Goal: Information Seeking & Learning: Compare options

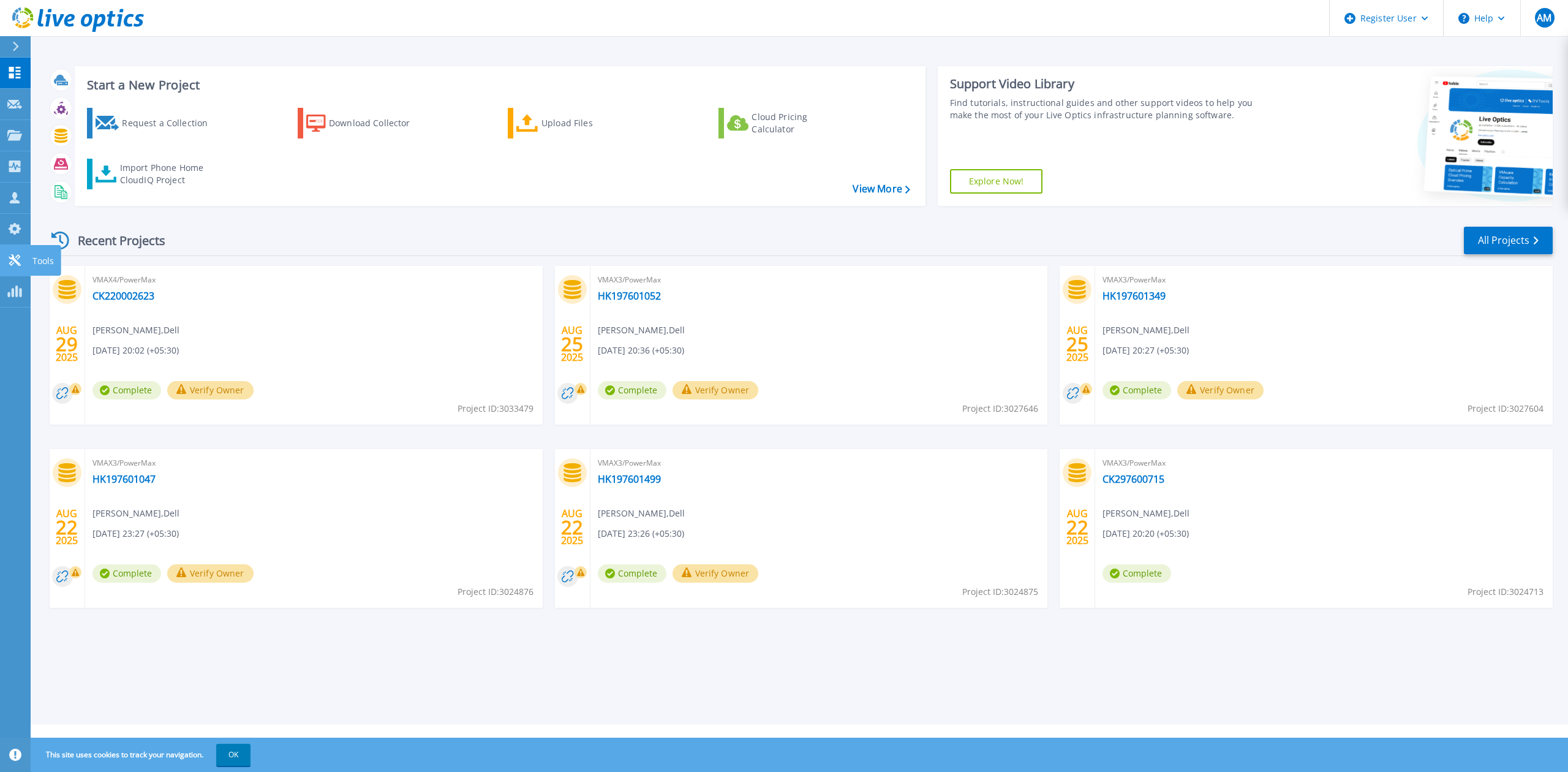
click at [9, 262] on icon at bounding box center [14, 260] width 15 height 12
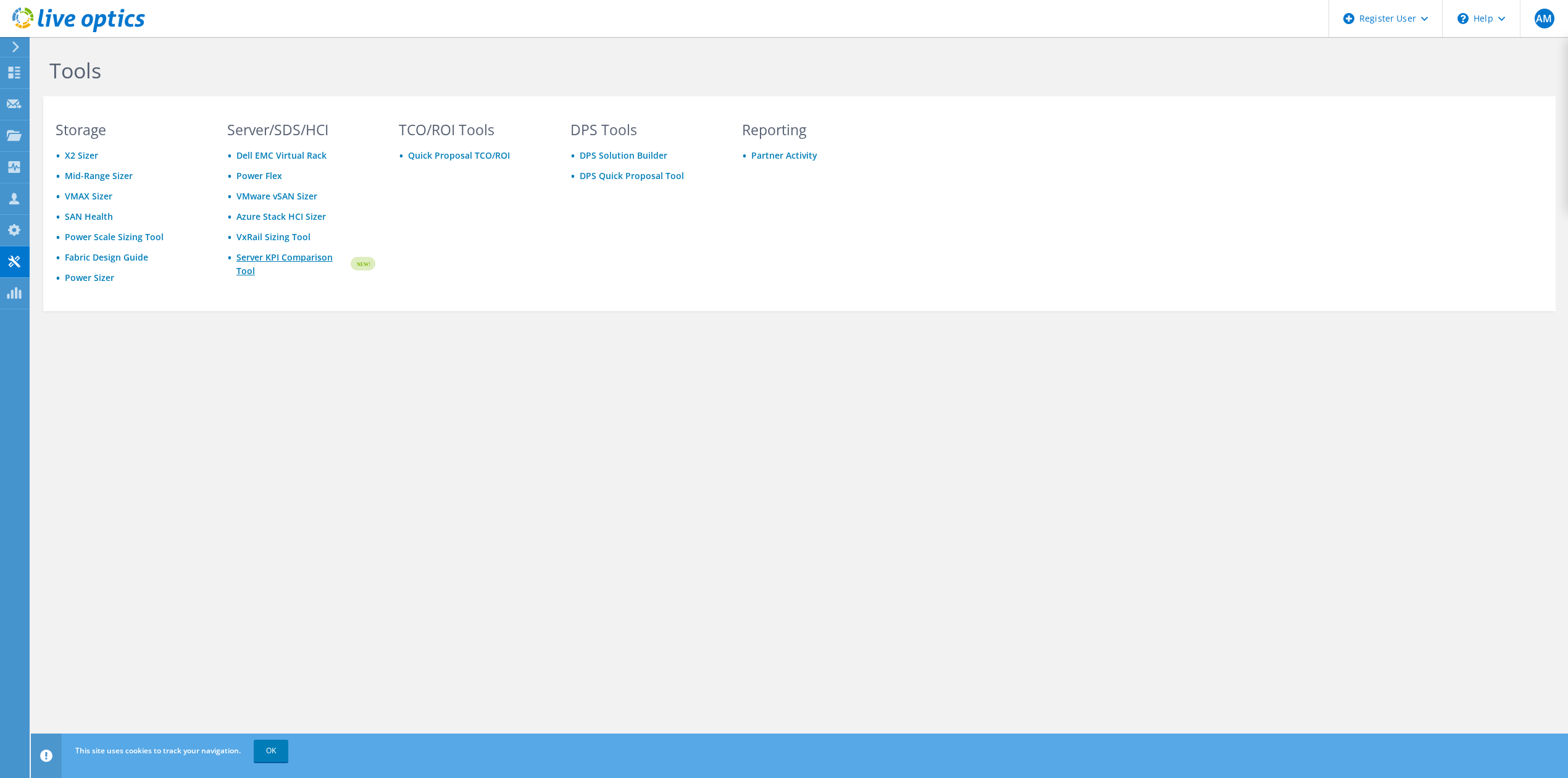
click at [283, 260] on link "Server KPI Comparison Tool" at bounding box center [292, 264] width 113 height 27
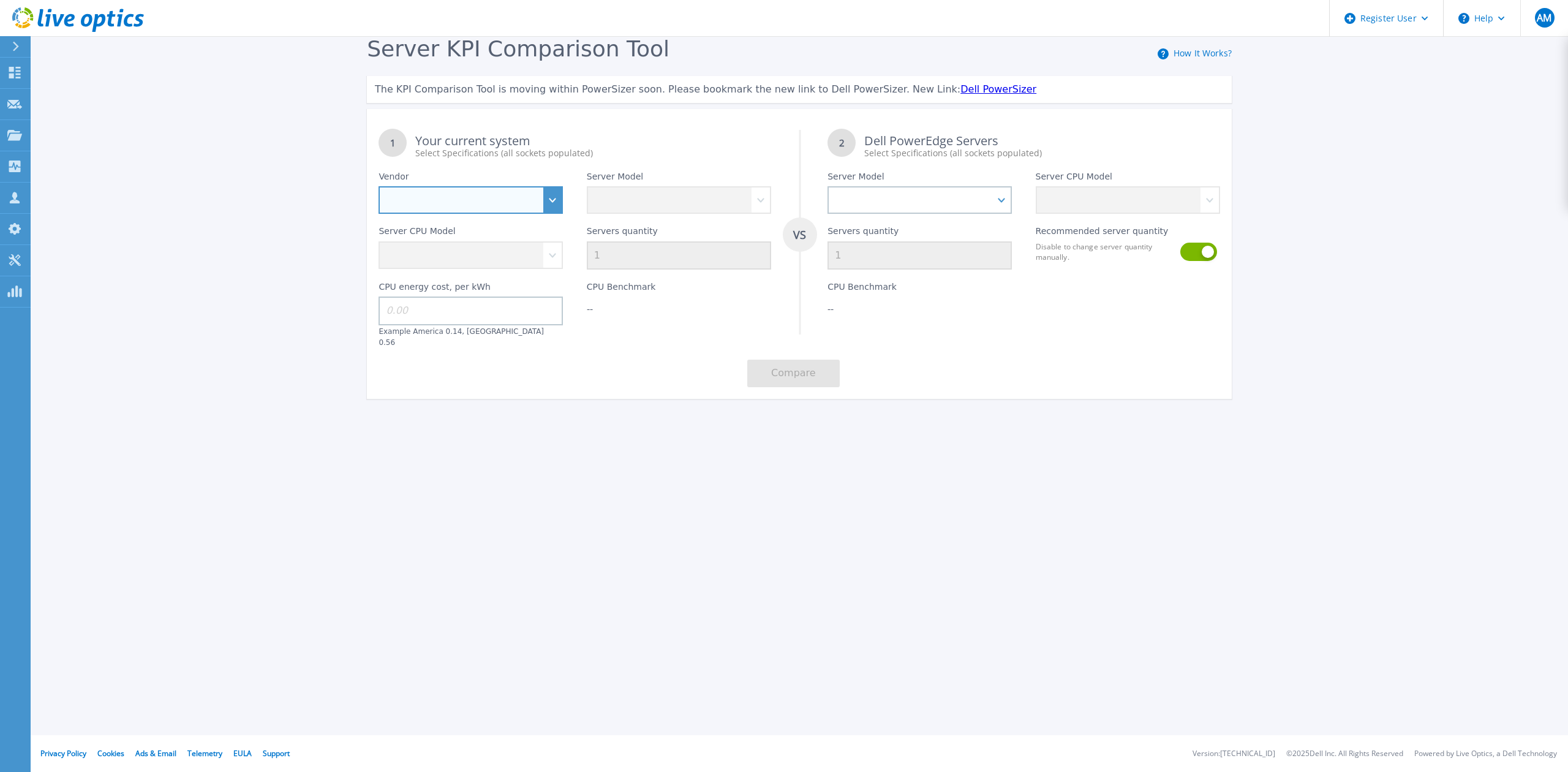
click at [545, 195] on select "Dell HPE Lenovo Supermicro" at bounding box center [471, 200] width 185 height 28
select select "Dell"
click at [379, 186] on select "Dell HPE Lenovo Supermicro" at bounding box center [471, 200] width 185 height 28
click at [763, 201] on select "PowerEdge C6520 PowerEdge C6525 PowerEdge HS5610 PowerEdge HS5620 PowerEdge R24…" at bounding box center [679, 200] width 185 height 28
click at [1008, 440] on div "Server KPI Comparison Tool How It Works? The KPI Comparison Tool is moving with…" at bounding box center [784, 229] width 1568 height 458
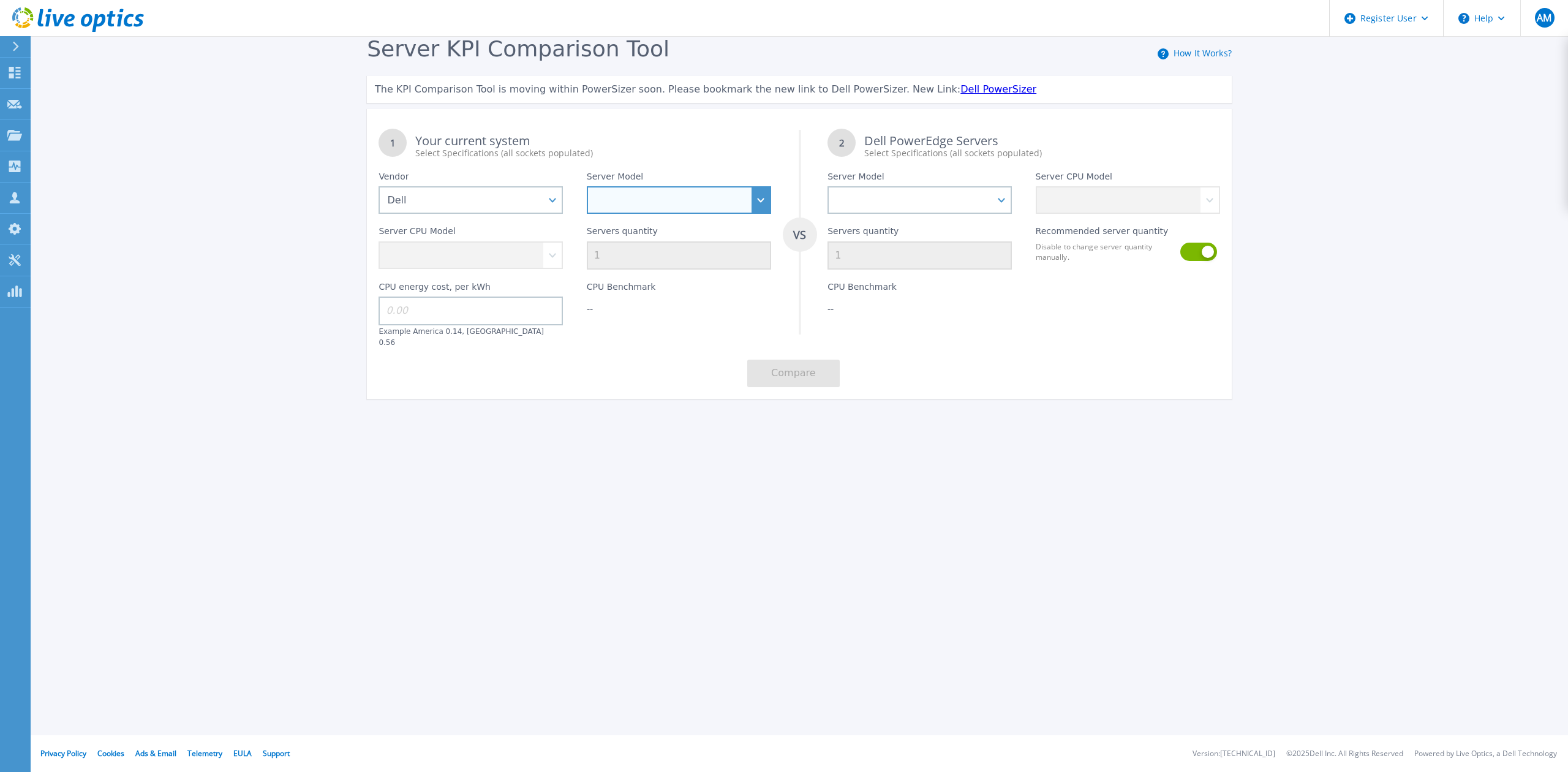
click at [764, 199] on select "PowerEdge C6520 PowerEdge C6525 PowerEdge HS5610 PowerEdge HS5620 PowerEdge R24…" at bounding box center [679, 200] width 185 height 28
select select "PowerEdge R750"
click at [587, 186] on select "PowerEdge C6520 PowerEdge C6525 PowerEdge HS5610 PowerEdge HS5620 PowerEdge R24…" at bounding box center [679, 200] width 185 height 28
click at [531, 258] on select "Intel Xeon Silver 4309Y 2.8GHz Intel Xeon Silver 4310 2.1GHz Intel Xeon Silver …" at bounding box center [471, 255] width 185 height 28
click at [530, 261] on select "Intel Xeon Silver 4309Y 2.8GHz Intel Xeon Silver 4310 2.1GHz Intel Xeon Silver …" at bounding box center [471, 255] width 185 height 28
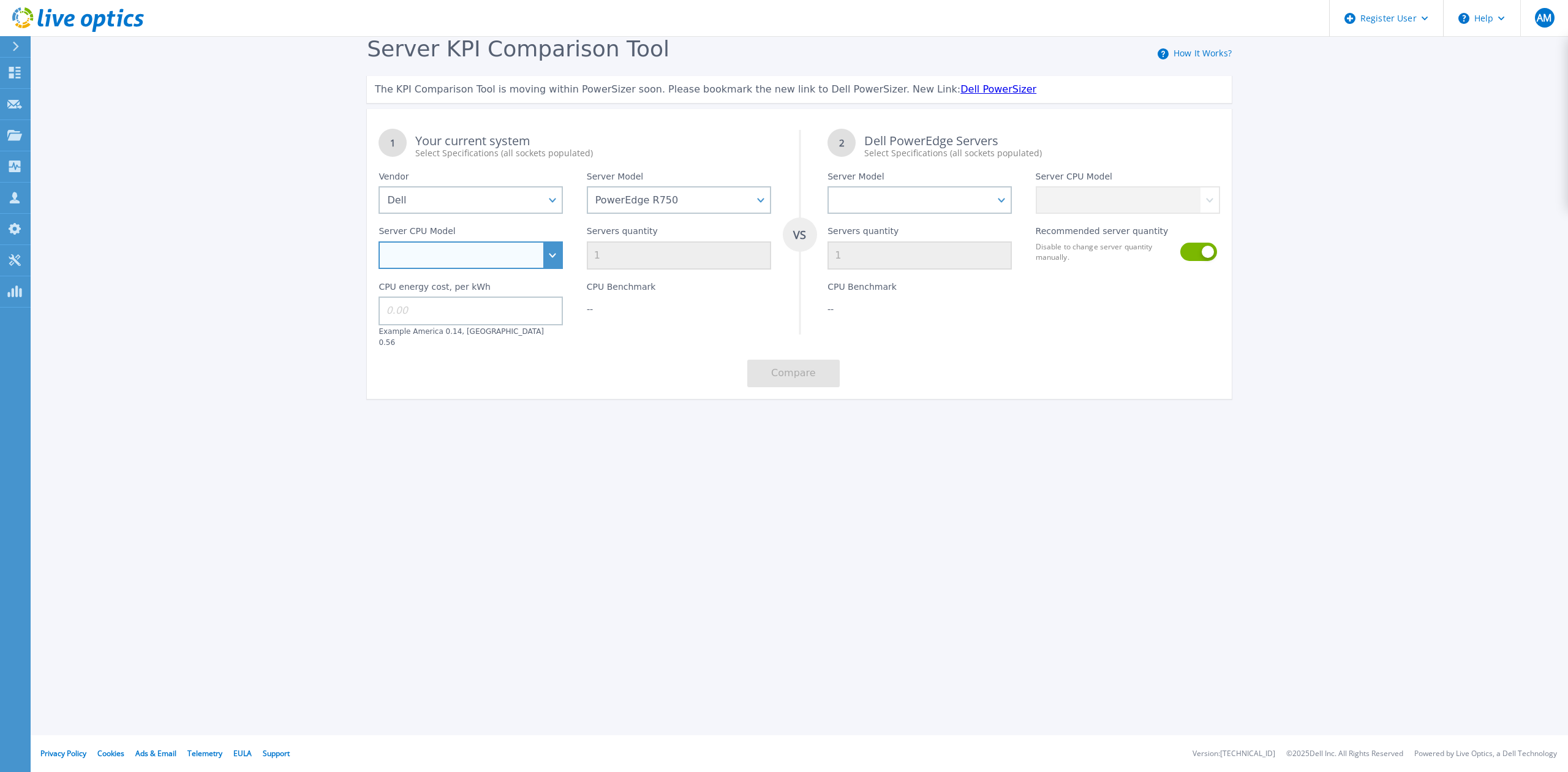
click at [555, 253] on select "Intel Xeon Silver 4309Y 2.8GHz Intel Xeon Silver 4310 2.1GHz Intel Xeon Silver …" at bounding box center [471, 255] width 185 height 28
select select "334214"
click at [379, 241] on select "Intel Xeon Silver 4309Y 2.8GHz Intel Xeon Silver 4310 2.1GHz Intel Xeon Silver …" at bounding box center [471, 255] width 185 height 28
drag, startPoint x: 611, startPoint y: 250, endPoint x: 592, endPoint y: 254, distance: 19.4
click at [592, 254] on input "1" at bounding box center [679, 255] width 185 height 28
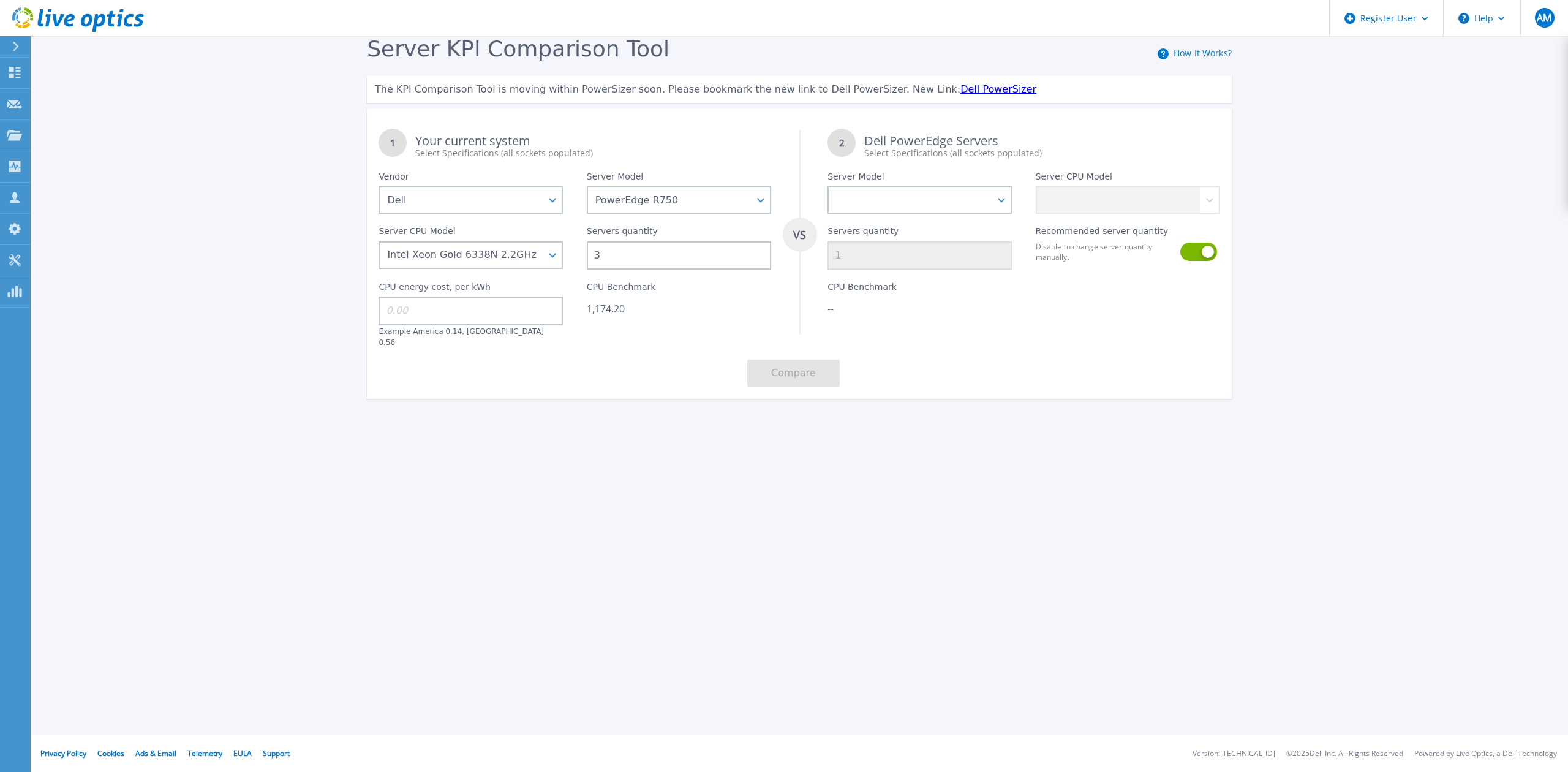
type input "3"
click at [589, 336] on div "1 Your current system Select Specifications (all sockets populated) VS 2 Dell P…" at bounding box center [799, 258] width 865 height 282
click at [434, 311] on input at bounding box center [471, 310] width 185 height 28
type input "0.14"
click at [489, 364] on div "1 Your current system Select Specifications (all sockets populated) VS 2 Dell P…" at bounding box center [799, 258] width 865 height 282
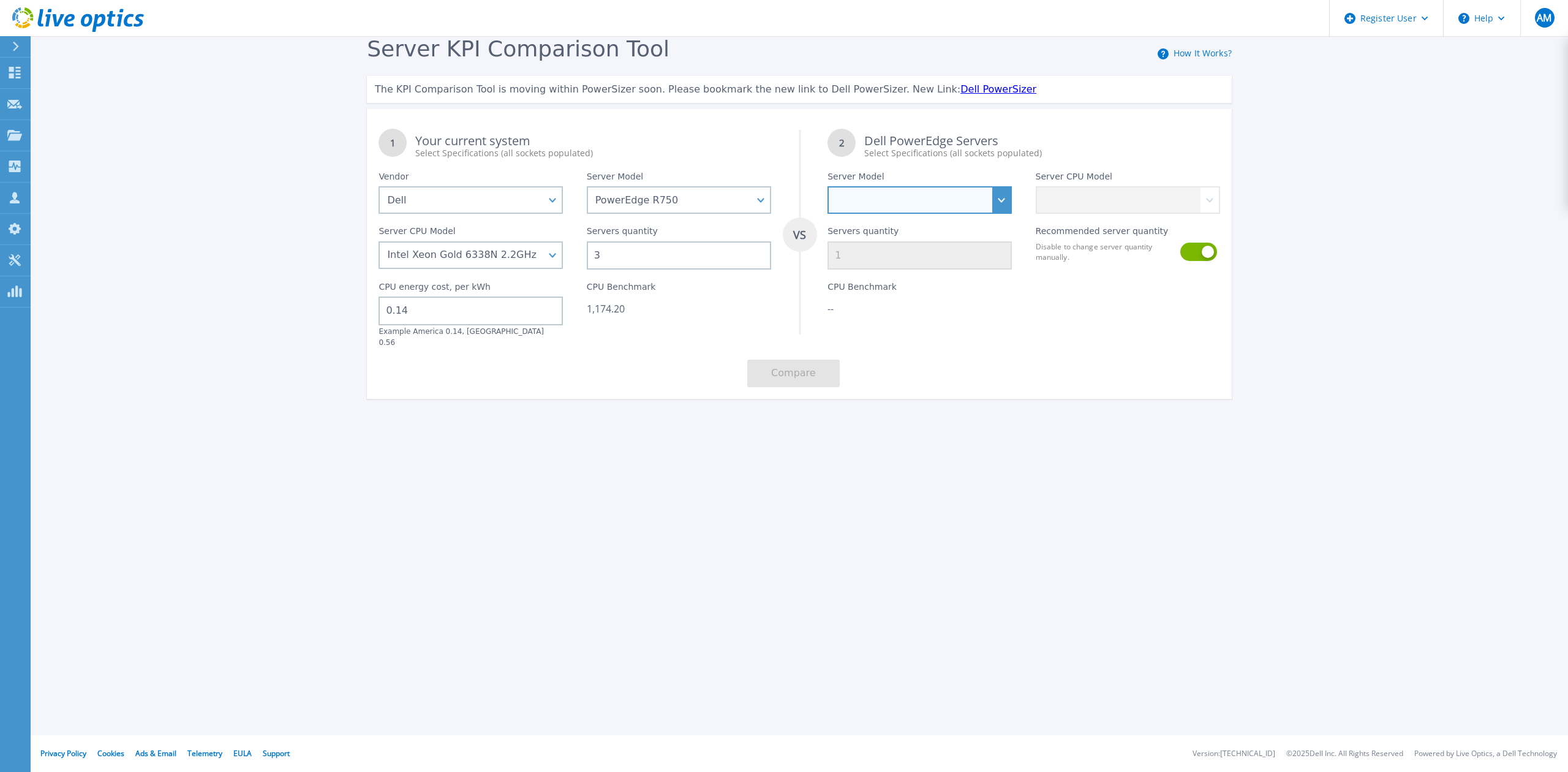
click at [999, 199] on select "PowerEdge C6520 PowerEdge C6525 PowerEdge HS5610 PowerEdge HS5620 PowerEdge R24…" at bounding box center [920, 200] width 185 height 28
click at [1009, 194] on select "PowerEdge C6520 PowerEdge C6525 PowerEdge HS5610 PowerEdge HS5620 PowerEdge R24…" at bounding box center [920, 200] width 185 height 28
click at [998, 199] on select "PowerEdge C6520 PowerEdge C6525 PowerEdge HS5610 PowerEdge HS5620 PowerEdge R24…" at bounding box center [920, 200] width 185 height 28
select select "PowerEdge R670"
click at [828, 186] on select "PowerEdge C6520 PowerEdge C6525 PowerEdge HS5610 PowerEdge HS5620 PowerEdge R24…" at bounding box center [920, 200] width 185 height 28
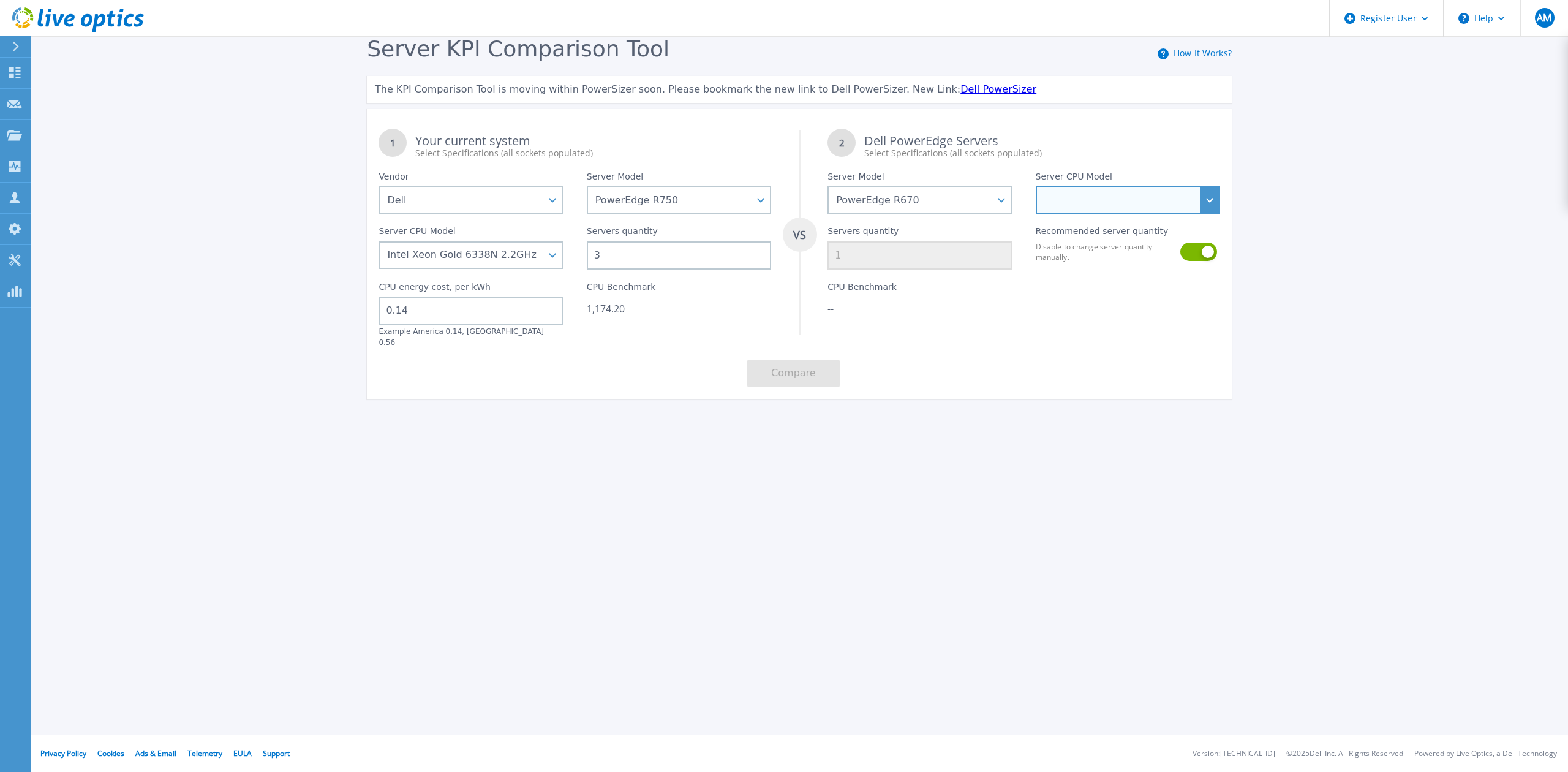
click at [1206, 204] on select at bounding box center [1128, 200] width 185 height 28
select select "336284"
click at [1036, 186] on select "Intel Xeon 6710E 2.4GHz Intel Xeon 6740E 2.4GHz Intel Xeon 6756E 1.8GHz Intel X…" at bounding box center [1128, 200] width 185 height 28
click at [669, 319] on div "CPU Benchmark 1,174.20" at bounding box center [679, 308] width 208 height 78
click at [1196, 254] on button at bounding box center [1197, 252] width 35 height 19
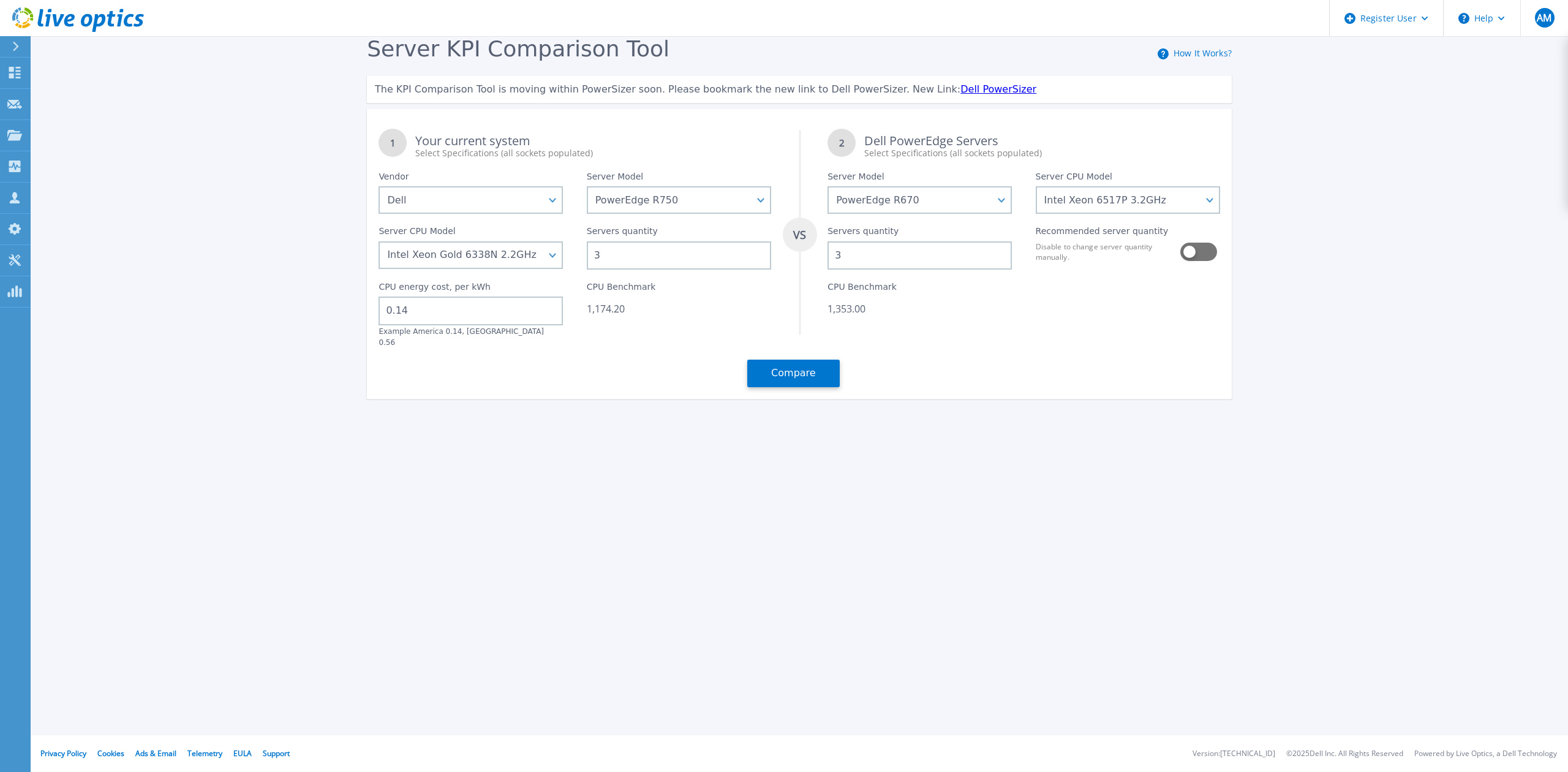
drag, startPoint x: 876, startPoint y: 254, endPoint x: 823, endPoint y: 256, distance: 53.0
click at [823, 256] on div "Servers quantity 3" at bounding box center [920, 242] width 208 height 56
click at [919, 341] on div "1 Your current system Select Specifications (all sockets populated) VS 2 Dell P…" at bounding box center [799, 258] width 865 height 282
drag, startPoint x: 846, startPoint y: 237, endPoint x: 848, endPoint y: 254, distance: 17.1
click at [848, 254] on div "Servers quantity 8" at bounding box center [920, 242] width 208 height 56
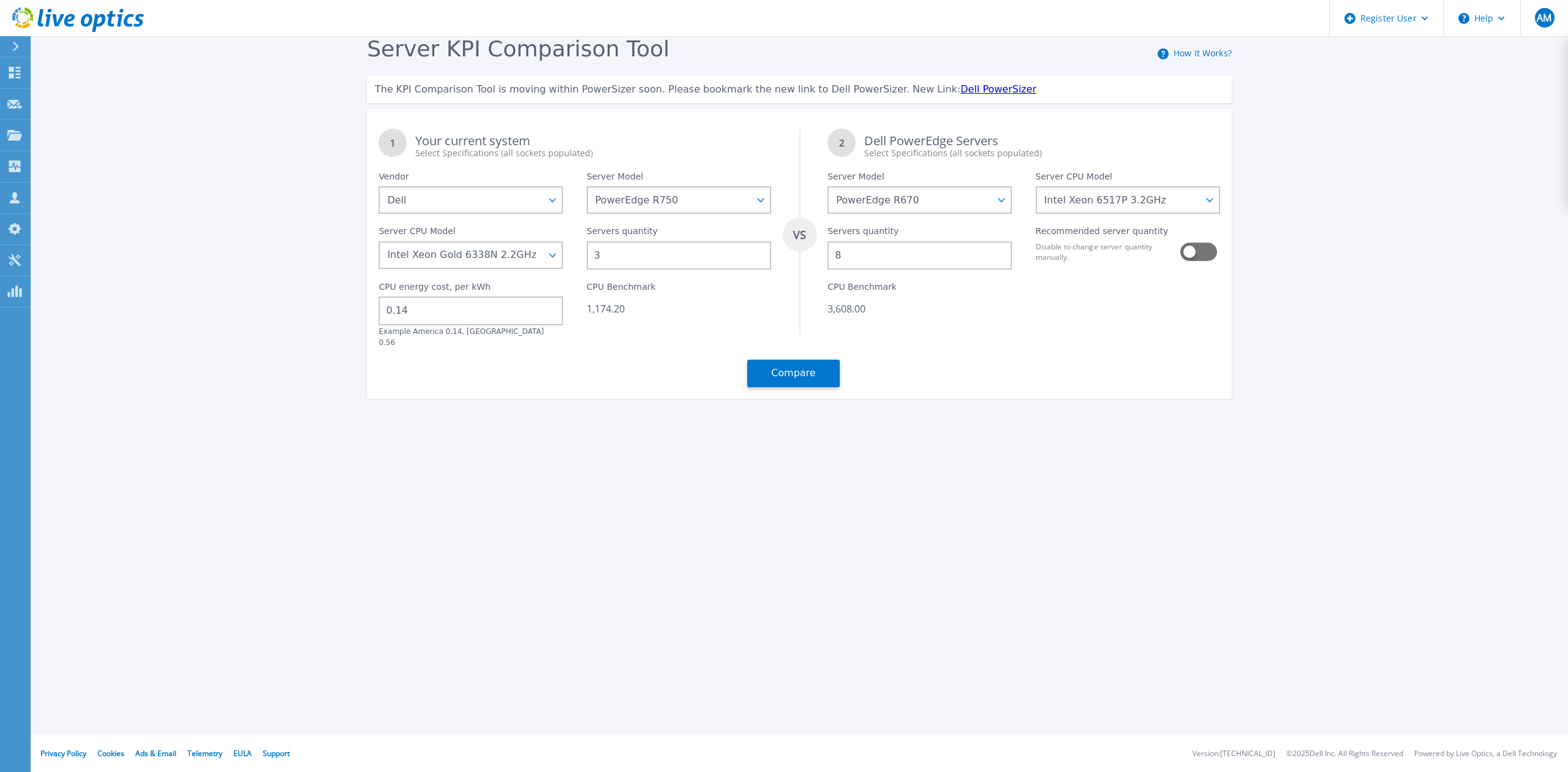
click at [848, 254] on input "8" at bounding box center [920, 255] width 185 height 28
drag, startPoint x: 849, startPoint y: 258, endPoint x: 813, endPoint y: 255, distance: 36.1
click at [813, 255] on div "1 Your current system Select Specifications (all sockets populated) VS 2 Dell P…" at bounding box center [799, 258] width 865 height 282
drag, startPoint x: 857, startPoint y: 254, endPoint x: 829, endPoint y: 252, distance: 28.1
click at [829, 252] on input "1" at bounding box center [920, 255] width 185 height 28
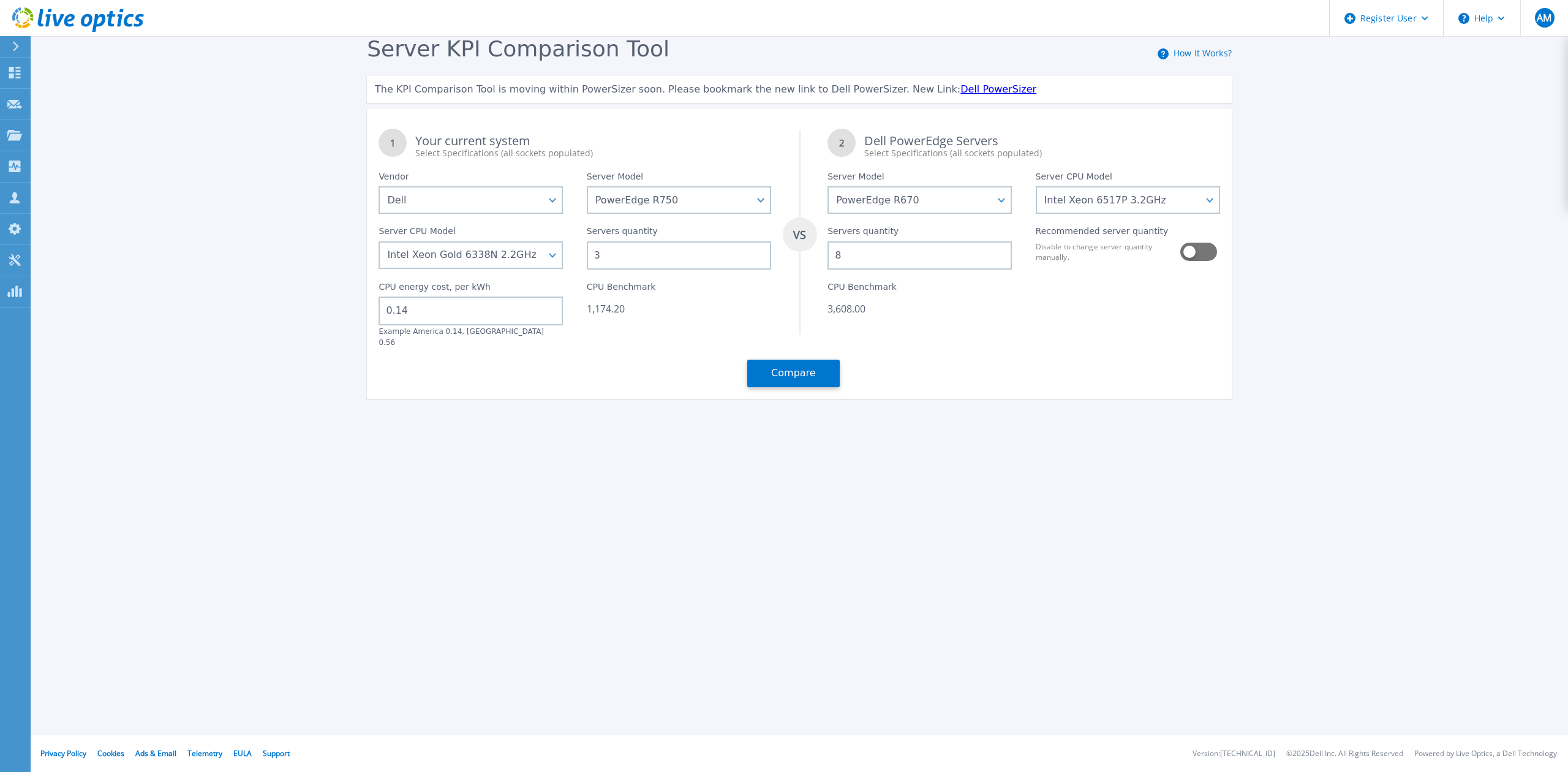
type input "8"
click at [790, 359] on button "Compare" at bounding box center [793, 373] width 92 height 28
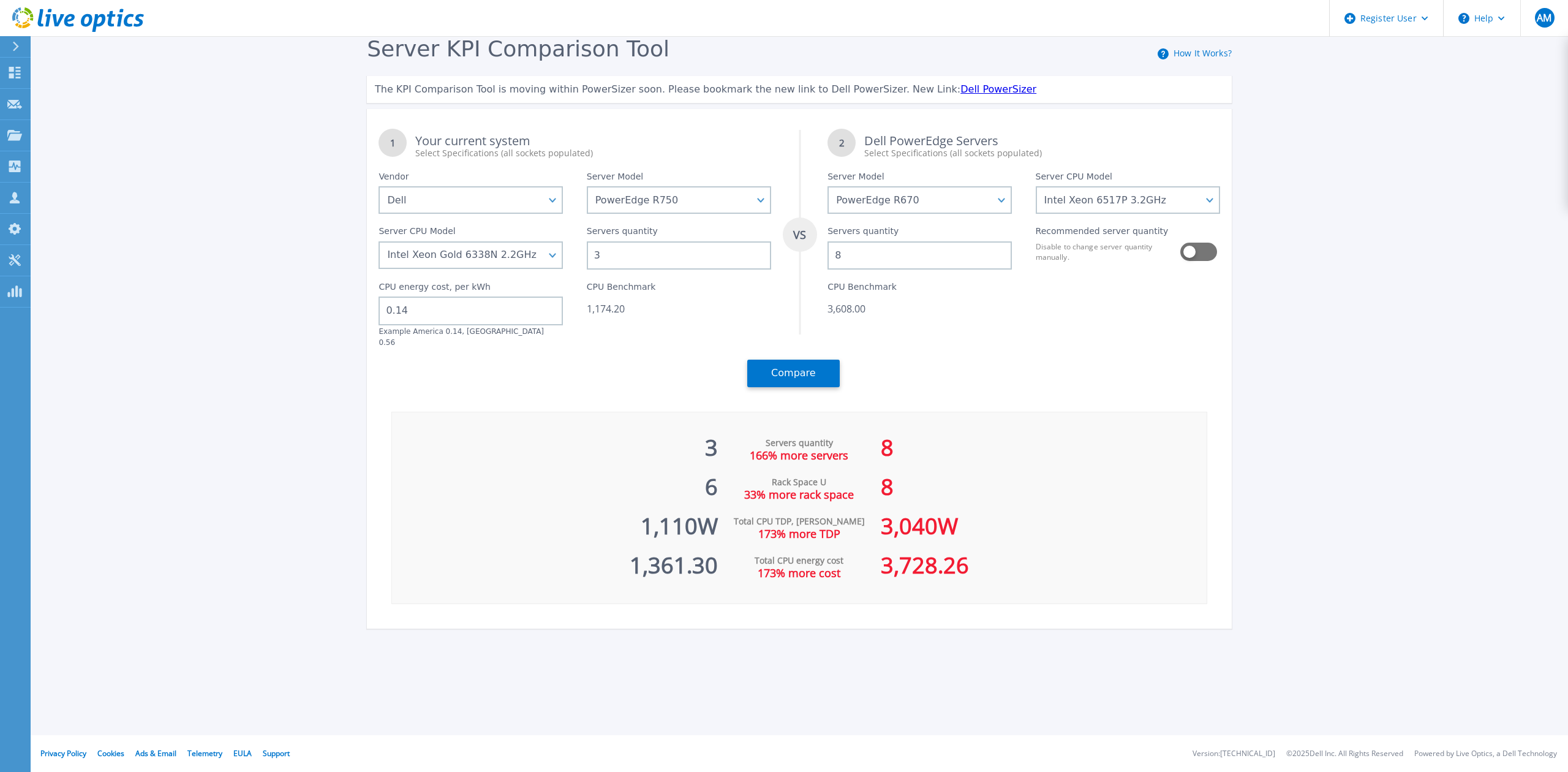
drag, startPoint x: 604, startPoint y: 252, endPoint x: 581, endPoint y: 256, distance: 23.3
click at [581, 256] on div "Servers quantity 3" at bounding box center [679, 242] width 208 height 56
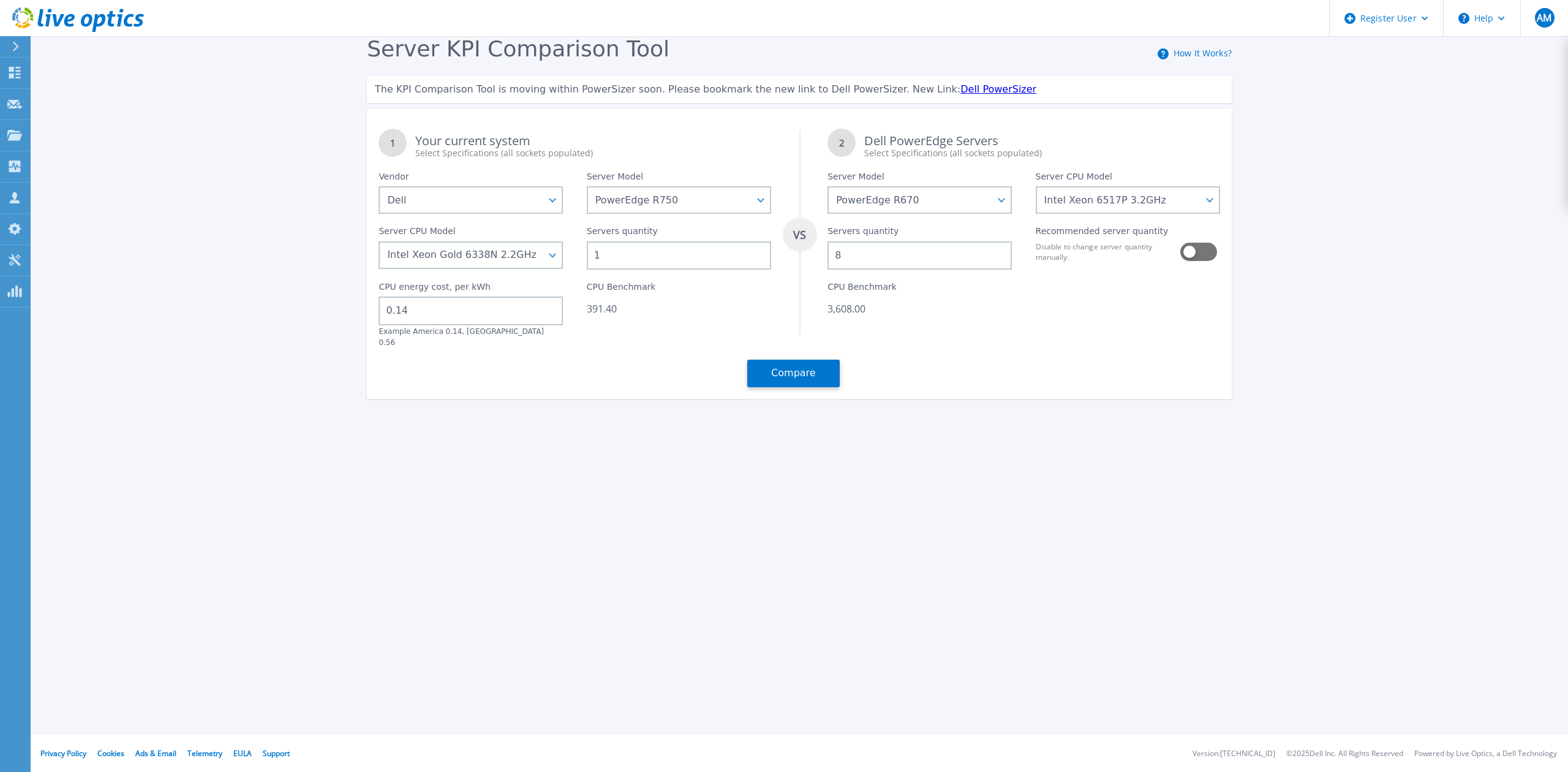
type input "1"
drag, startPoint x: 860, startPoint y: 253, endPoint x: 834, endPoint y: 288, distance: 43.6
click at [826, 267] on div "Servers quantity 8" at bounding box center [920, 242] width 208 height 56
type input "1"
click at [773, 362] on button "Compare" at bounding box center [793, 373] width 92 height 28
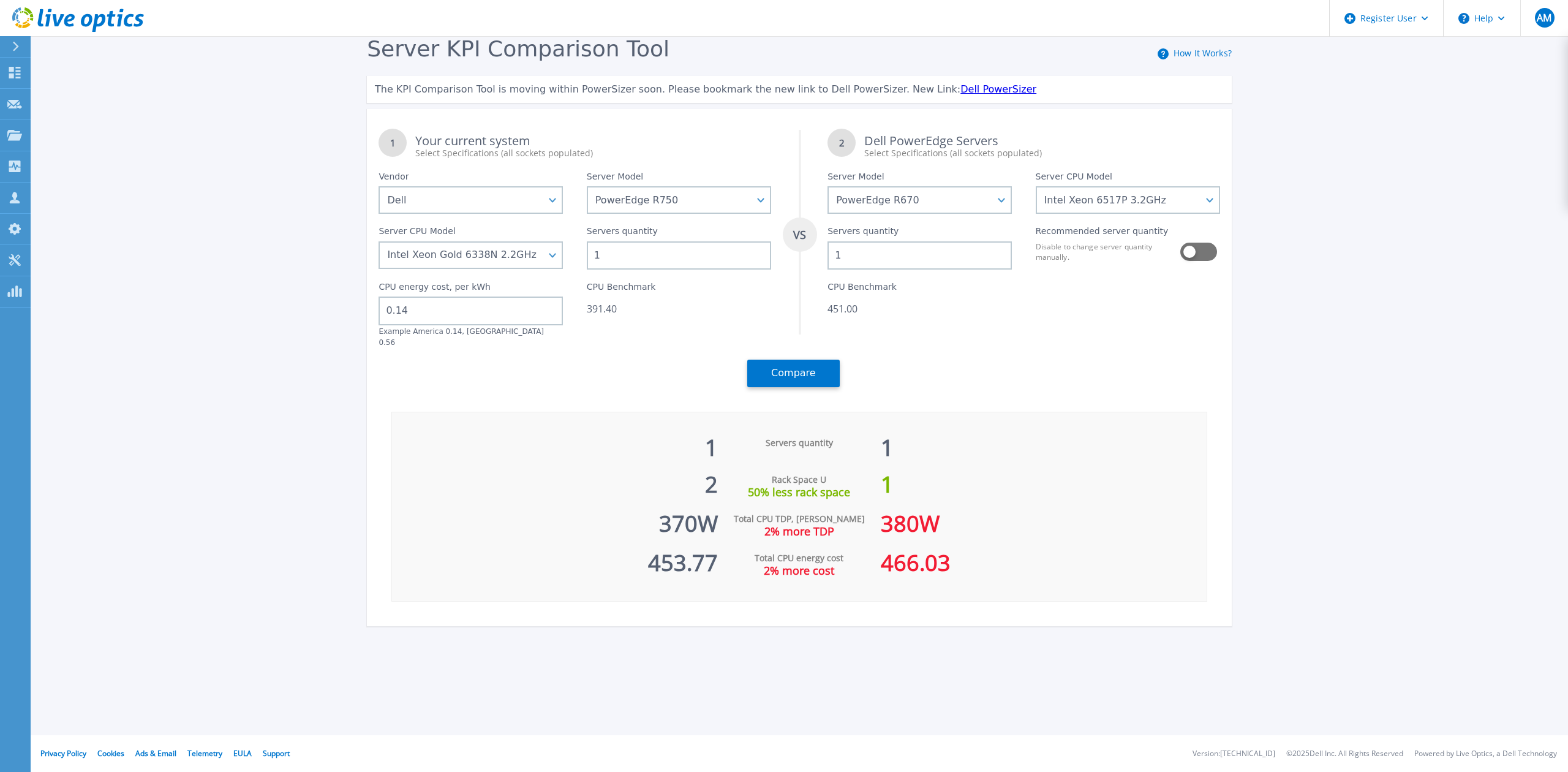
drag, startPoint x: 856, startPoint y: 248, endPoint x: 829, endPoint y: 253, distance: 27.5
click at [829, 253] on input "1" at bounding box center [920, 255] width 185 height 28
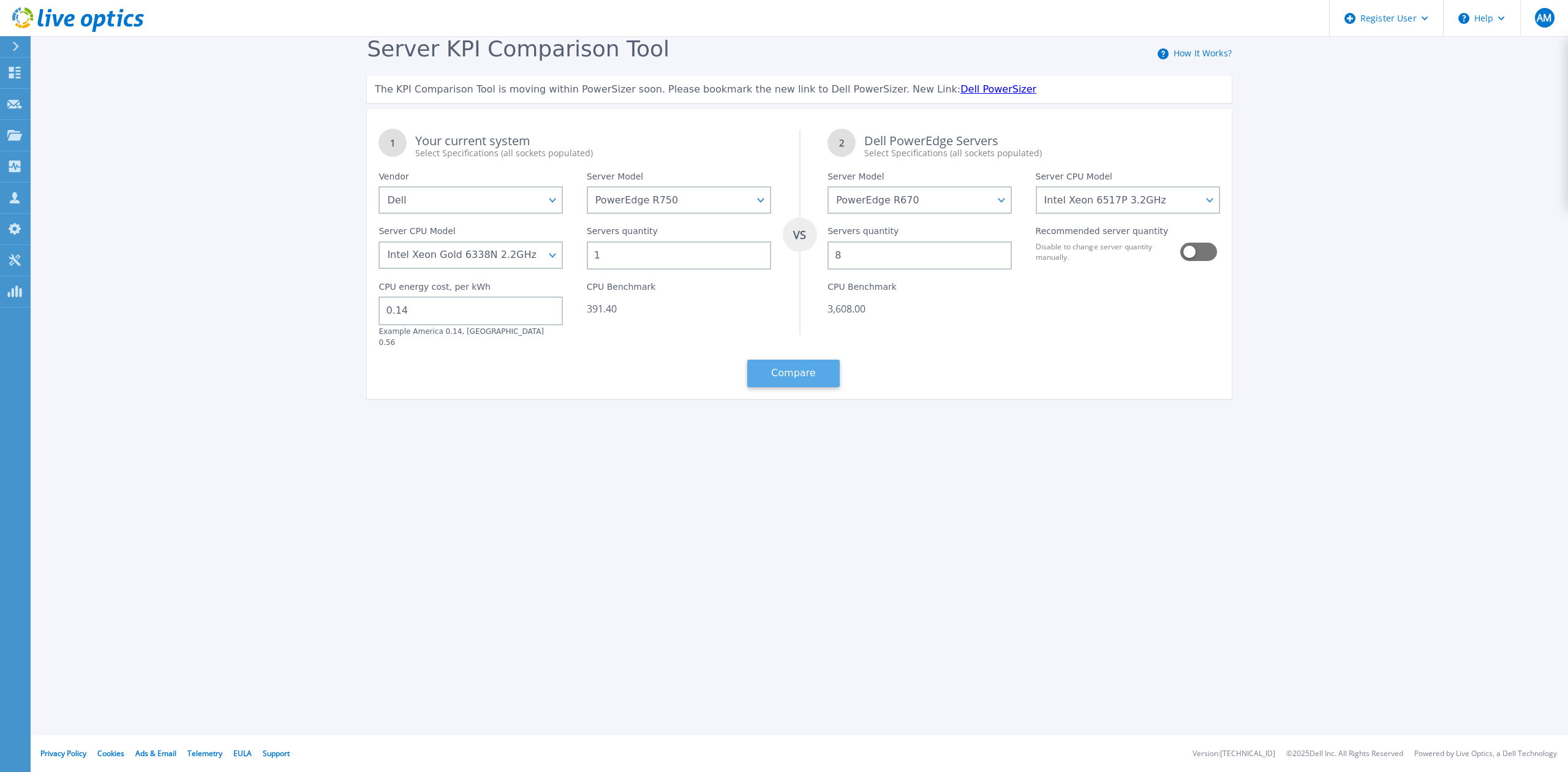
click at [826, 359] on button "Compare" at bounding box center [793, 373] width 92 height 28
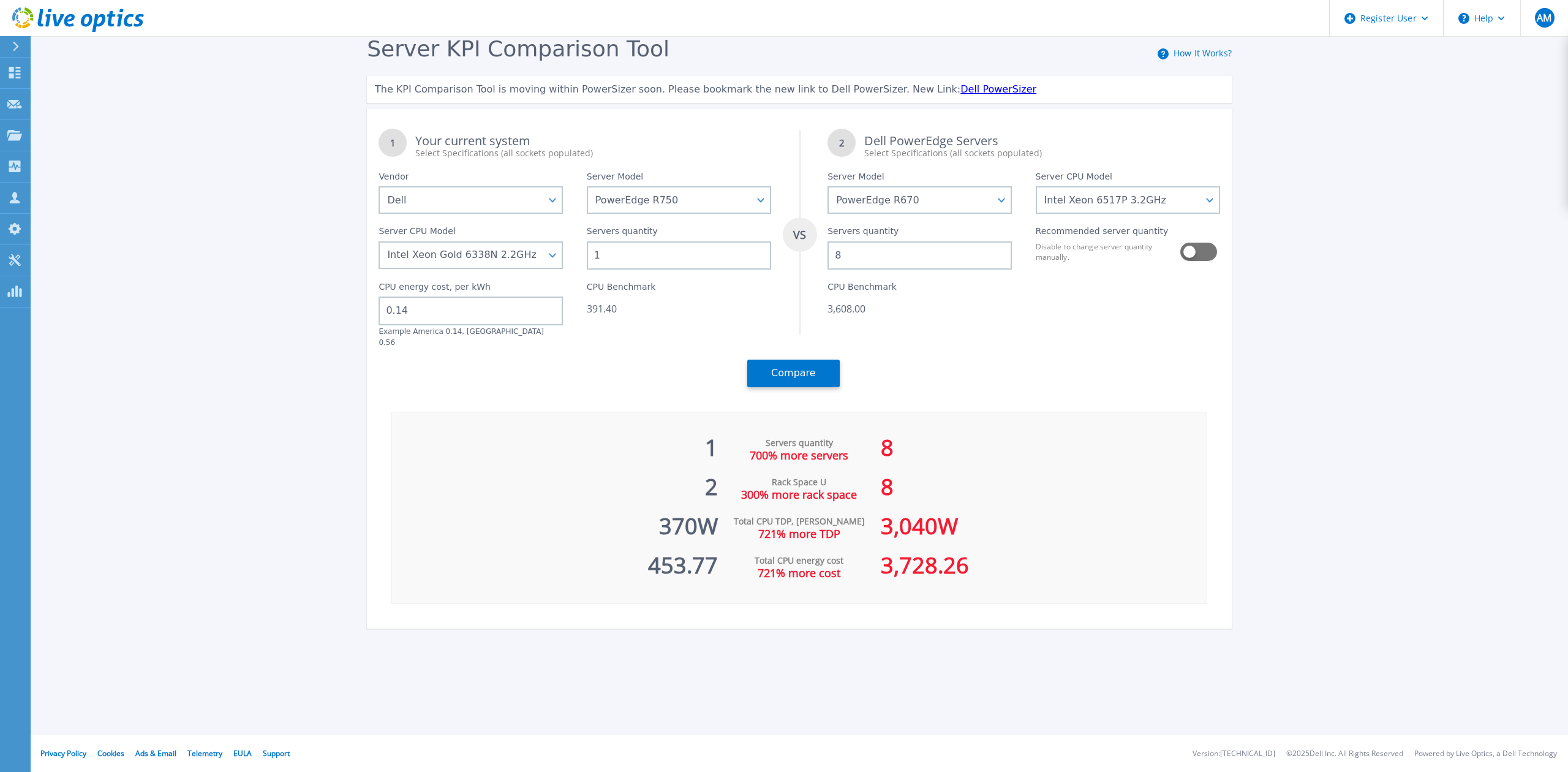
drag, startPoint x: 857, startPoint y: 249, endPoint x: 828, endPoint y: 254, distance: 29.4
click at [828, 254] on input "8" at bounding box center [920, 255] width 185 height 28
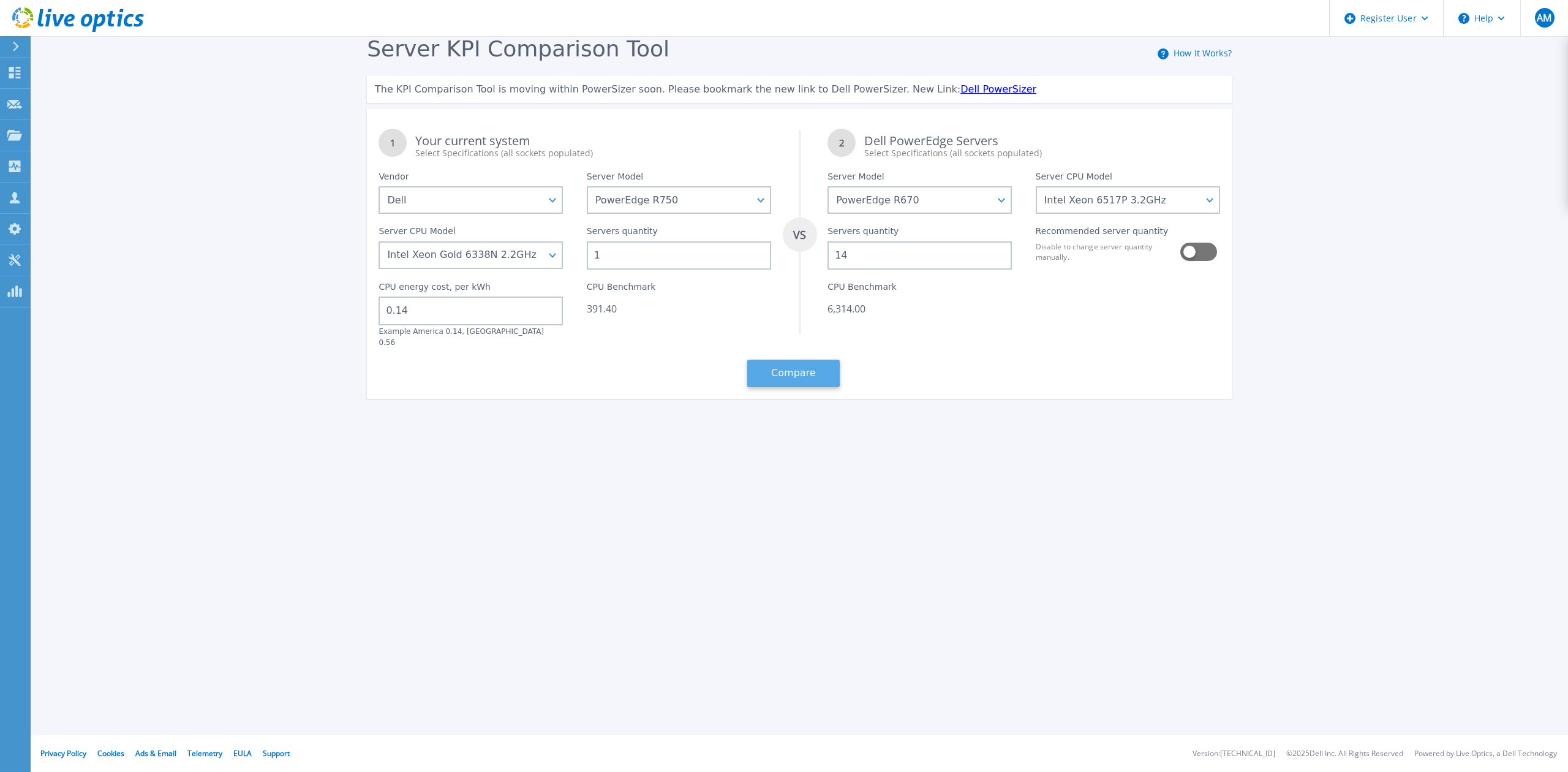
click at [796, 368] on button "Compare" at bounding box center [793, 373] width 92 height 28
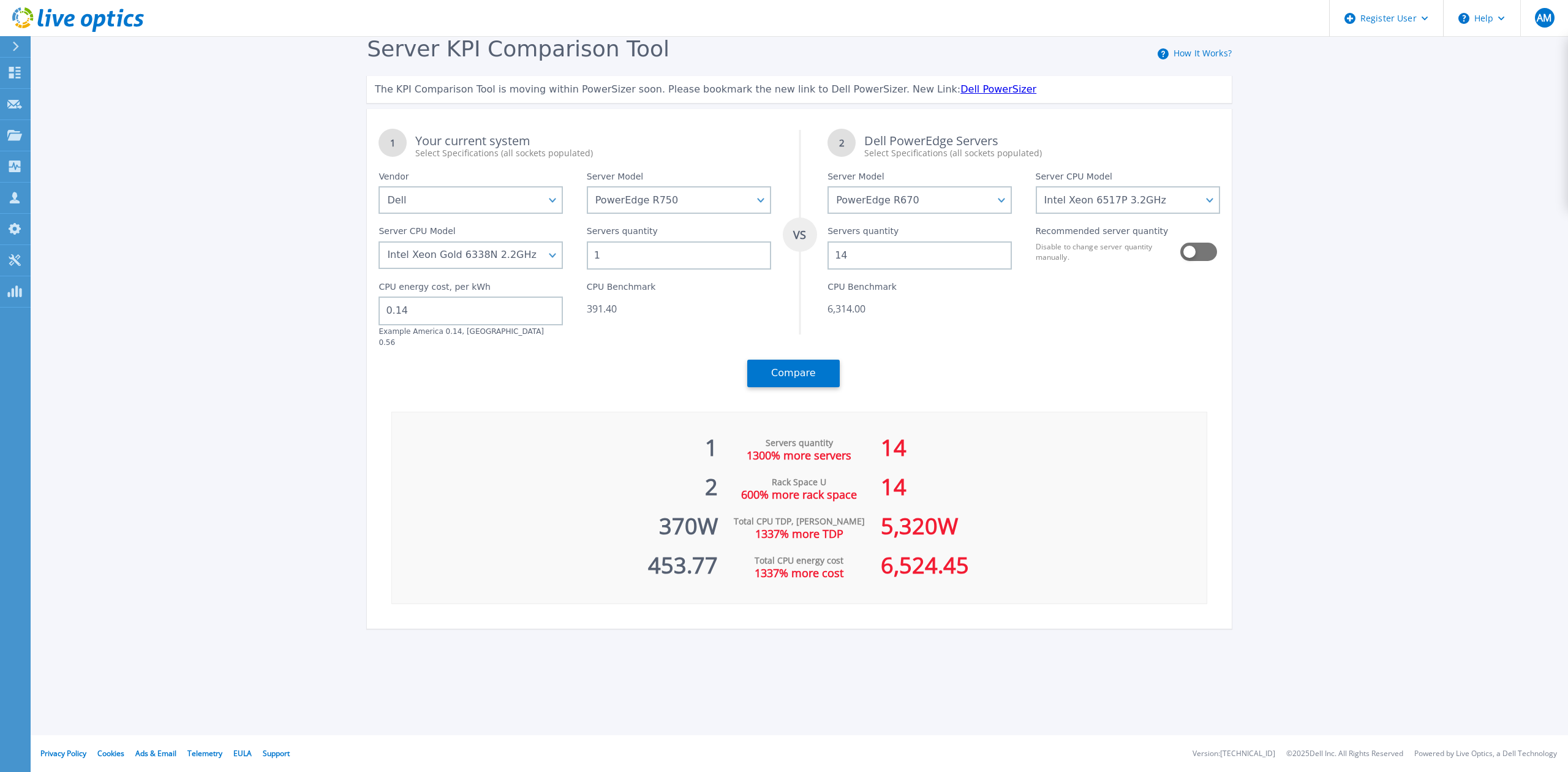
drag, startPoint x: 855, startPoint y: 251, endPoint x: 826, endPoint y: 249, distance: 29.1
click at [826, 249] on div "Servers quantity 14" at bounding box center [920, 242] width 208 height 56
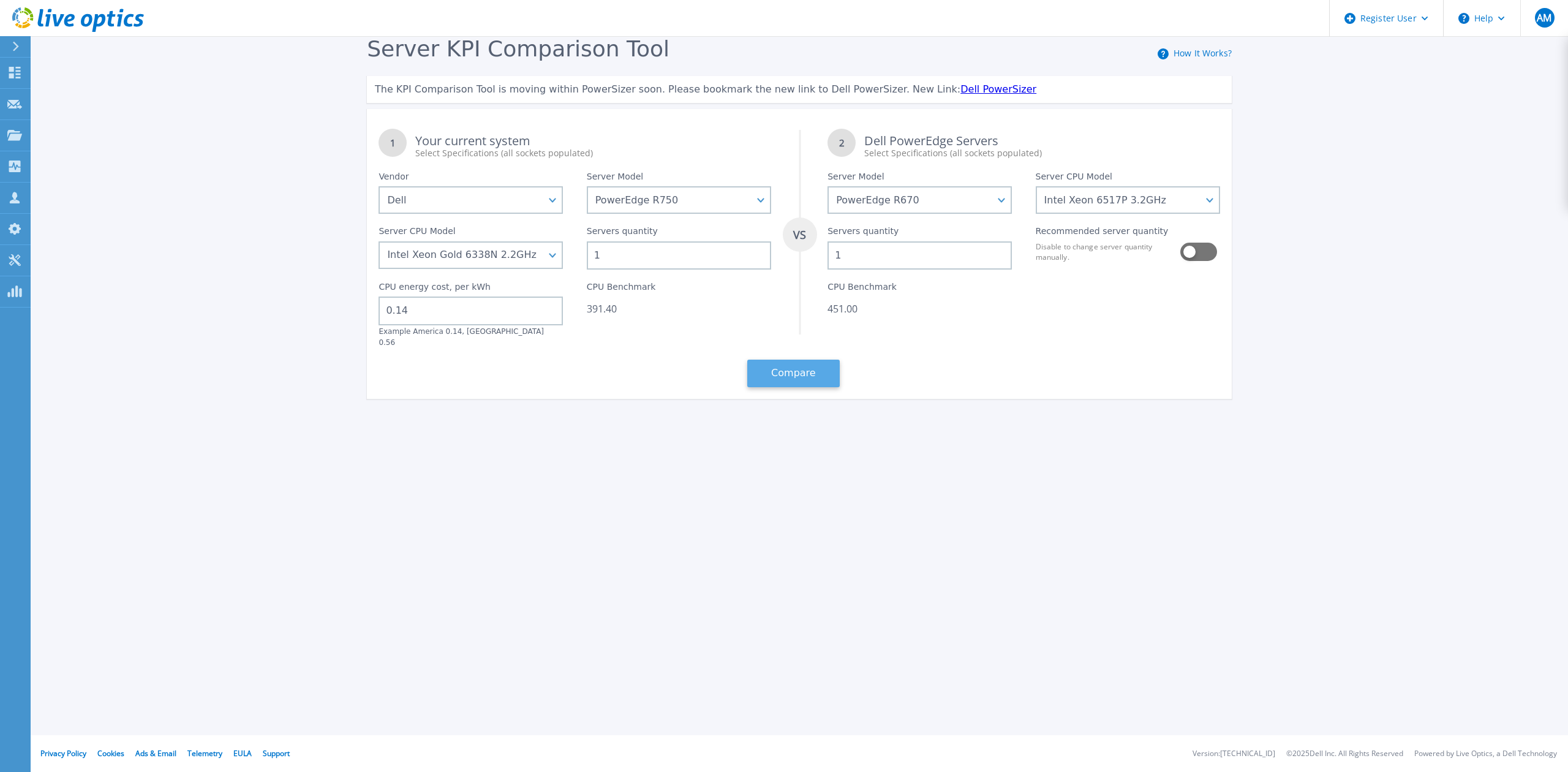
click at [807, 365] on button "Compare" at bounding box center [793, 373] width 92 height 28
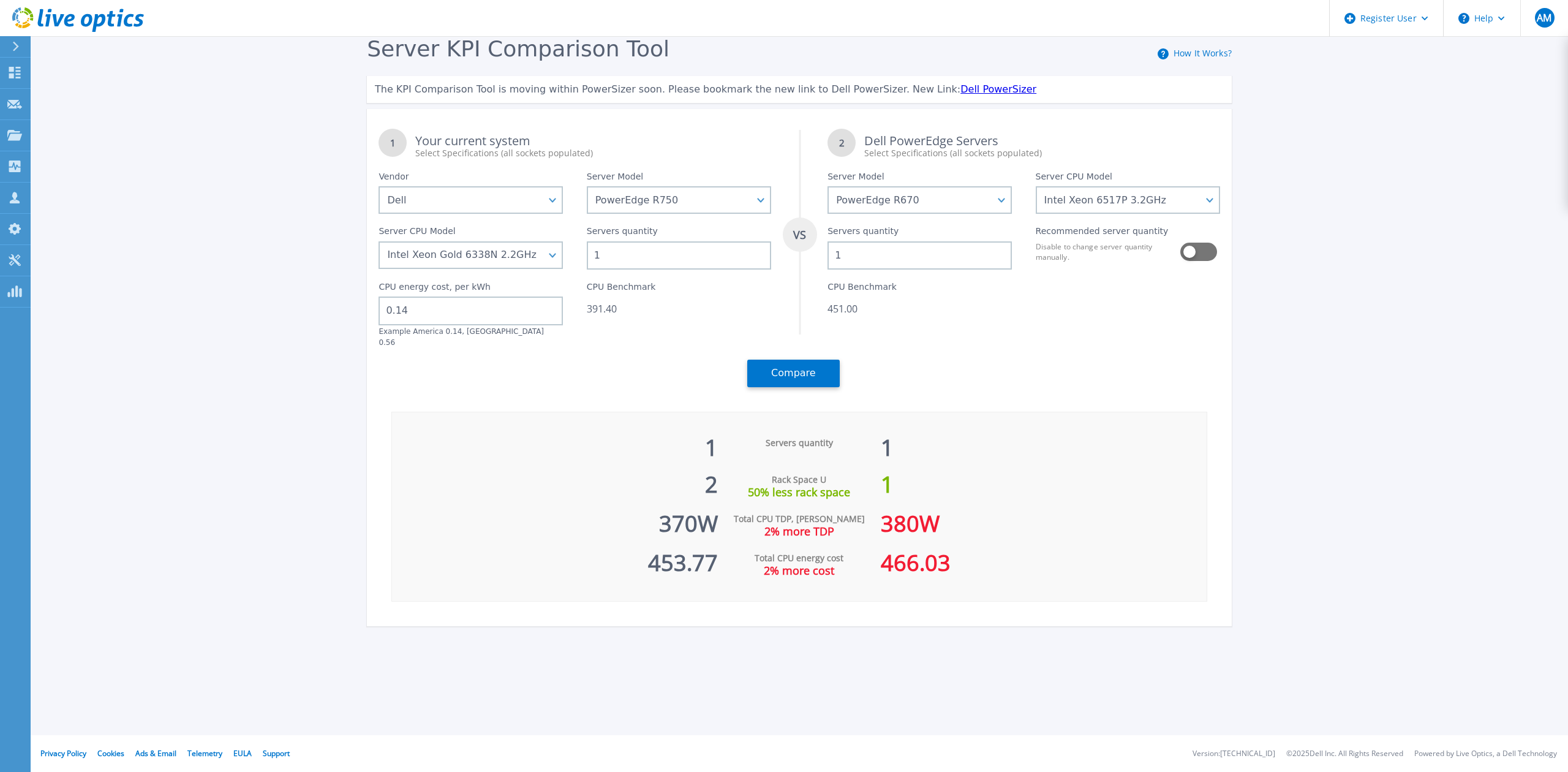
click at [857, 248] on input "1" at bounding box center [920, 255] width 185 height 28
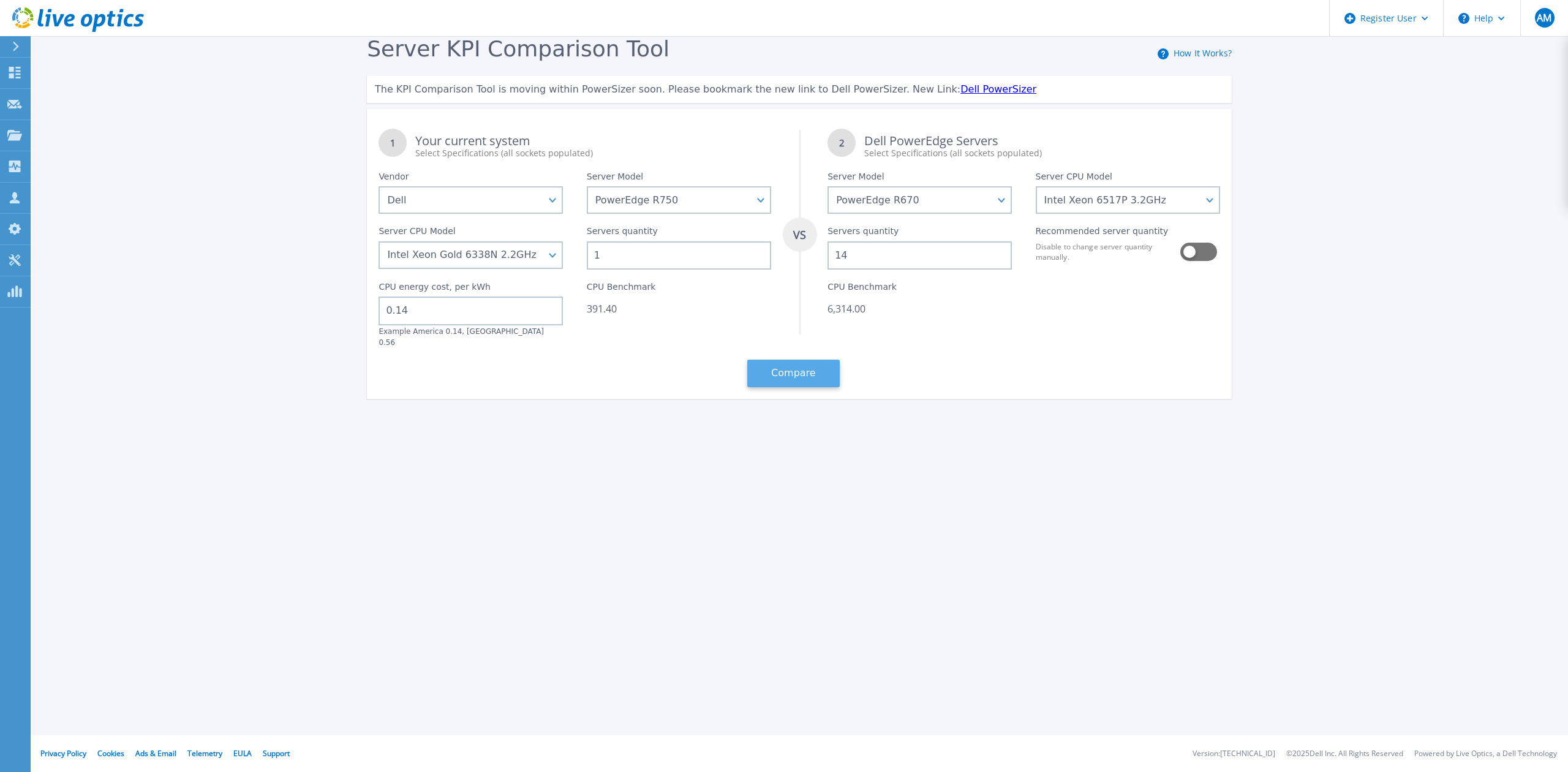
click at [808, 369] on button "Compare" at bounding box center [793, 373] width 92 height 28
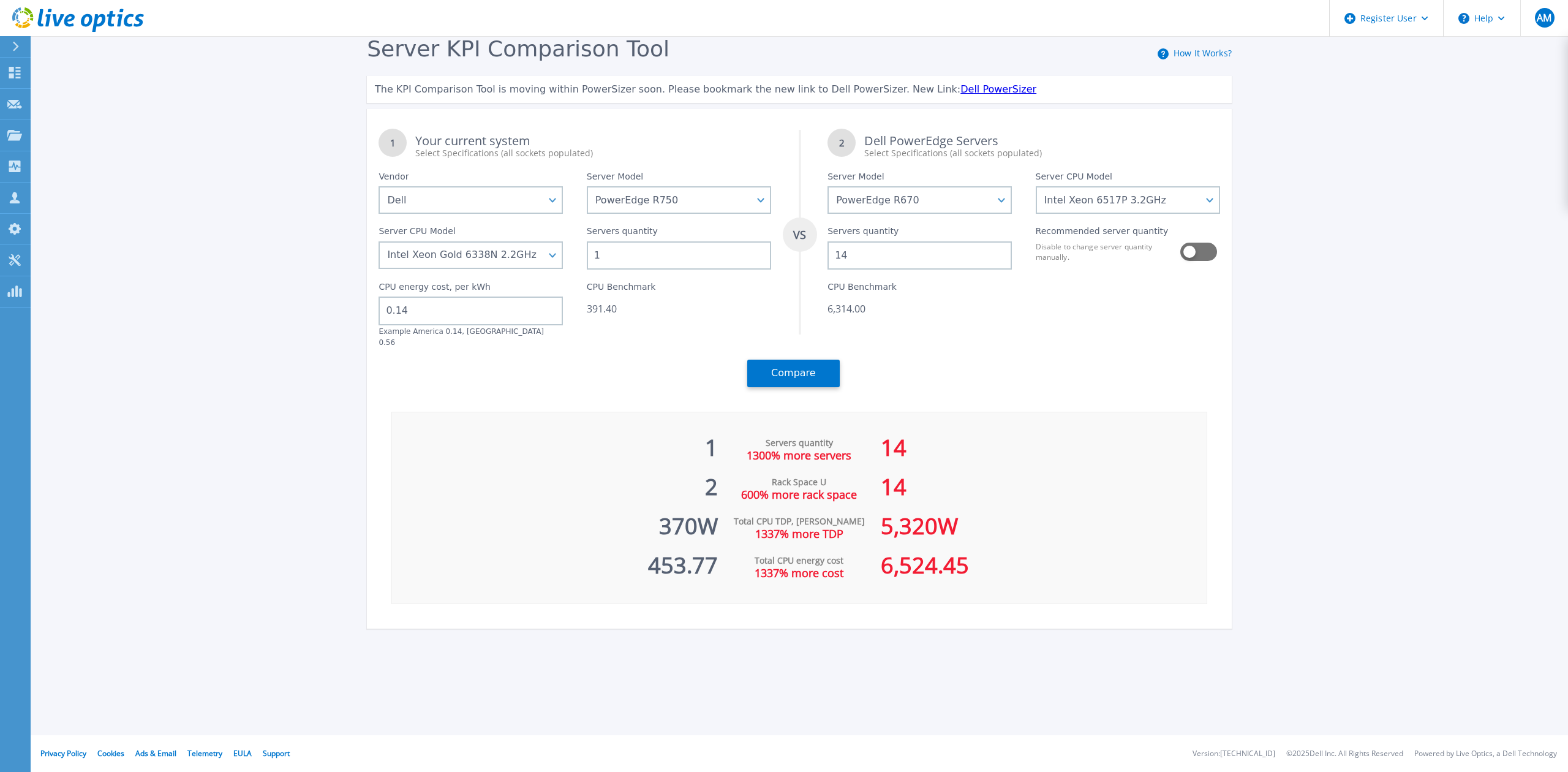
drag, startPoint x: 856, startPoint y: 253, endPoint x: 822, endPoint y: 260, distance: 34.7
click at [822, 260] on div "Servers quantity 14" at bounding box center [920, 242] width 208 height 56
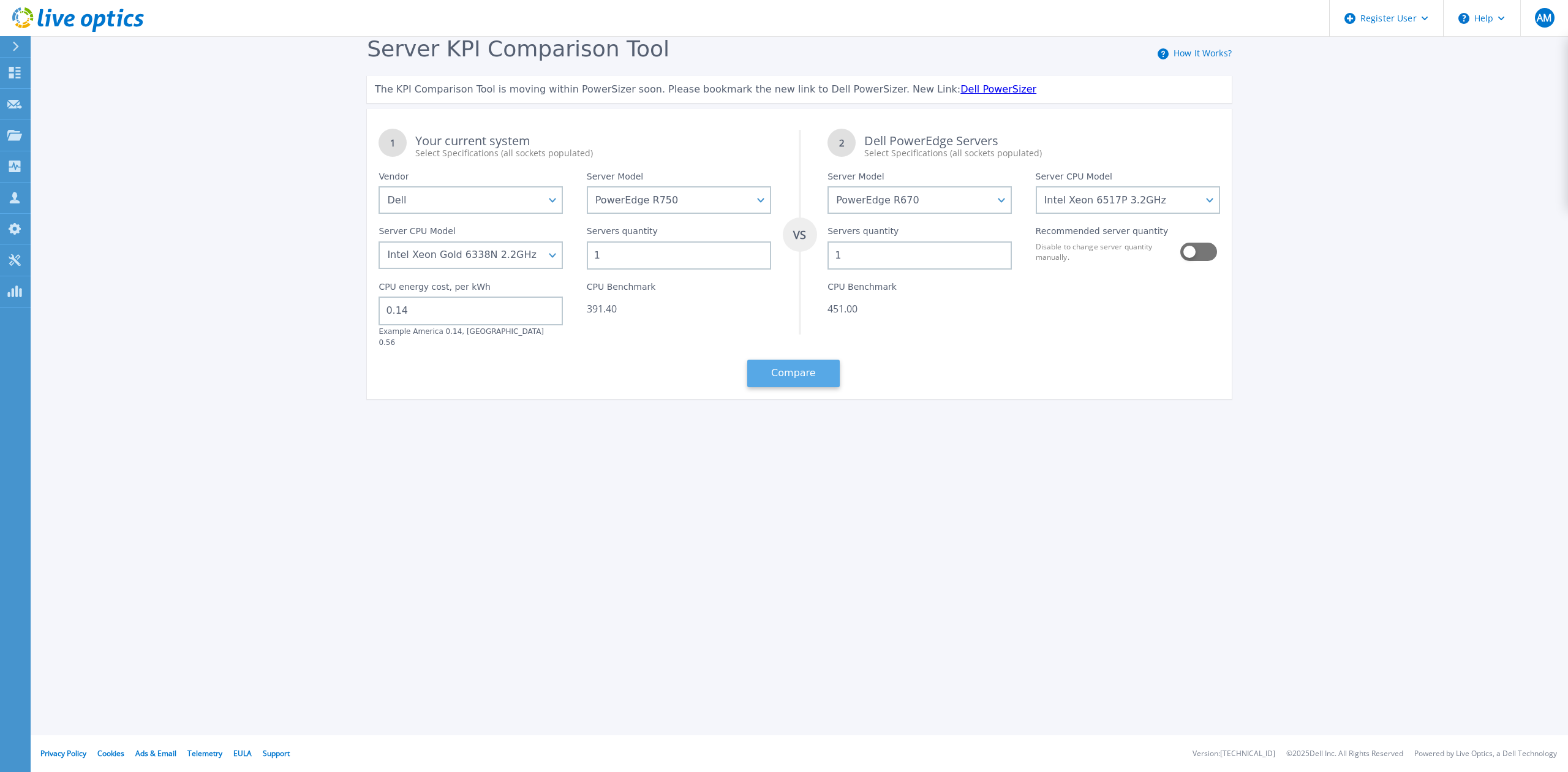
click at [794, 360] on button "Compare" at bounding box center [793, 373] width 92 height 28
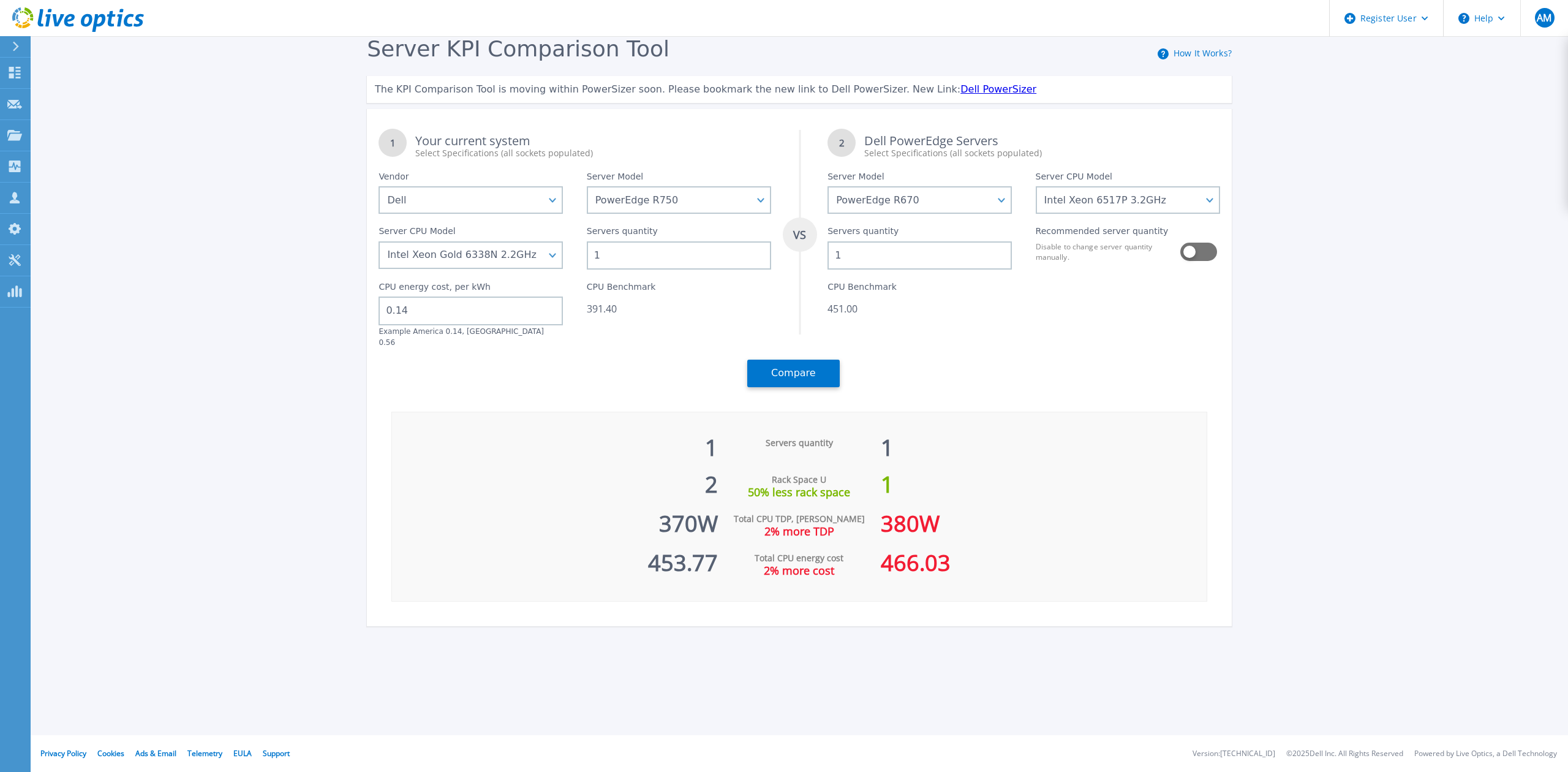
drag, startPoint x: 848, startPoint y: 254, endPoint x: 826, endPoint y: 260, distance: 22.8
click at [826, 260] on div "Servers quantity 1" at bounding box center [920, 242] width 208 height 56
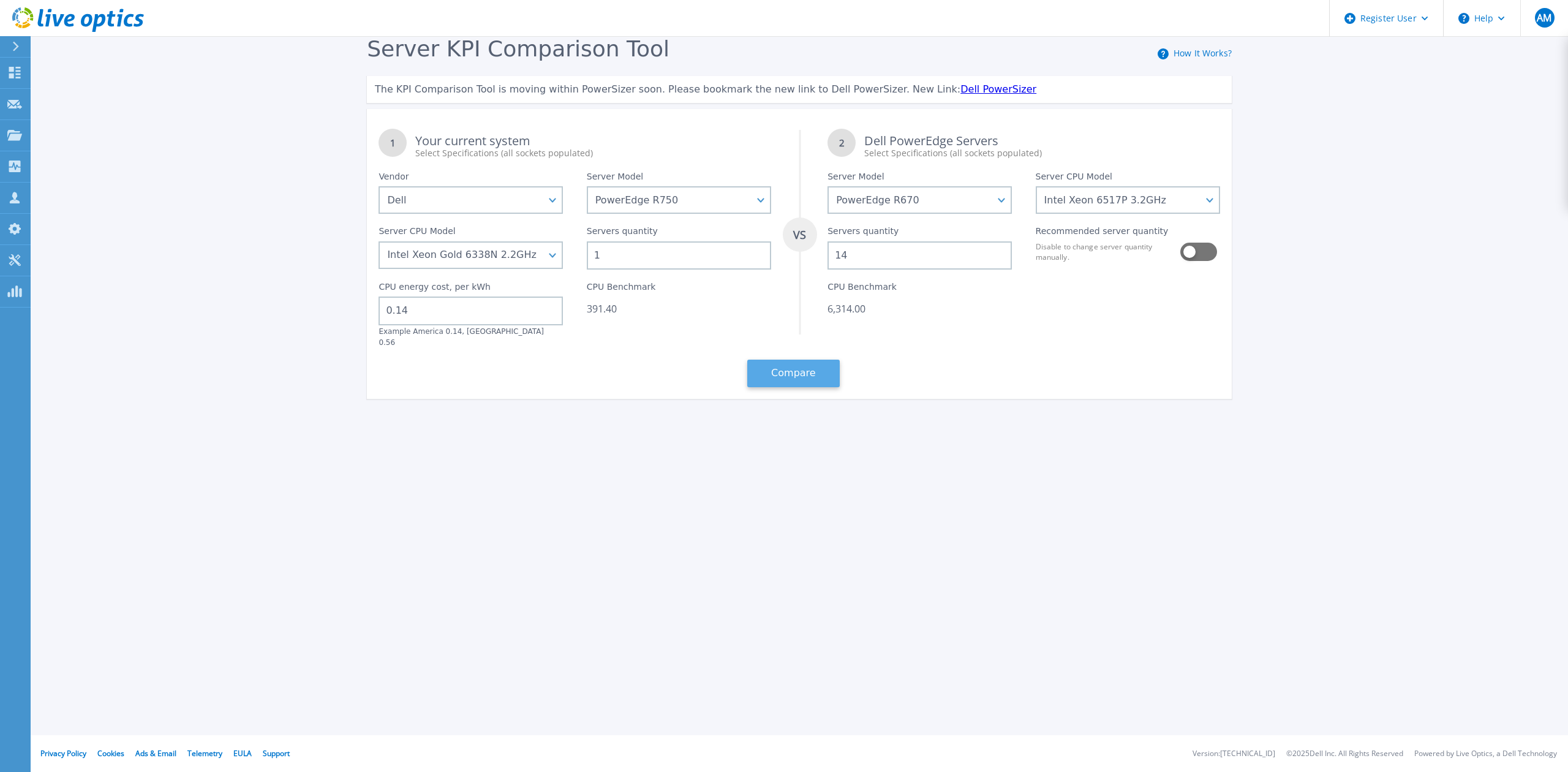
type input "14"
click at [804, 372] on button "Compare" at bounding box center [793, 373] width 92 height 28
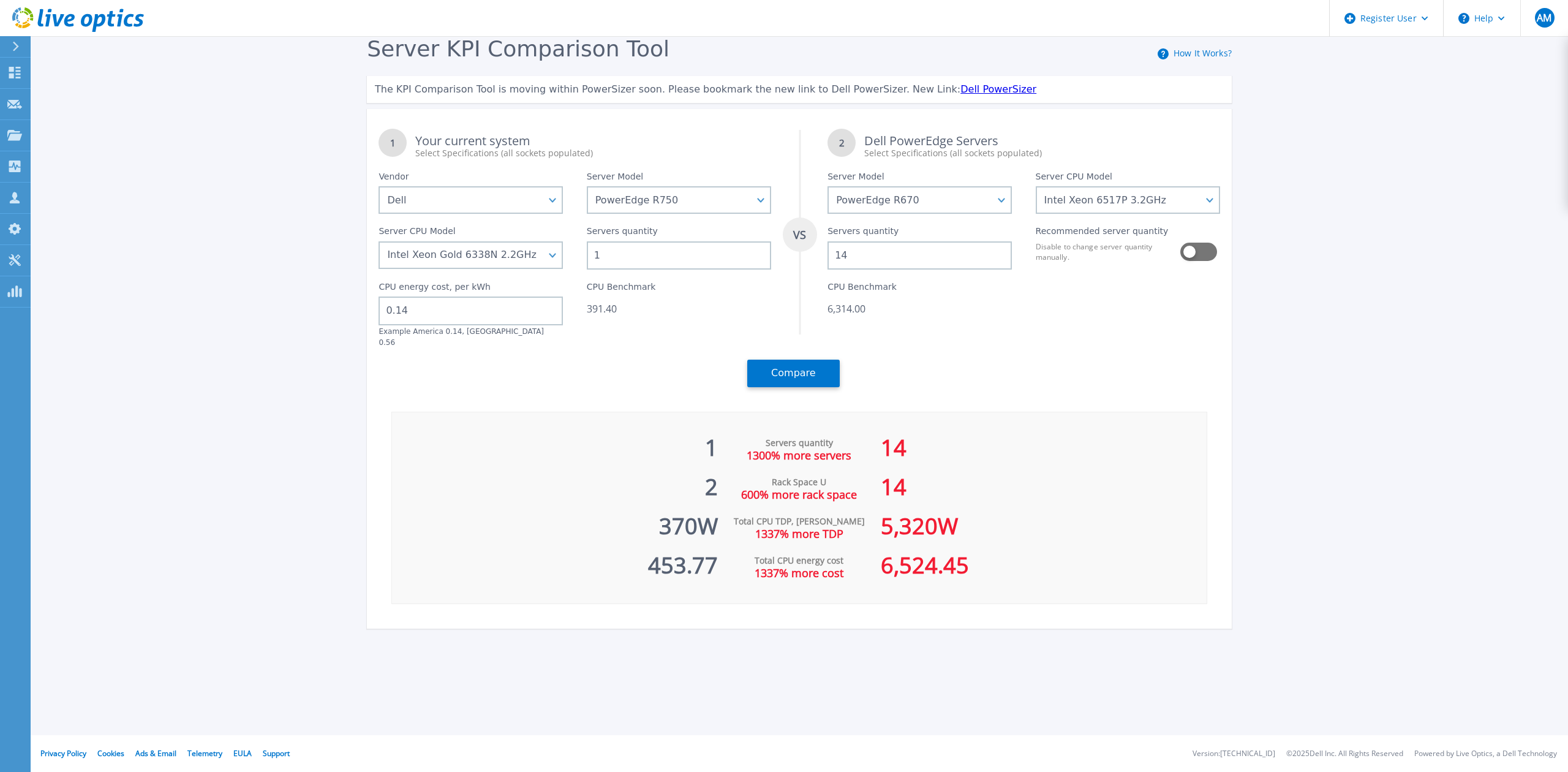
click at [615, 260] on input "1" at bounding box center [679, 255] width 185 height 28
click at [1157, 209] on select "Intel Xeon 6710E 2.4GHz Intel Xeon 6740E 2.4GHz Intel Xeon 6756E 1.8GHz Intel X…" at bounding box center [1128, 200] width 185 height 28
click at [1036, 186] on select "Intel Xeon 6710E 2.4GHz Intel Xeon 6740E 2.4GHz Intel Xeon 6756E 1.8GHz Intel X…" at bounding box center [1128, 200] width 185 height 28
drag, startPoint x: 607, startPoint y: 252, endPoint x: 579, endPoint y: 254, distance: 28.1
click at [579, 254] on div "Servers quantity 1" at bounding box center [679, 242] width 208 height 56
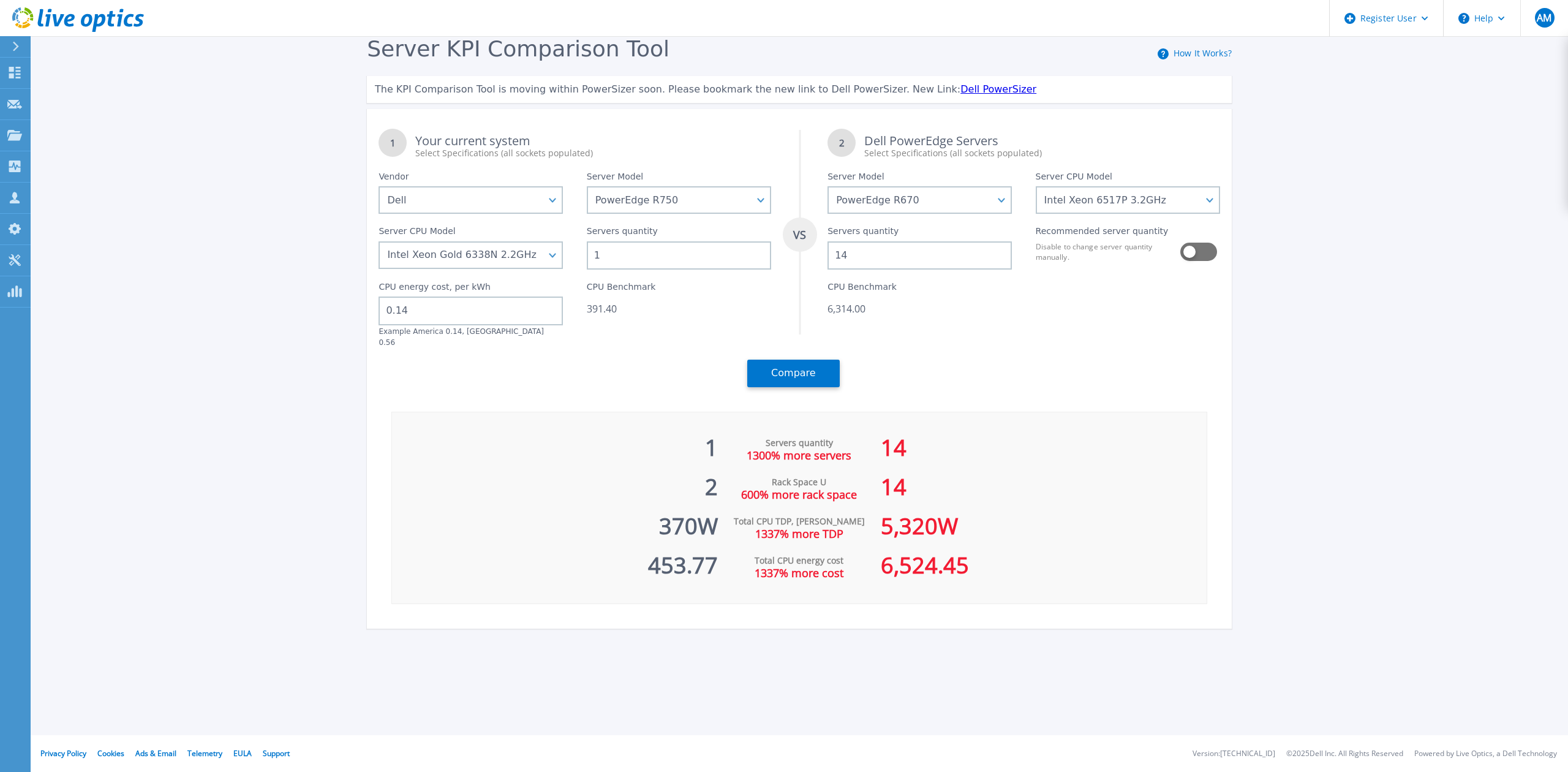
click at [598, 394] on div "1 Your current system Select Specifications (all sockets populated) VS 2 Dell P…" at bounding box center [799, 369] width 865 height 520
click at [613, 341] on div "1 Your current system Select Specifications (all sockets populated) VS 2 Dell P…" at bounding box center [799, 258] width 865 height 282
click at [427, 422] on div "1" at bounding box center [555, 441] width 326 height 40
drag, startPoint x: 613, startPoint y: 248, endPoint x: 591, endPoint y: 258, distance: 24.2
click at [591, 258] on input "1" at bounding box center [679, 255] width 185 height 28
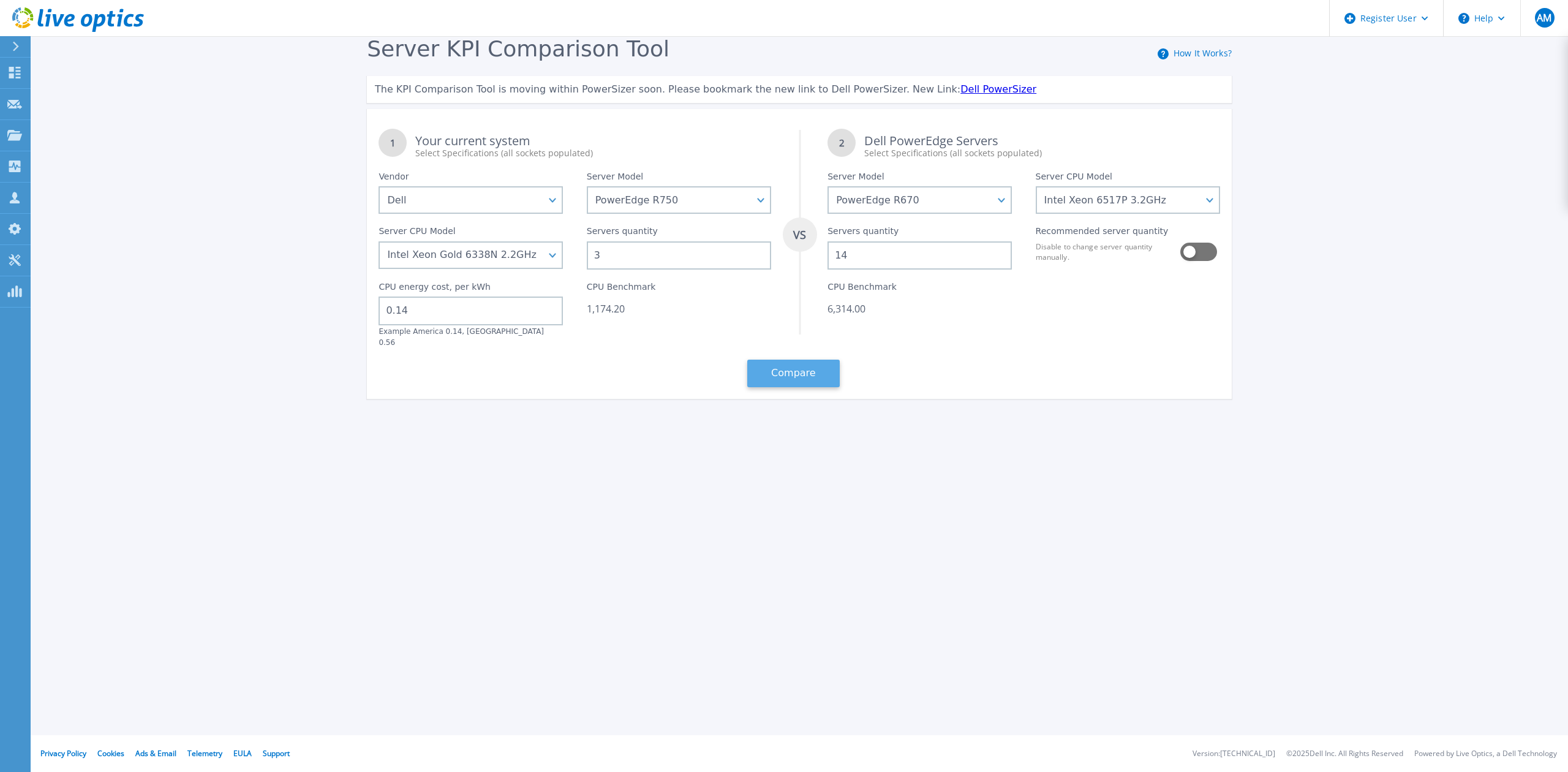
type input "3"
click at [800, 368] on button "Compare" at bounding box center [793, 373] width 92 height 28
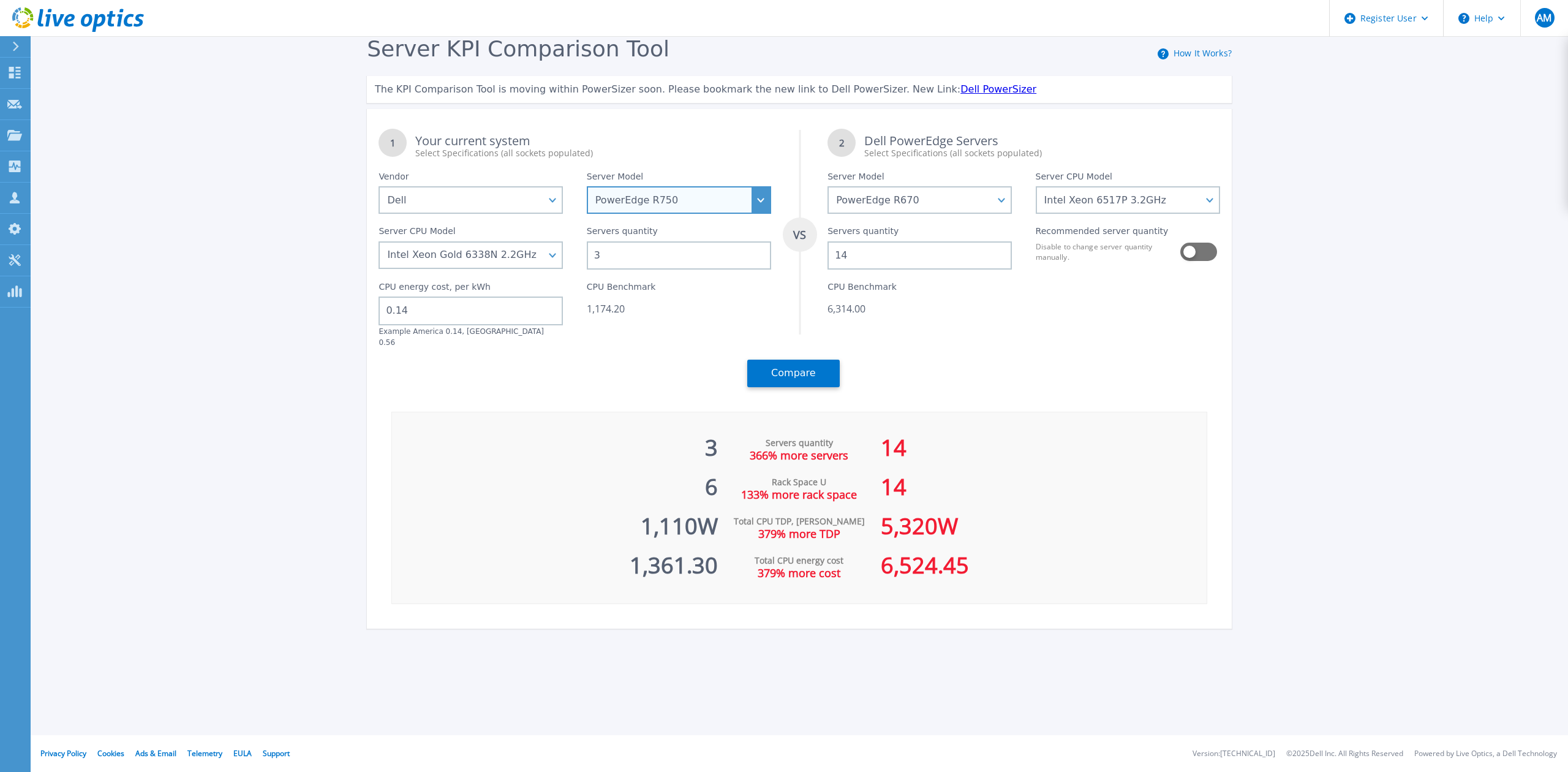
click at [735, 203] on select "PowerEdge C6520 PowerEdge C6525 PowerEdge HS5610 PowerEdge HS5620 PowerEdge R24…" at bounding box center [679, 200] width 185 height 28
select select "PowerEdge R640"
click at [587, 186] on select "PowerEdge C6520 PowerEdge C6525 PowerEdge HS5610 PowerEdge HS5620 PowerEdge R24…" at bounding box center [679, 200] width 185 height 28
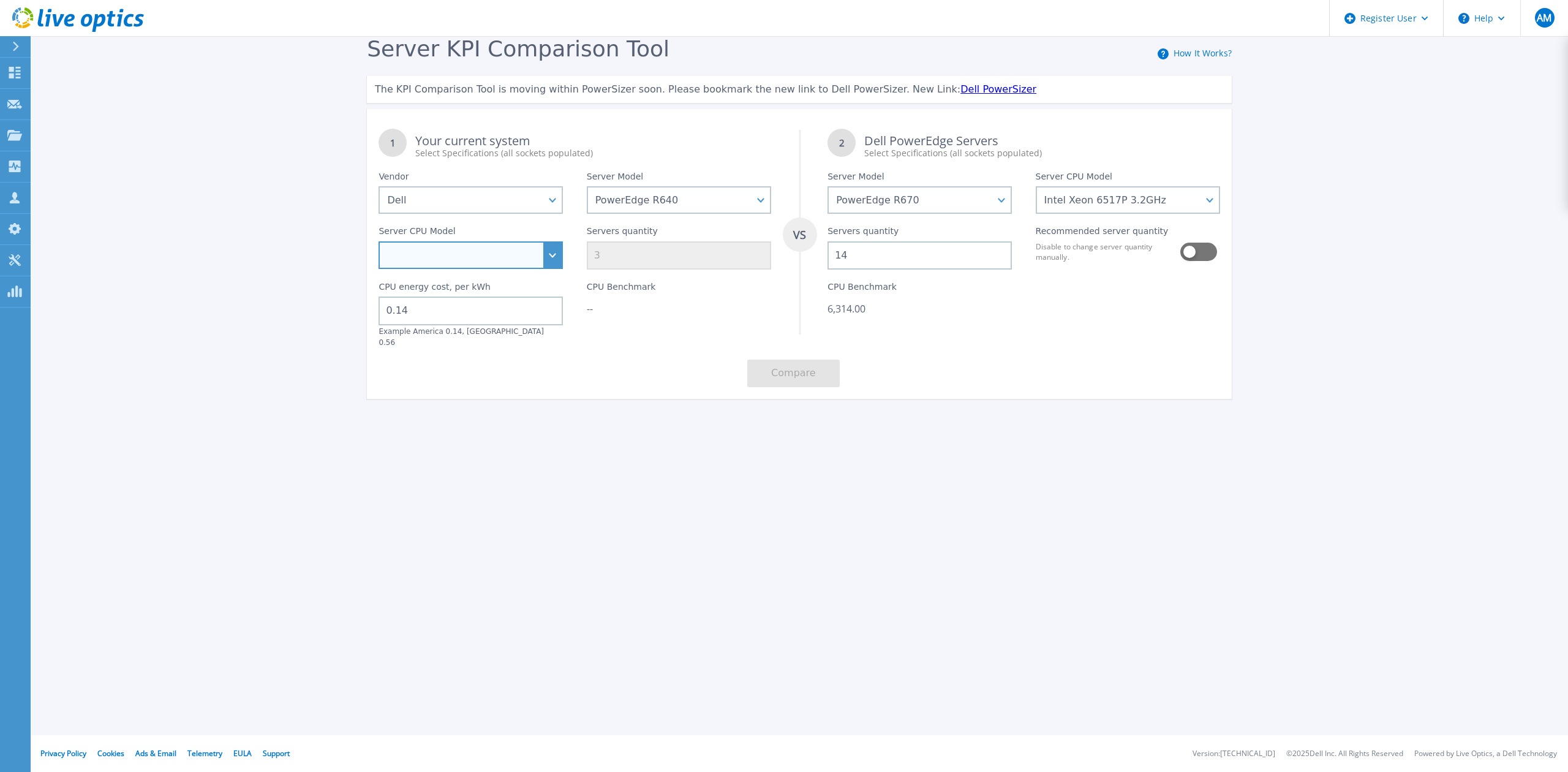
click at [544, 258] on select "Intel Xeon Gold 6256 3.6GHz Intel Xeon Bronze 3204 1.9GHz Intel Xeon Bronze 320…" at bounding box center [471, 255] width 185 height 28
select select "335086"
click at [379, 241] on select "Intel Xeon Gold 6256 3.6GHz Intel Xeon Bronze 3204 1.9GHz Intel Xeon Bronze 320…" at bounding box center [471, 255] width 185 height 28
drag, startPoint x: 608, startPoint y: 251, endPoint x: 586, endPoint y: 254, distance: 22.2
click at [586, 254] on div "Servers quantity 3" at bounding box center [679, 242] width 208 height 56
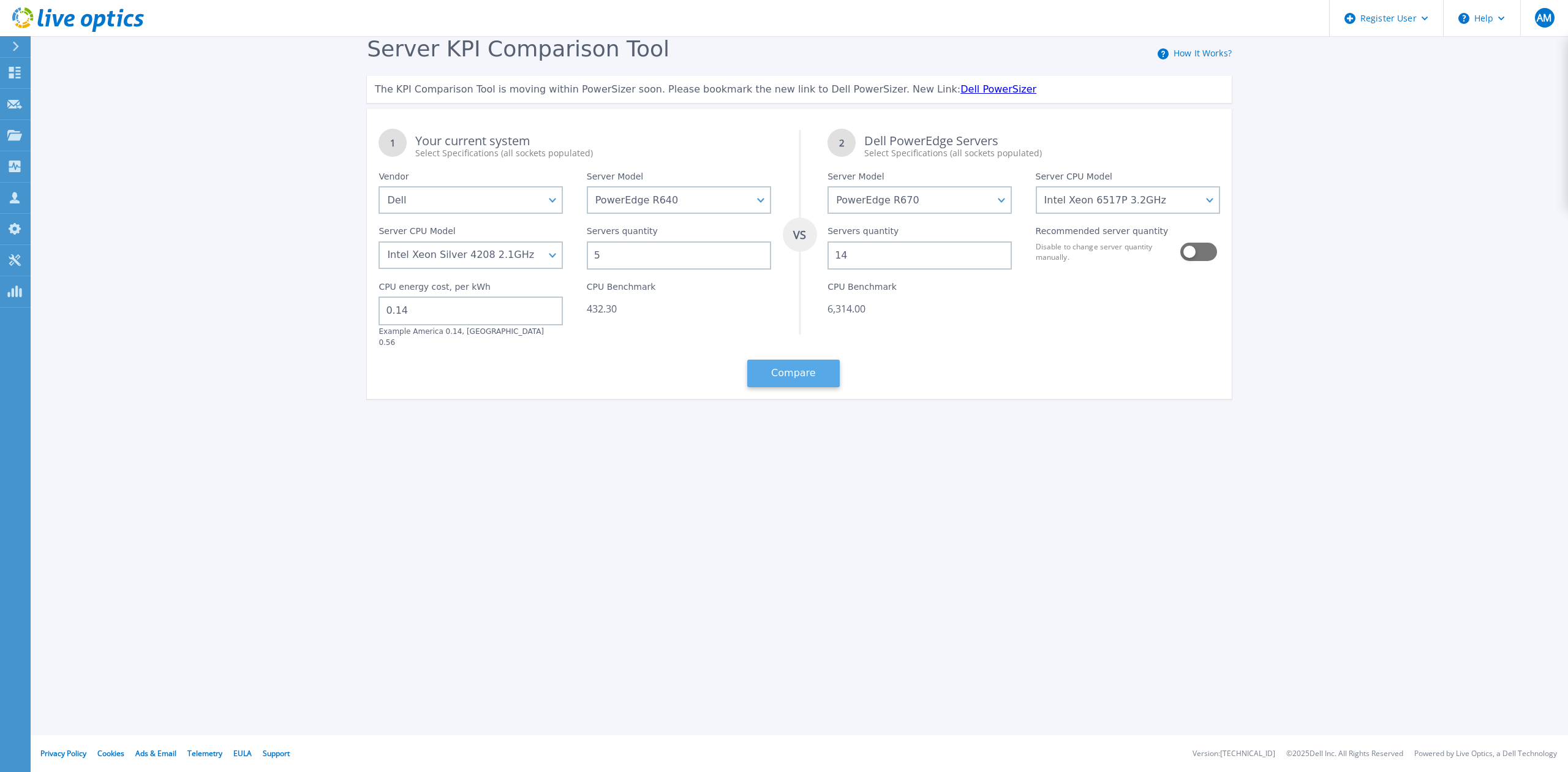
click at [807, 359] on button "Compare" at bounding box center [793, 373] width 92 height 28
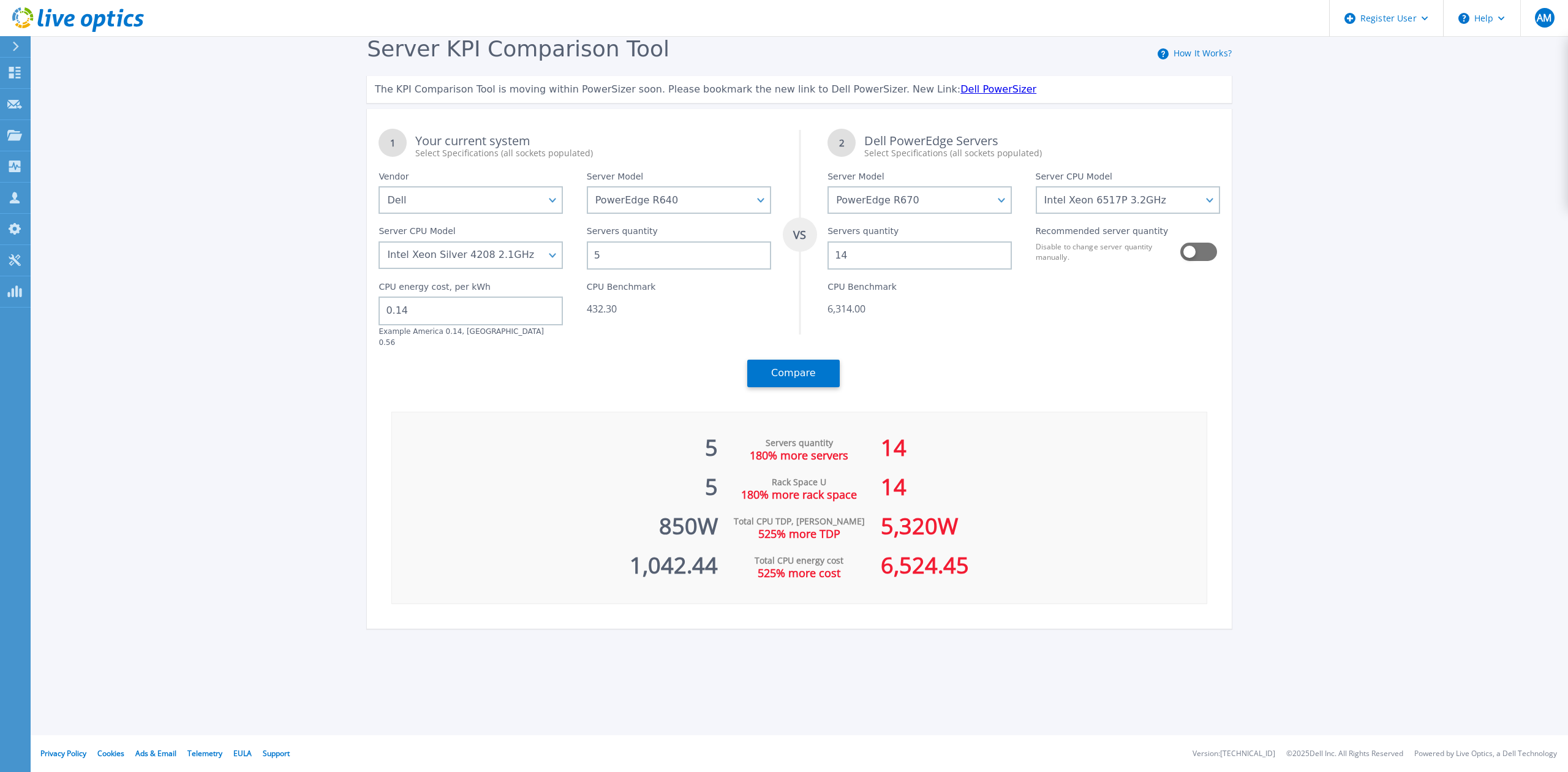
drag, startPoint x: 653, startPoint y: 254, endPoint x: 574, endPoint y: 248, distance: 79.2
click at [575, 248] on div "Servers quantity 5" at bounding box center [679, 242] width 208 height 56
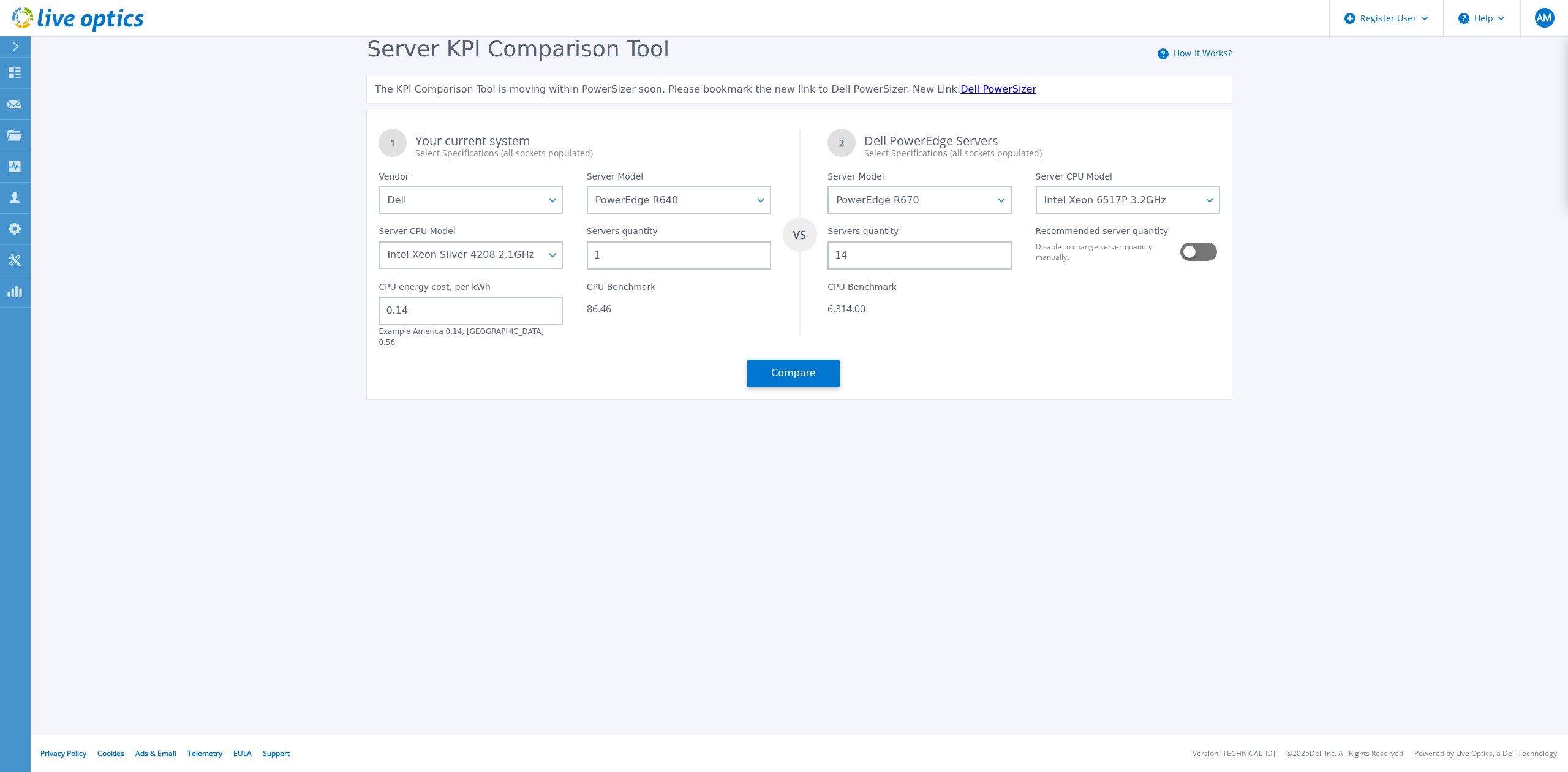
drag, startPoint x: 608, startPoint y: 255, endPoint x: 590, endPoint y: 254, distance: 18.0
click at [590, 254] on input "1" at bounding box center [679, 255] width 185 height 28
type input "5"
click at [789, 365] on button "Compare" at bounding box center [793, 373] width 92 height 28
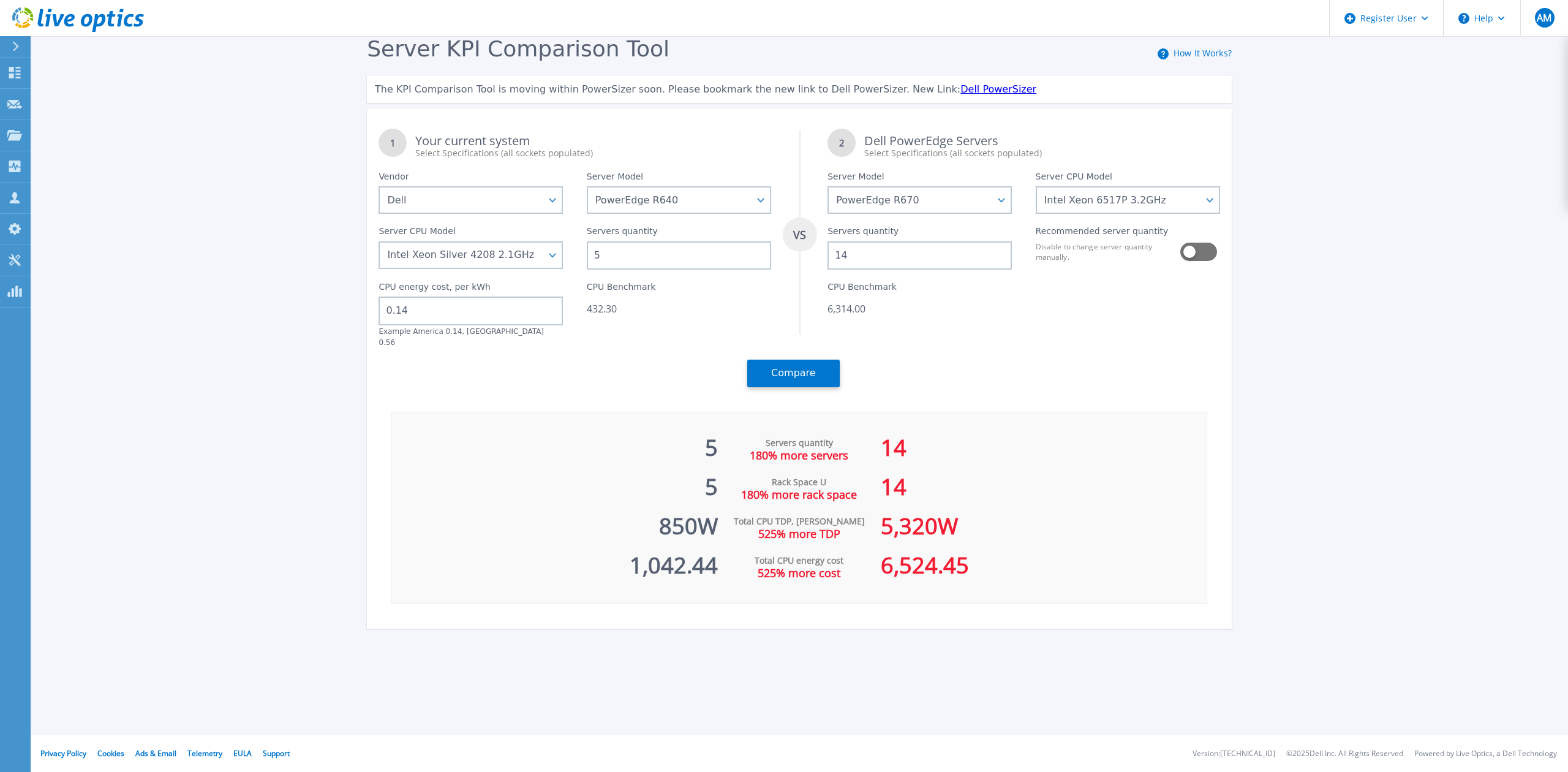
click at [591, 373] on div "1 Your current system Select Specifications (all sockets populated) VS 2 Dell P…" at bounding box center [799, 258] width 865 height 282
drag, startPoint x: 867, startPoint y: 255, endPoint x: 831, endPoint y: 258, distance: 36.1
click at [831, 258] on input "14" at bounding box center [920, 255] width 185 height 28
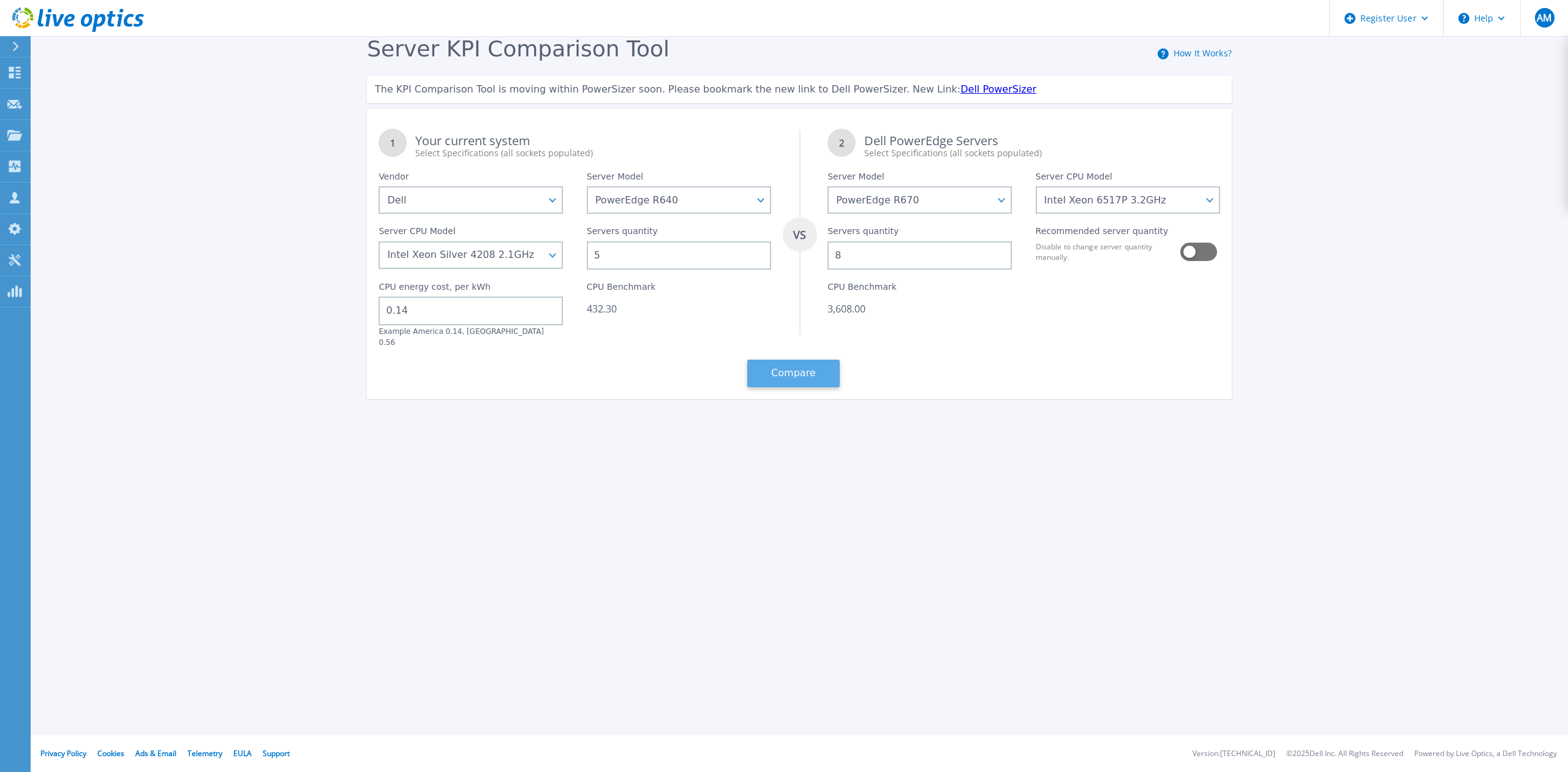
type input "8"
click at [813, 359] on button "Compare" at bounding box center [793, 373] width 92 height 28
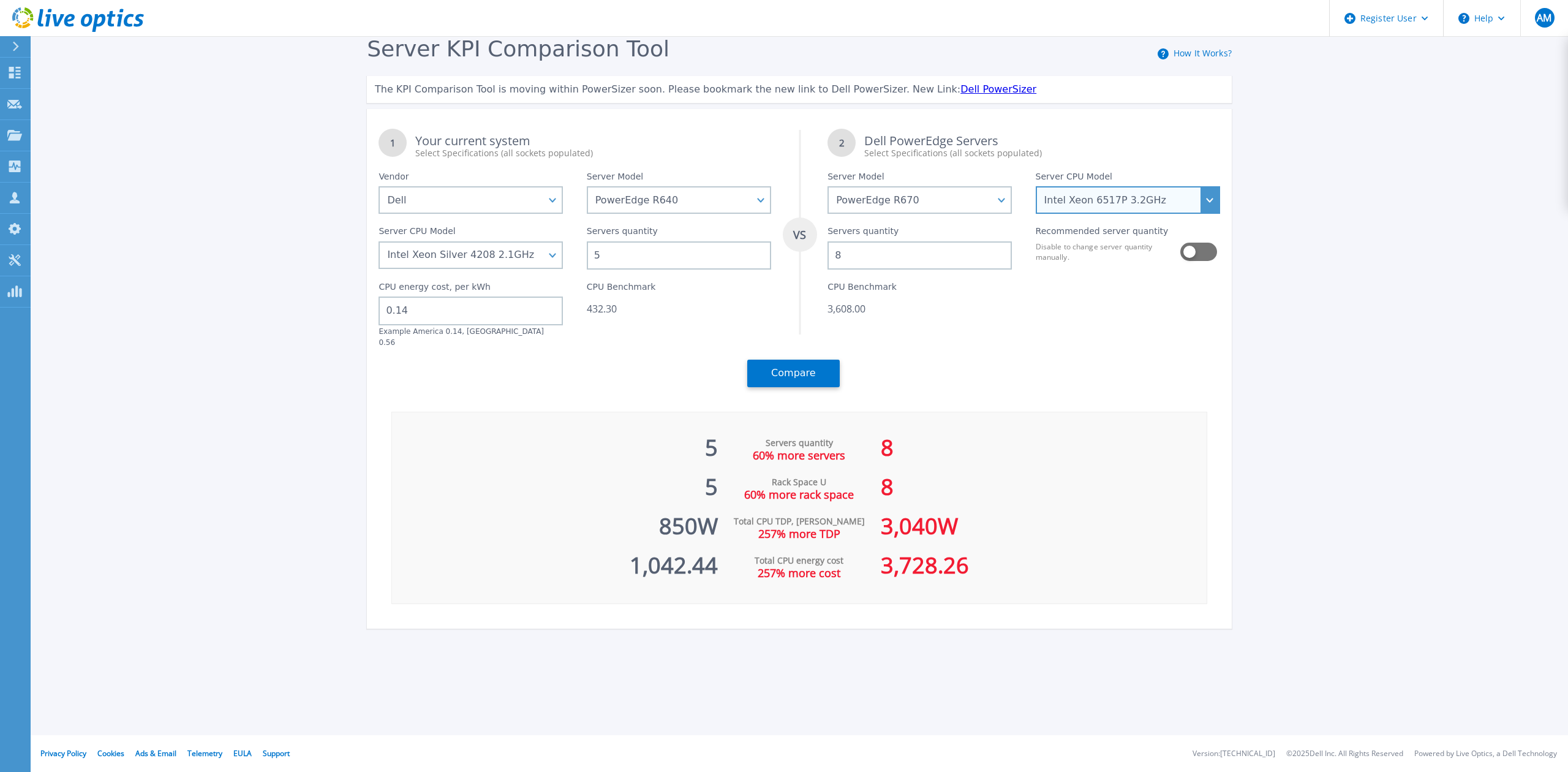
click at [1142, 204] on select "Intel Xeon 6710E 2.4GHz Intel Xeon 6740E 2.4GHz Intel Xeon 6756E 1.8GHz Intel X…" at bounding box center [1128, 200] width 185 height 28
select select "336286"
click at [1036, 186] on select "Intel Xeon 6710E 2.4GHz Intel Xeon 6740E 2.4GHz Intel Xeon 6756E 1.8GHz Intel X…" at bounding box center [1128, 200] width 185 height 28
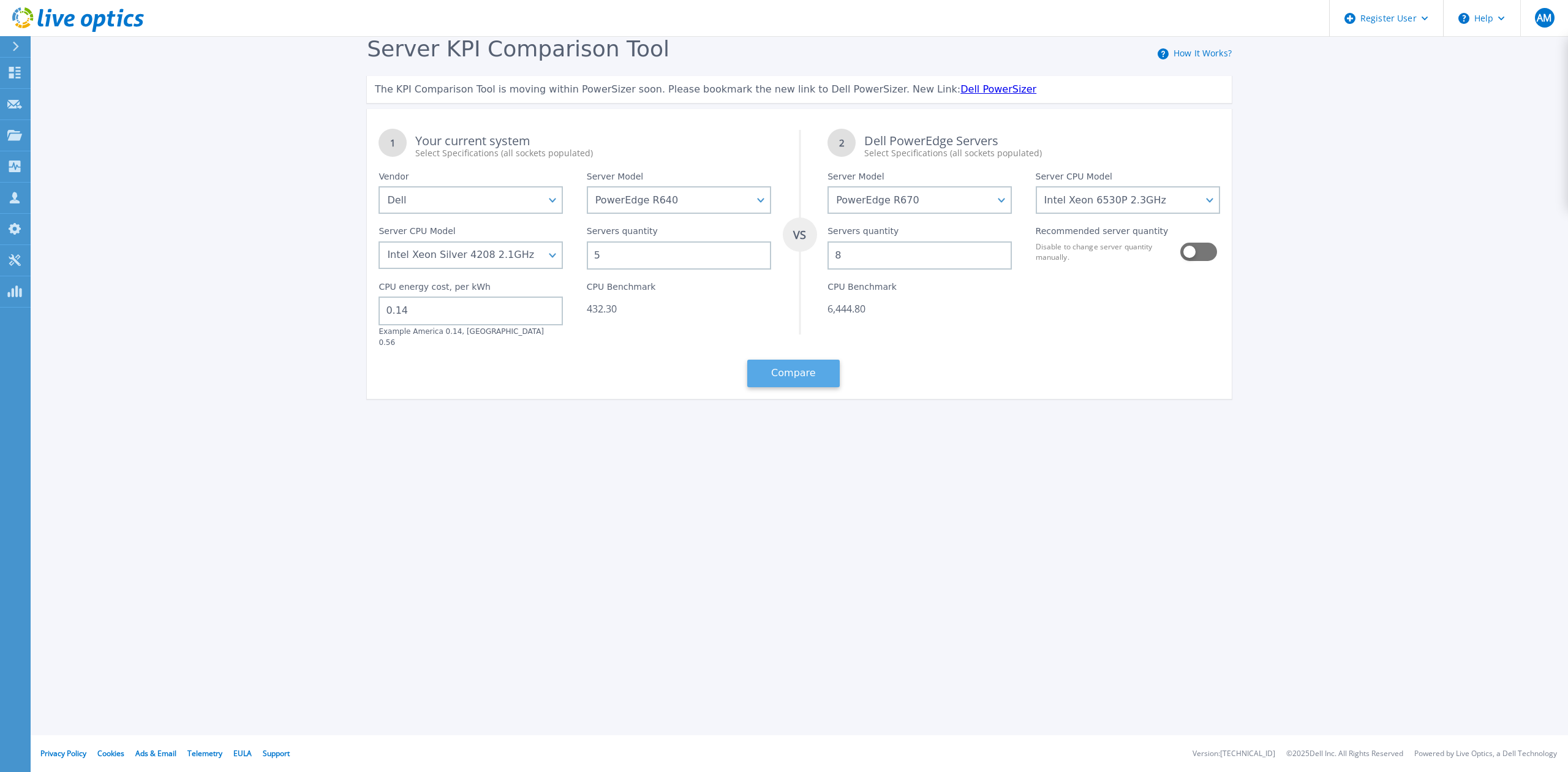
click at [789, 359] on button "Compare" at bounding box center [793, 373] width 92 height 28
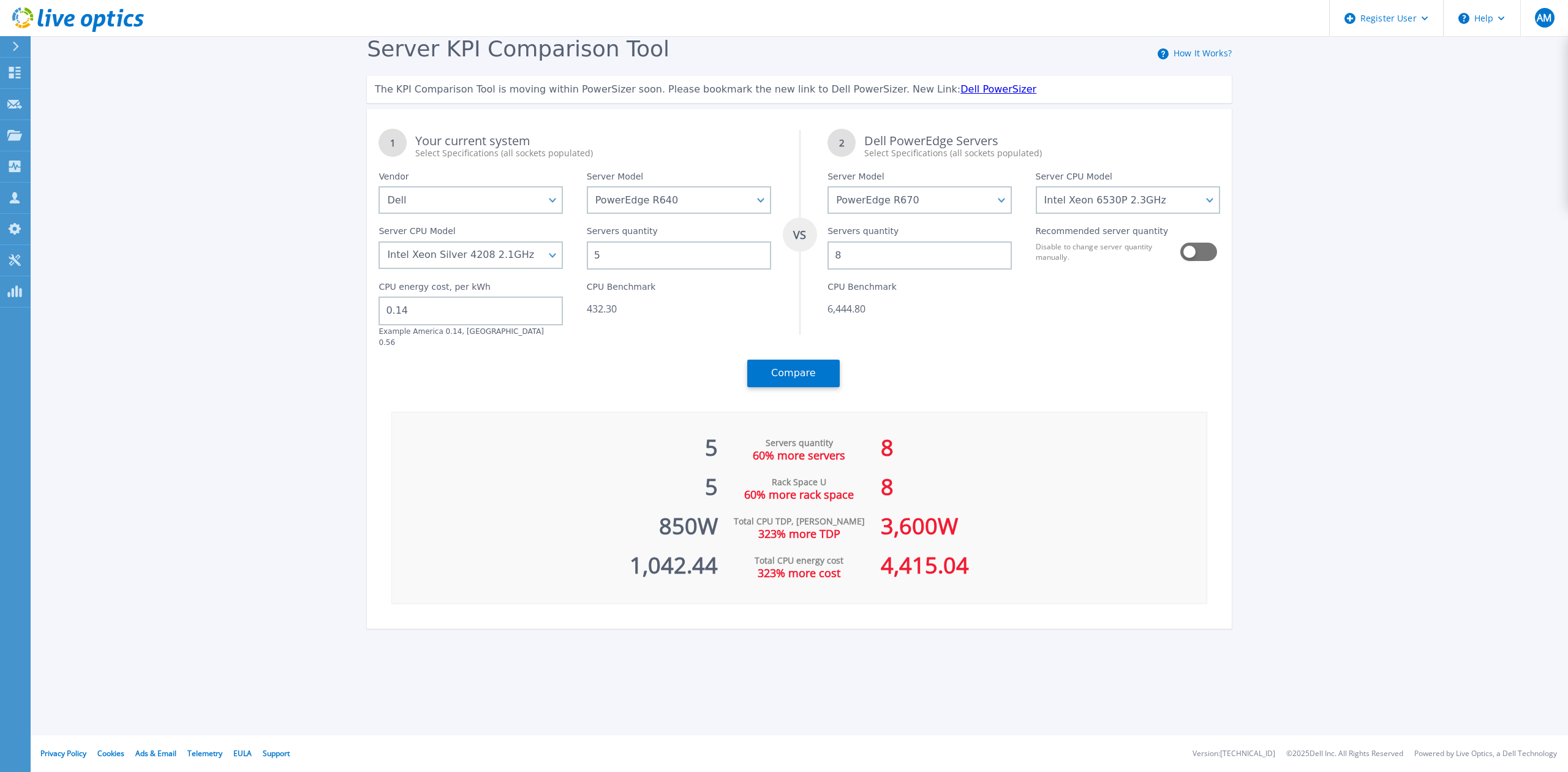
drag, startPoint x: 850, startPoint y: 258, endPoint x: 806, endPoint y: 258, distance: 44.0
click at [806, 258] on div "1 Your current system Select Specifications (all sockets populated) VS 2 Dell P…" at bounding box center [799, 258] width 865 height 282
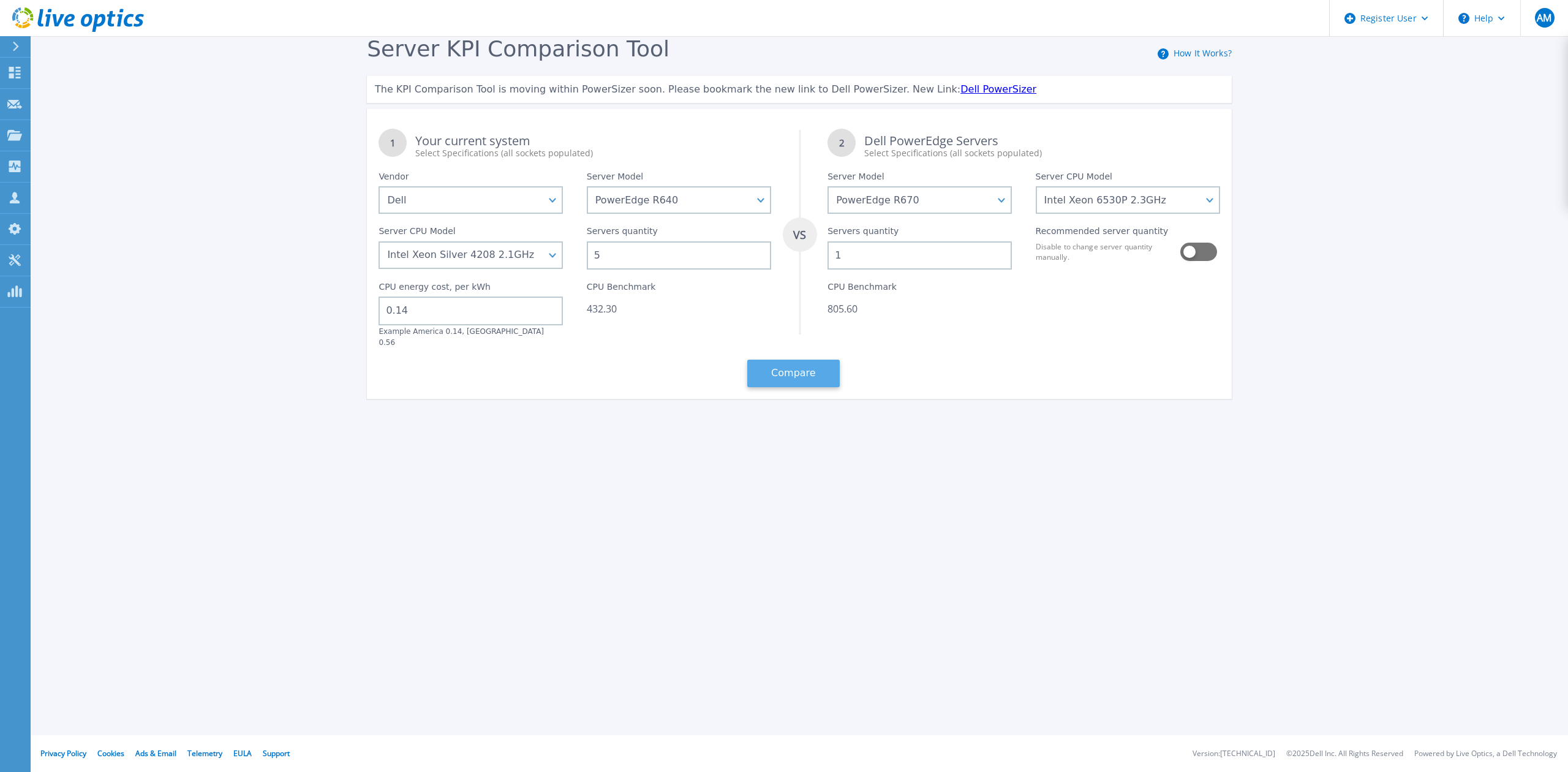
type input "1"
click at [815, 359] on button "Compare" at bounding box center [793, 373] width 92 height 28
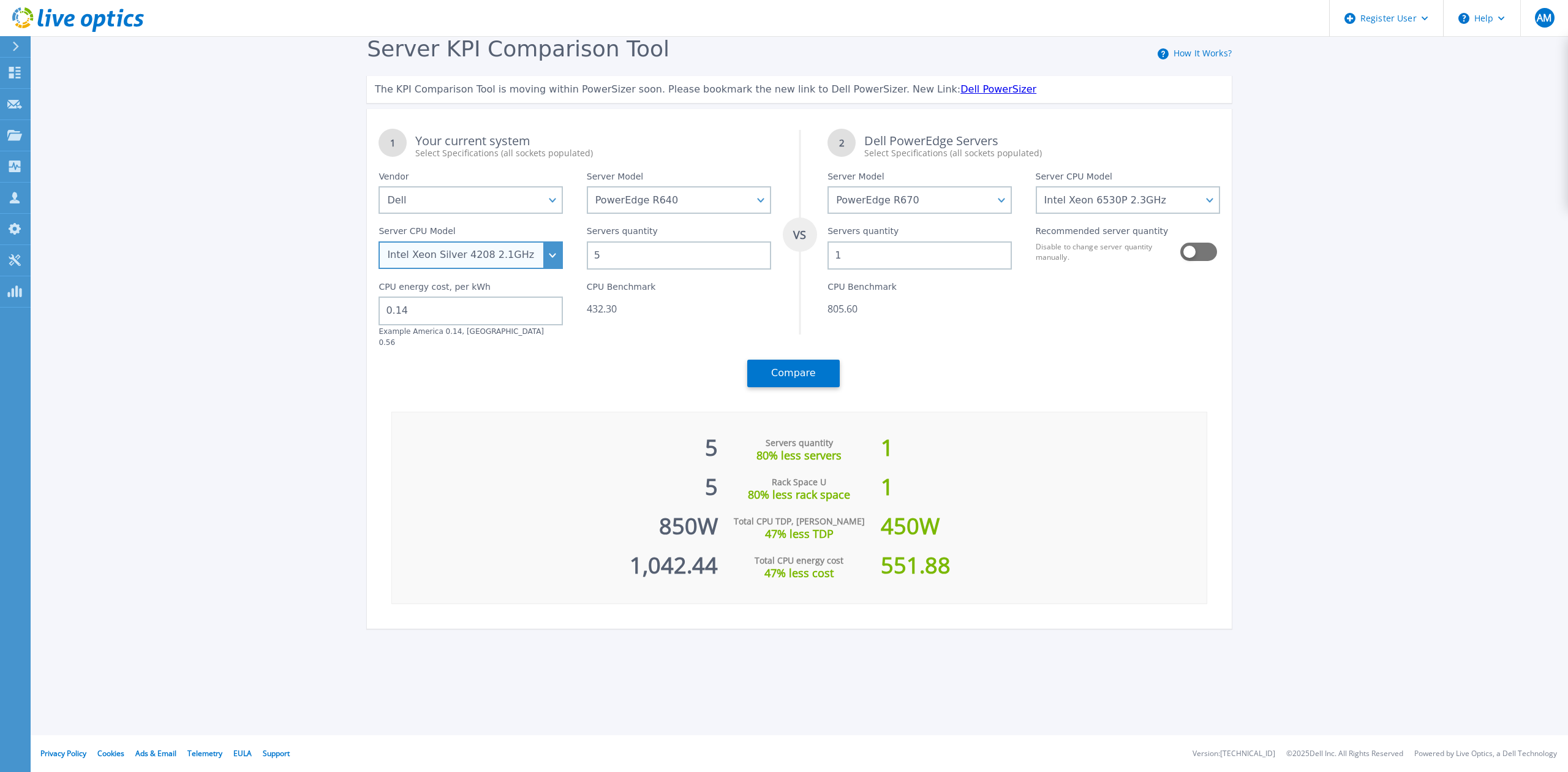
drag, startPoint x: 542, startPoint y: 255, endPoint x: 538, endPoint y: 262, distance: 8.1
click at [542, 255] on select "Intel Xeon Gold 6256 3.6GHz Intel Xeon Bronze 3204 1.9GHz Intel Xeon Bronze 320…" at bounding box center [471, 255] width 185 height 28
drag, startPoint x: 557, startPoint y: 251, endPoint x: 556, endPoint y: 263, distance: 12.0
click at [557, 251] on select "Intel Xeon Gold 6256 3.6GHz Intel Xeon Bronze 3204 1.9GHz Intel Xeon Bronze 320…" at bounding box center [471, 255] width 185 height 28
select select "335105"
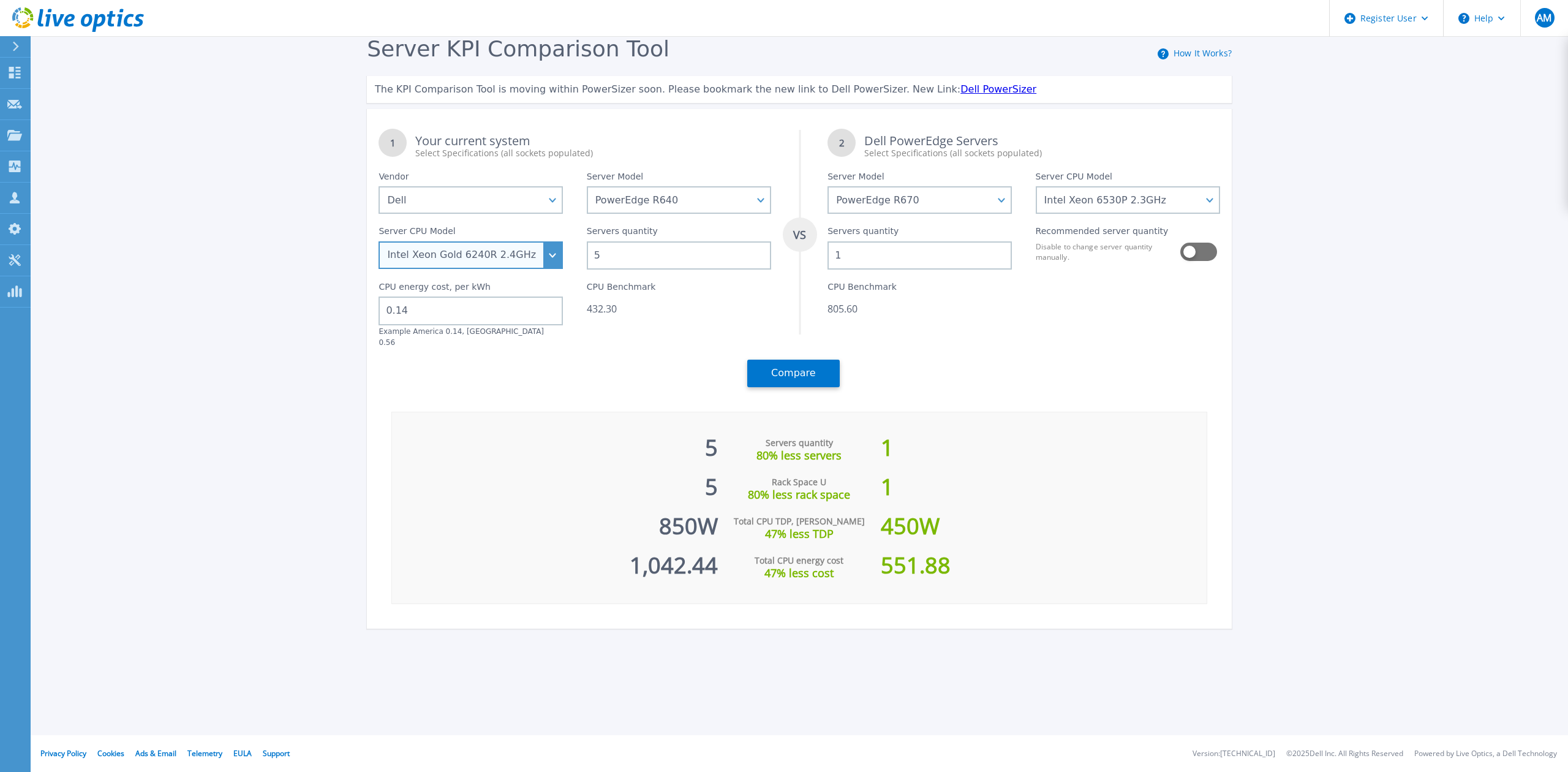
click at [379, 241] on select "Intel Xeon Gold 6256 3.6GHz Intel Xeon Bronze 3204 1.9GHz Intel Xeon Bronze 320…" at bounding box center [471, 255] width 185 height 28
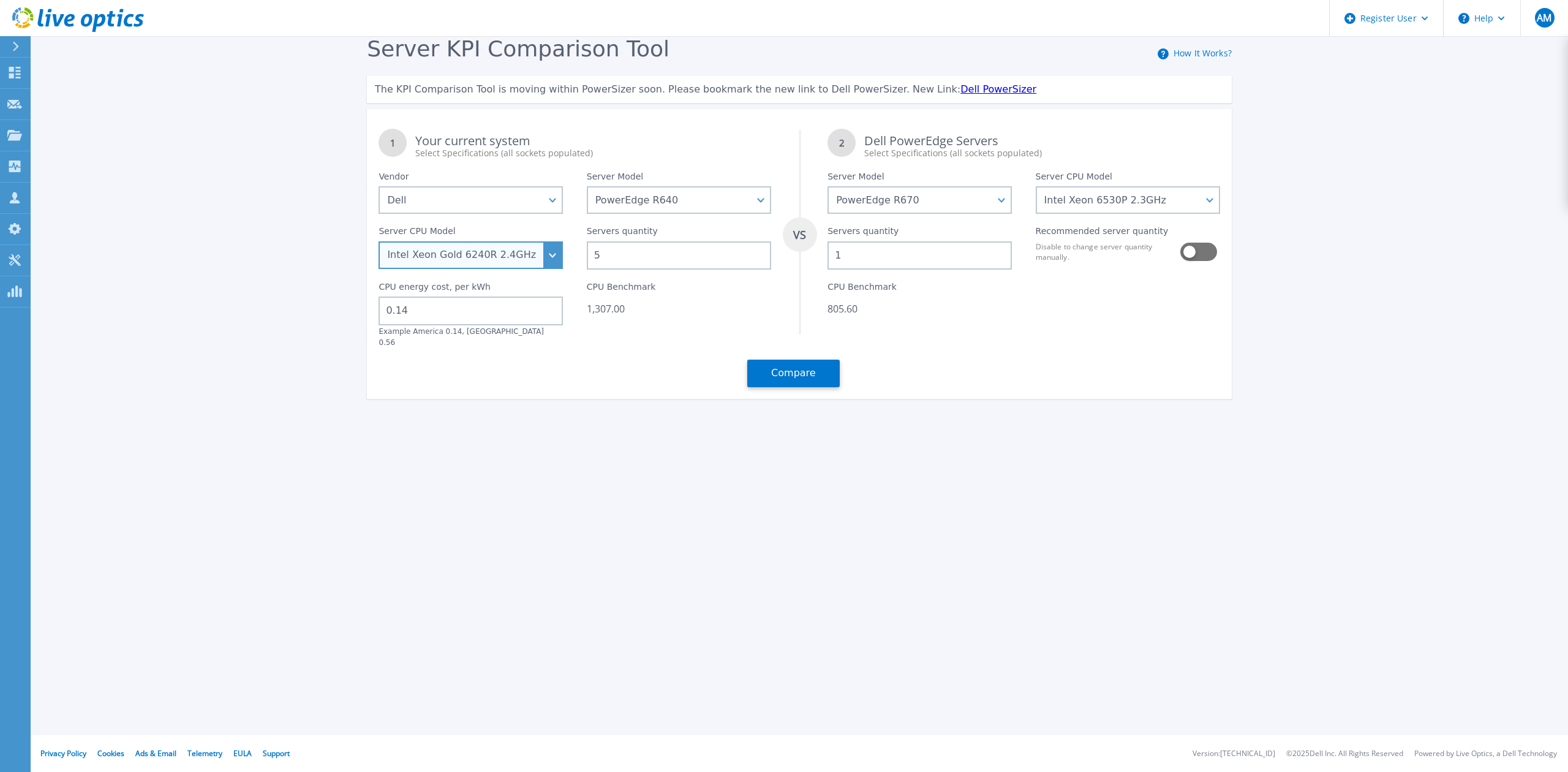
click at [548, 254] on select "Intel Xeon Gold 6256 3.6GHz Intel Xeon Bronze 3204 1.9GHz Intel Xeon Bronze 320…" at bounding box center [471, 255] width 185 height 28
click at [379, 241] on select "Intel Xeon Gold 6256 3.6GHz Intel Xeon Bronze 3204 1.9GHz Intel Xeon Bronze 320…" at bounding box center [471, 255] width 185 height 28
click at [646, 370] on div "1 Your current system Select Specifications (all sockets populated) VS 2 Dell P…" at bounding box center [799, 258] width 865 height 282
click at [770, 363] on button "Compare" at bounding box center [793, 373] width 92 height 28
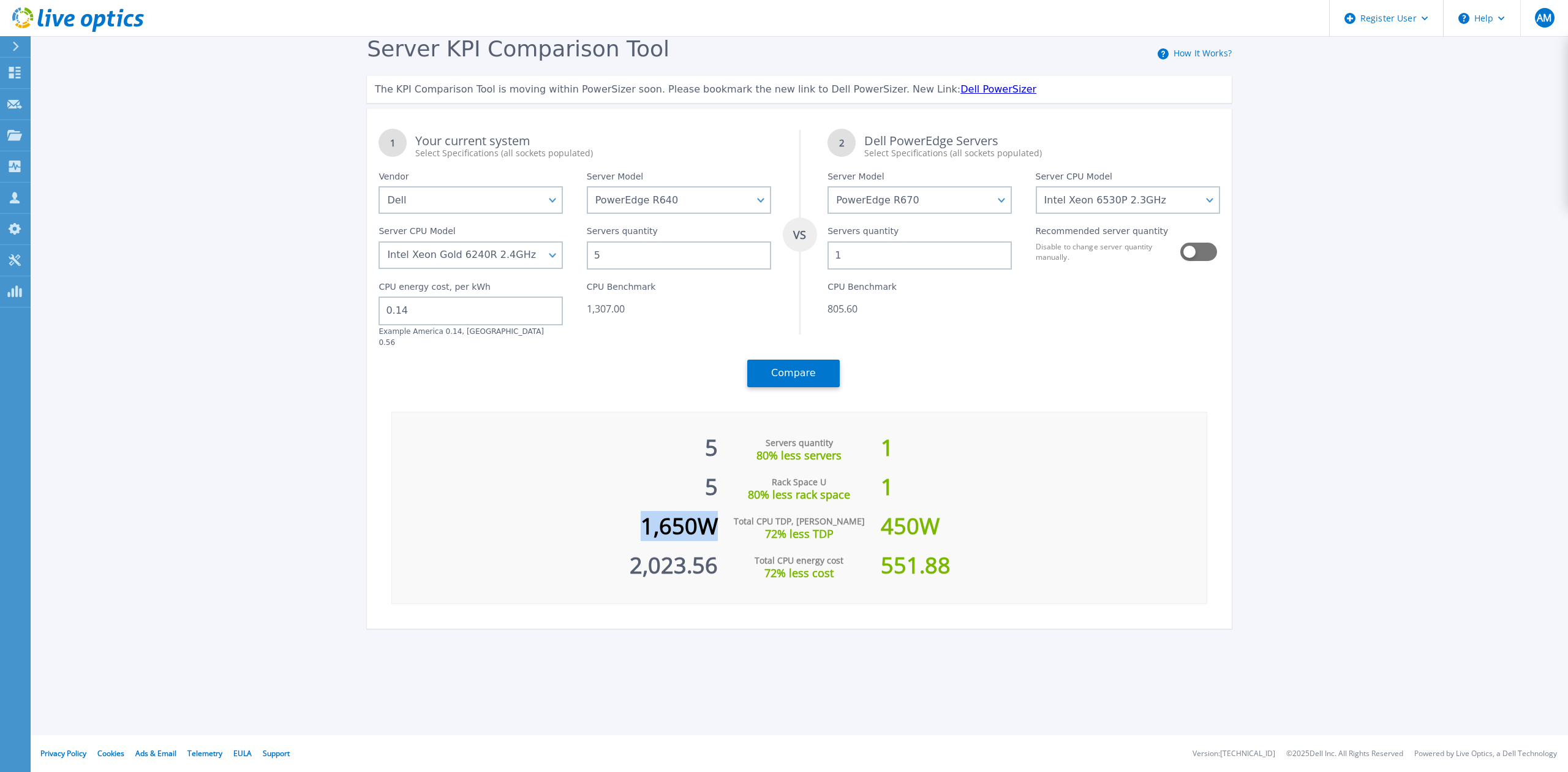
drag, startPoint x: 692, startPoint y: 520, endPoint x: 639, endPoint y: 521, distance: 53.0
click at [639, 521] on div "1,650 W" at bounding box center [555, 520] width 326 height 40
copy div "1,650"
click at [598, 431] on div "5" at bounding box center [555, 441] width 326 height 40
click at [556, 251] on select "Intel Xeon Gold 6256 3.6GHz Intel Xeon Bronze 3204 1.9GHz Intel Xeon Bronze 320…" at bounding box center [471, 255] width 185 height 28
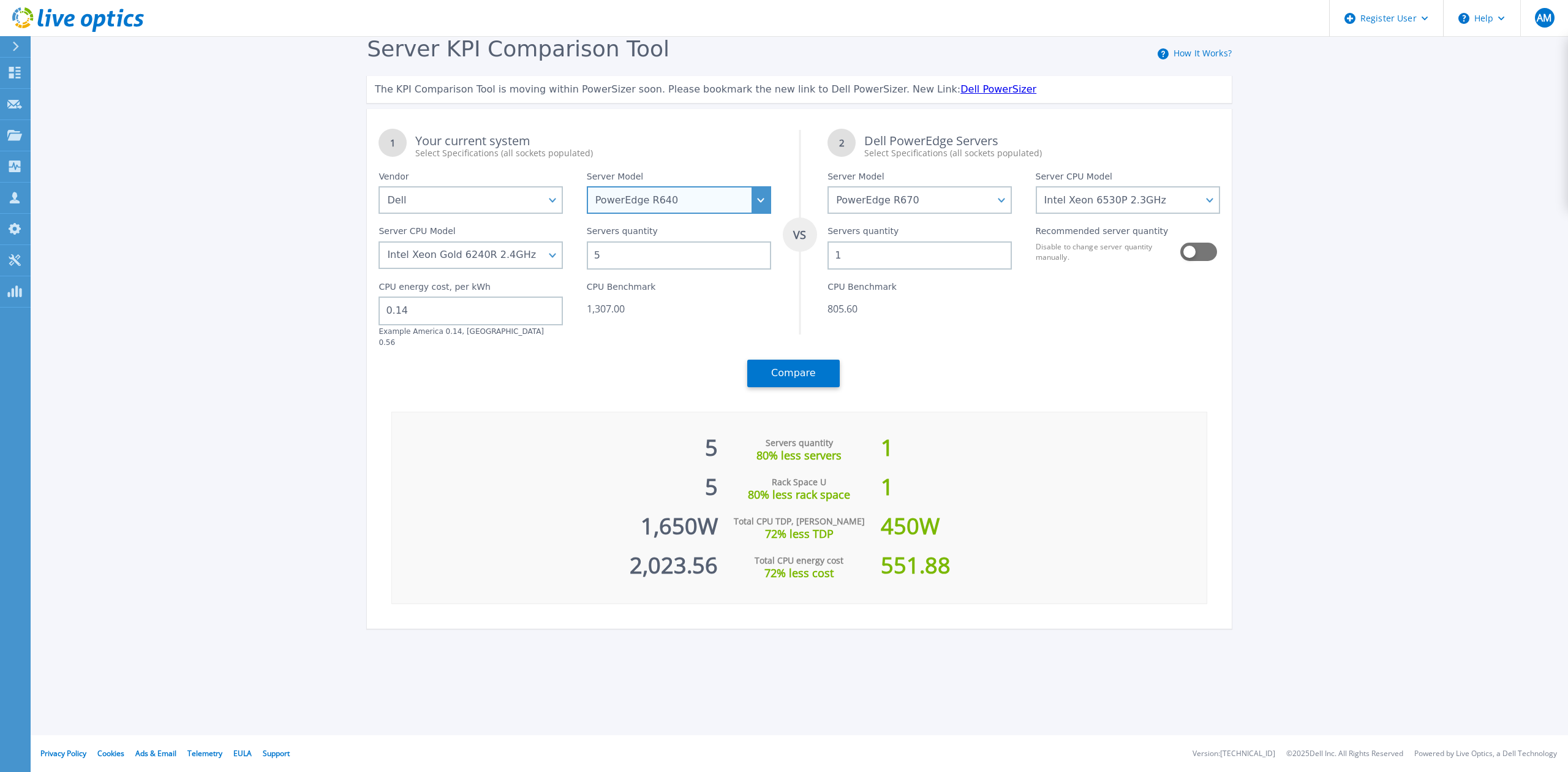
click at [753, 192] on select "PowerEdge C6520 PowerEdge C6525 PowerEdge HS5610 PowerEdge HS5620 PowerEdge R24…" at bounding box center [679, 200] width 185 height 28
select select "PowerEdge R650"
click at [587, 186] on select "PowerEdge C6520 PowerEdge C6525 PowerEdge HS5610 PowerEdge HS5620 PowerEdge R24…" at bounding box center [679, 200] width 185 height 28
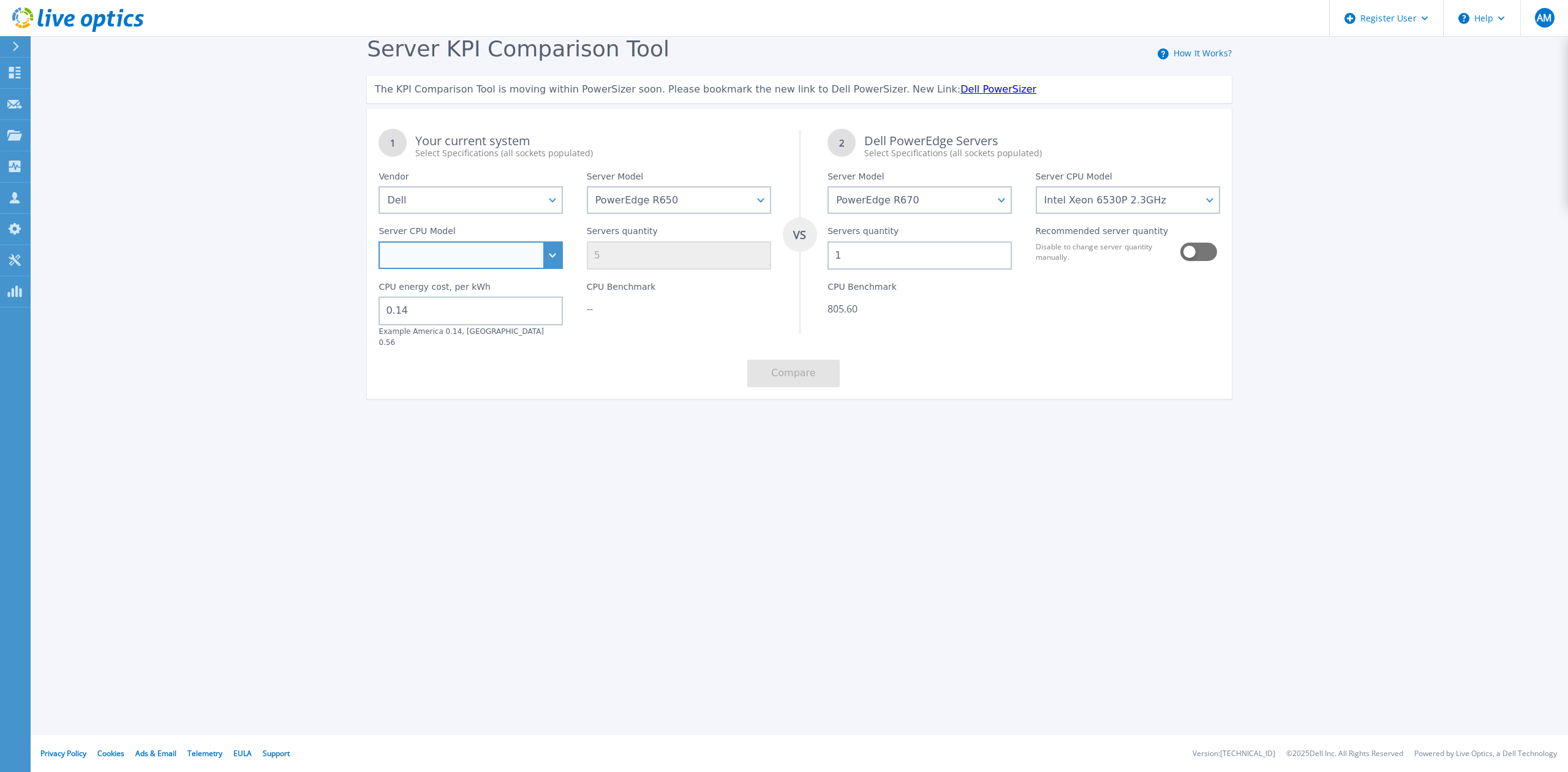
click at [555, 258] on select "Intel Xeon Gold 6312U 2.4GHz Intel Xeon Platinum 8352M 2.3GHz Intel Xeon Platin…" at bounding box center [471, 255] width 185 height 28
click at [549, 256] on select "Intel Xeon Gold 6312U 2.4GHz Intel Xeon Platinum 8352M 2.3GHz Intel Xeon Platin…" at bounding box center [471, 255] width 185 height 28
click at [552, 254] on select "Intel Xeon Gold 6312U 2.4GHz Intel Xeon Platinum 8352M 2.3GHz Intel Xeon Platin…" at bounding box center [471, 255] width 185 height 28
select select "333977"
click at [379, 241] on select "Intel Xeon Gold 6312U 2.4GHz Intel Xeon Platinum 8352M 2.3GHz Intel Xeon Platin…" at bounding box center [471, 255] width 185 height 28
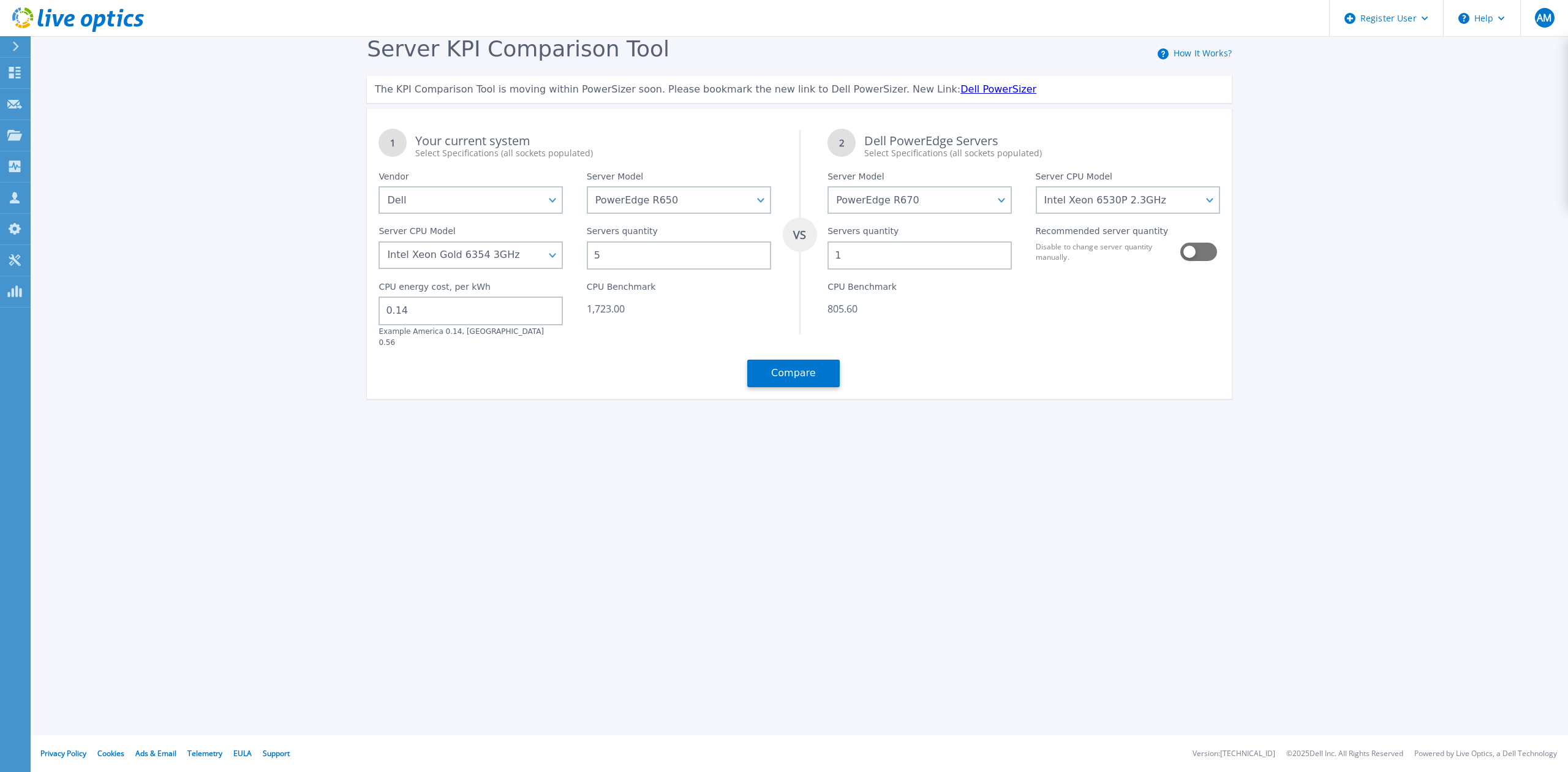
drag, startPoint x: 613, startPoint y: 246, endPoint x: 592, endPoint y: 254, distance: 22.5
click at [592, 254] on input "5" at bounding box center [679, 255] width 185 height 28
type input "4"
click at [588, 341] on div "1 Your current system Select Specifications (all sockets populated) VS 2 Dell P…" at bounding box center [799, 258] width 865 height 282
click at [799, 359] on button "Compare" at bounding box center [793, 373] width 92 height 28
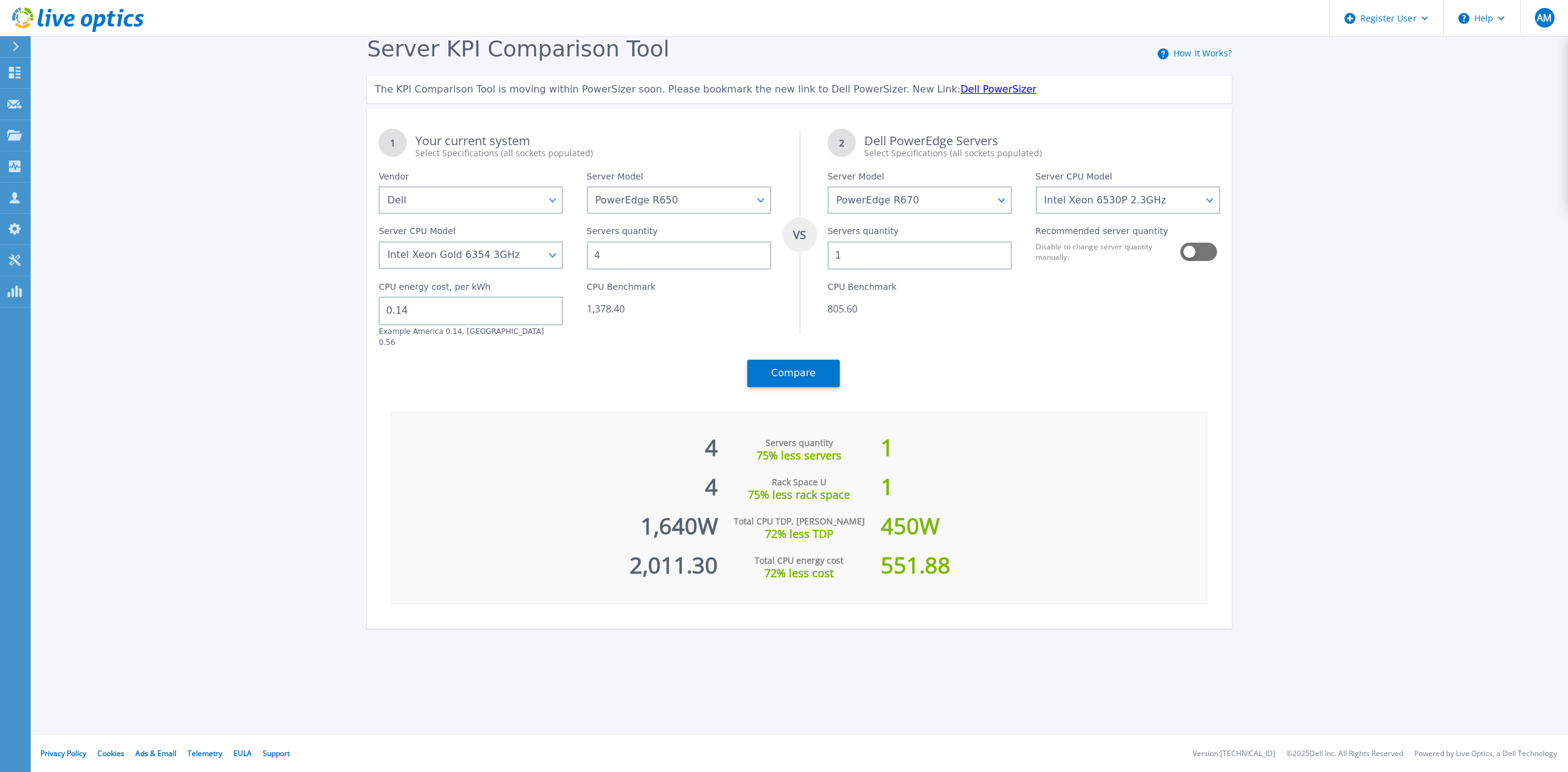
click at [649, 462] on div "4" at bounding box center [555, 481] width 326 height 40
drag, startPoint x: 843, startPoint y: 254, endPoint x: 824, endPoint y: 258, distance: 19.4
click at [824, 258] on div "Servers quantity 1" at bounding box center [920, 242] width 208 height 56
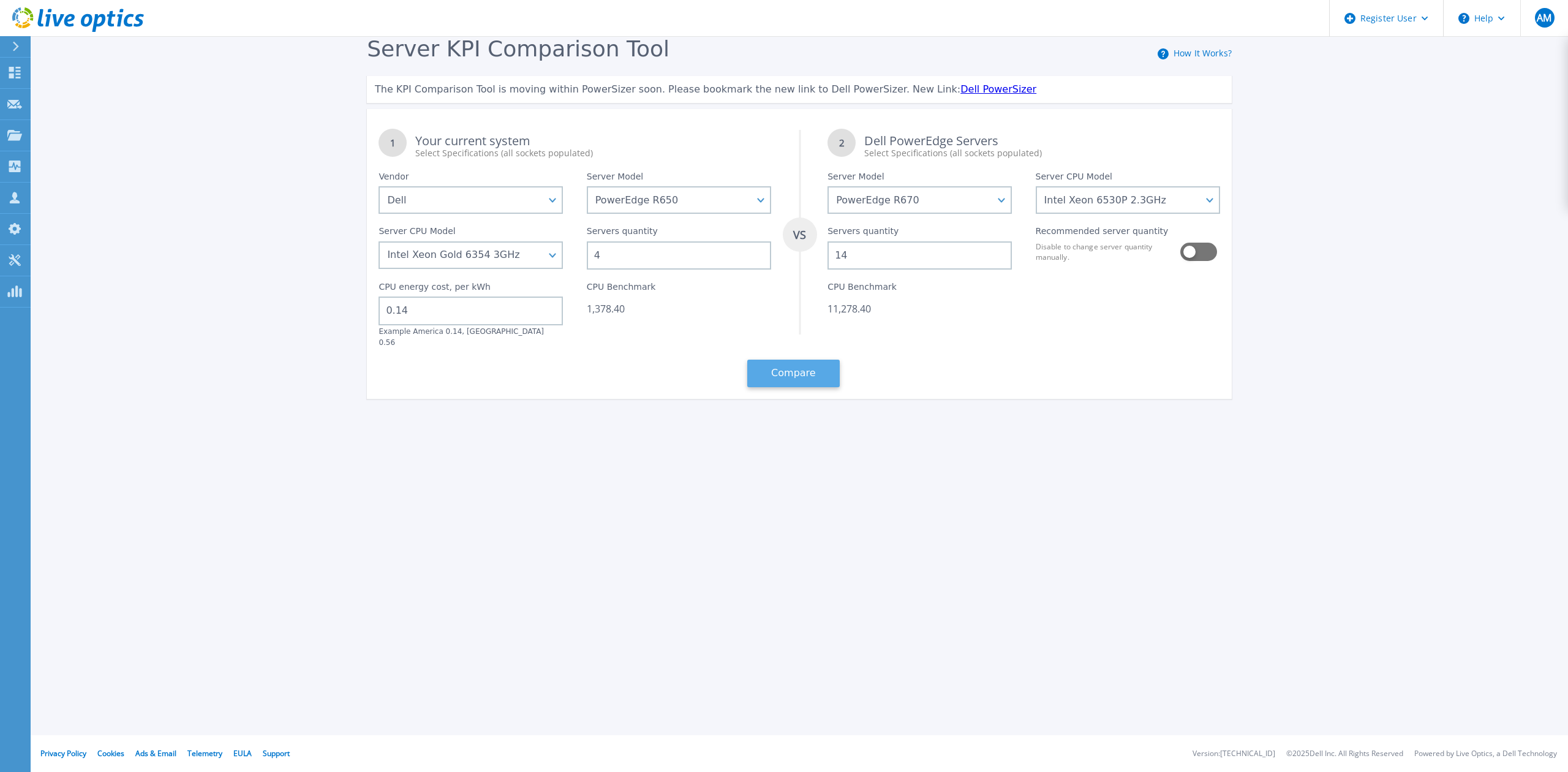
type input "14"
click at [806, 363] on button "Compare" at bounding box center [793, 373] width 92 height 28
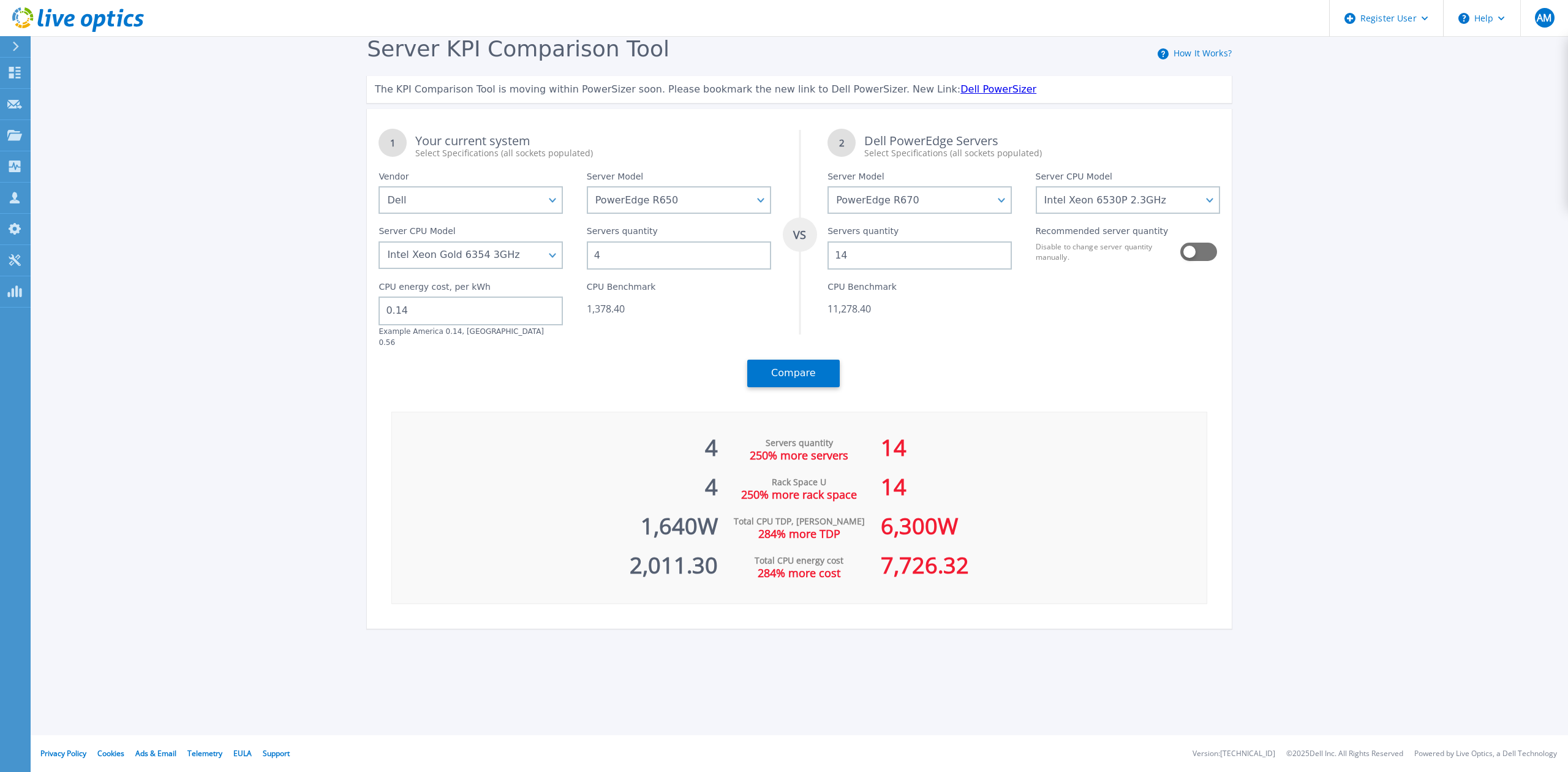
click at [580, 341] on div "1 Your current system Select Specifications (all sockets populated) VS 2 Dell P…" at bounding box center [799, 258] width 865 height 282
click at [642, 396] on div "1 Your current system Select Specifications (all sockets populated) VS 2 Dell P…" at bounding box center [799, 369] width 865 height 520
drag, startPoint x: 694, startPoint y: 514, endPoint x: 631, endPoint y: 520, distance: 63.3
click at [631, 520] on div "1,640 W" at bounding box center [555, 520] width 326 height 40
copy div "1,640"
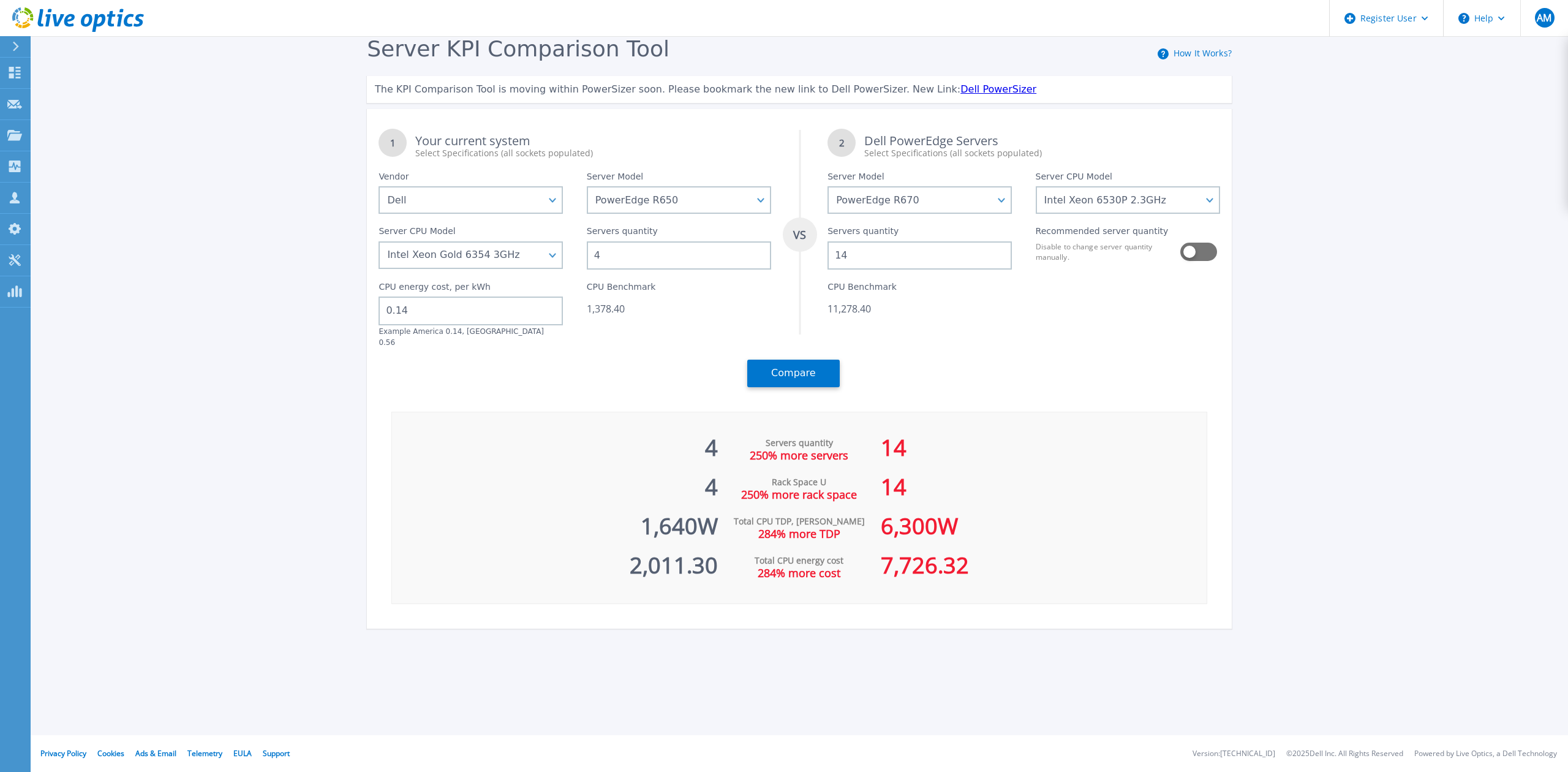
click at [601, 358] on div "1 Your current system Select Specifications (all sockets populated) VS 2 Dell P…" at bounding box center [799, 258] width 865 height 282
click at [1203, 203] on select "Intel Xeon 6710E 2.4GHz Intel Xeon 6740E 2.4GHz Intel Xeon 6756E 1.8GHz Intel X…" at bounding box center [1128, 200] width 185 height 28
select select "336284"
click at [1036, 186] on select "Intel Xeon 6710E 2.4GHz Intel Xeon 6740E 2.4GHz Intel Xeon 6756E 1.8GHz Intel X…" at bounding box center [1128, 200] width 185 height 28
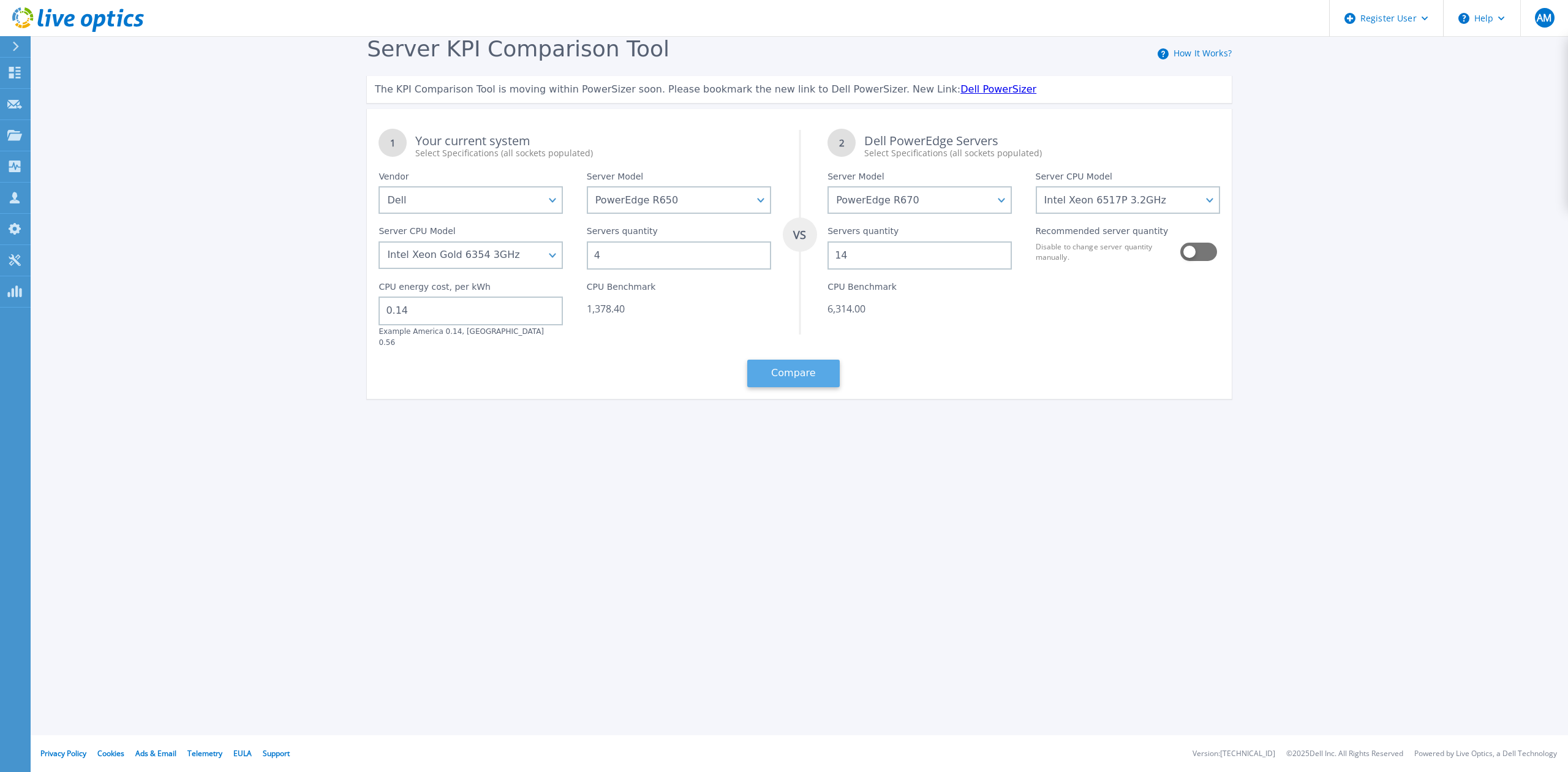
click at [784, 359] on button "Compare" at bounding box center [793, 373] width 92 height 28
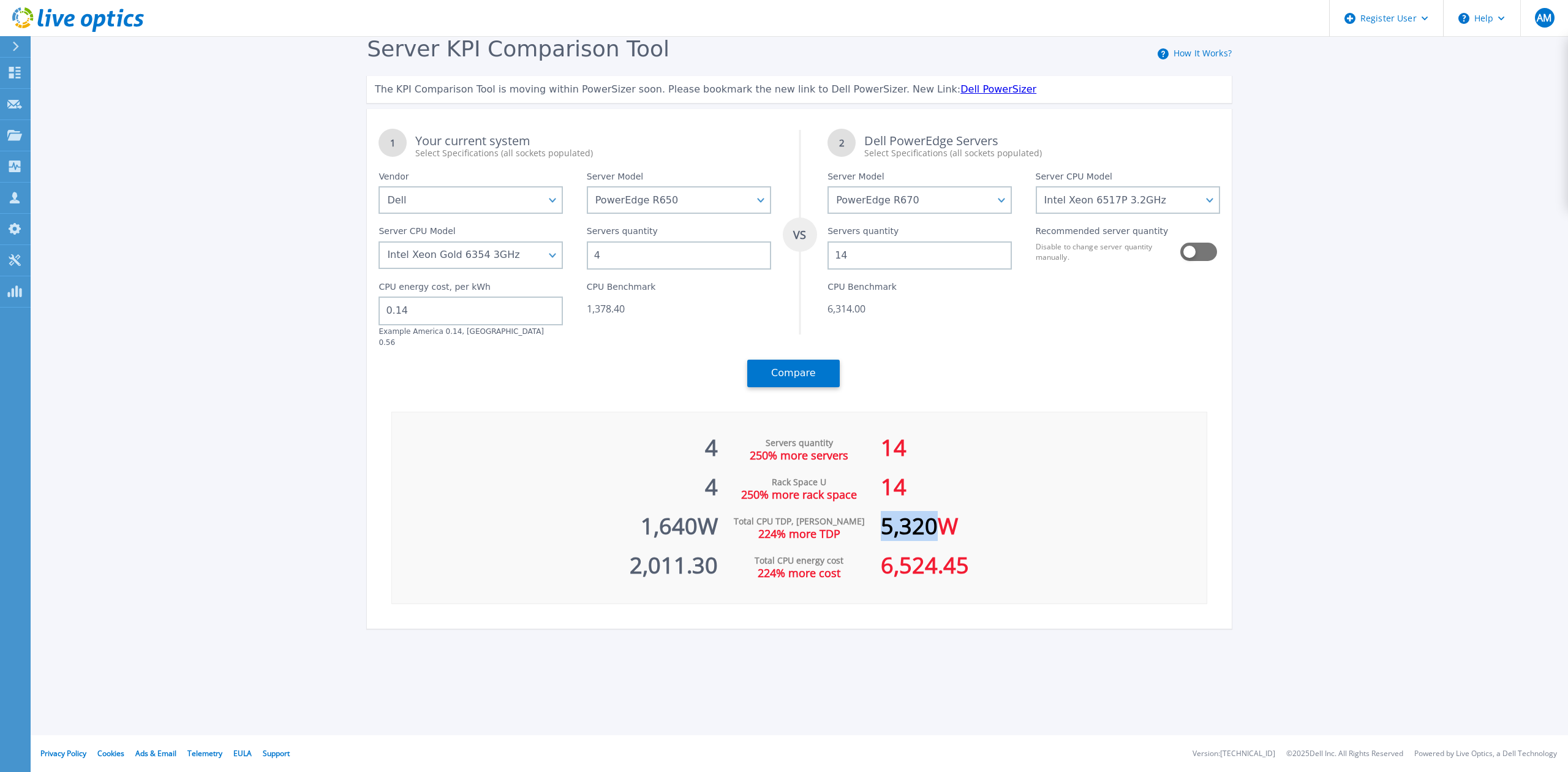
drag, startPoint x: 933, startPoint y: 514, endPoint x: 883, endPoint y: 514, distance: 50.0
click at [883, 514] on div "5,320 W" at bounding box center [1044, 520] width 326 height 40
copy div "5,320"
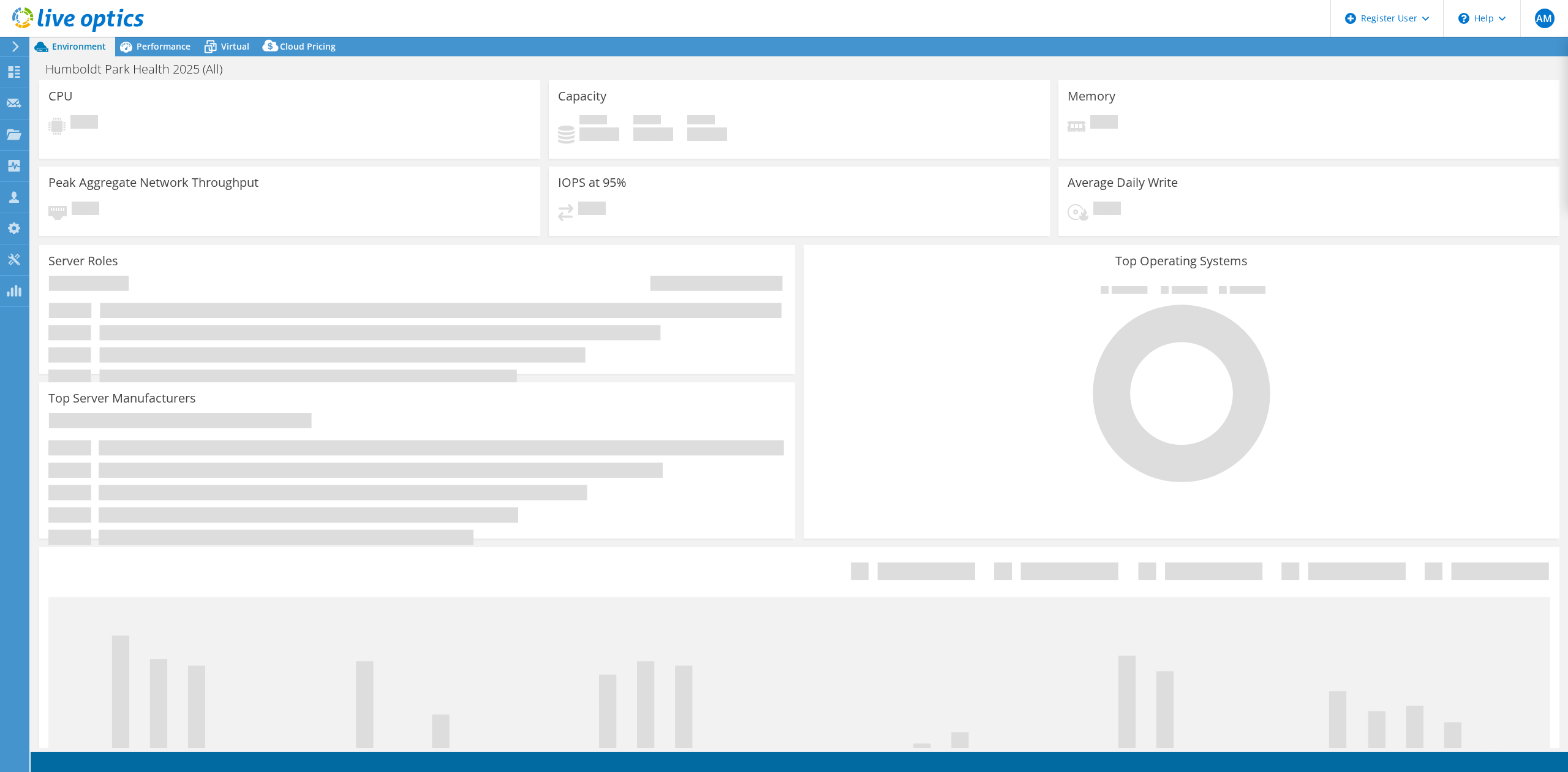
select select "USD"
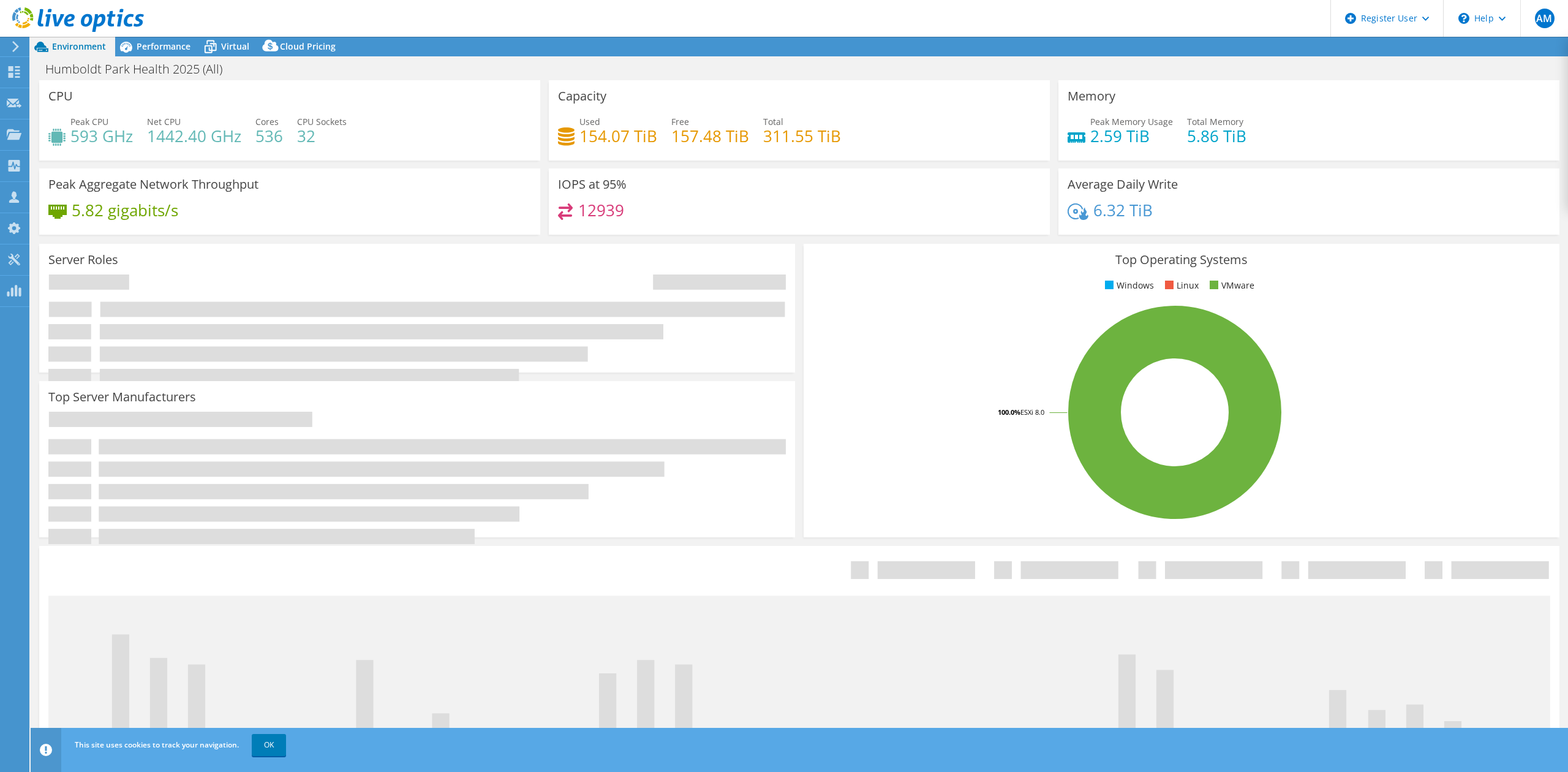
select select "USEast"
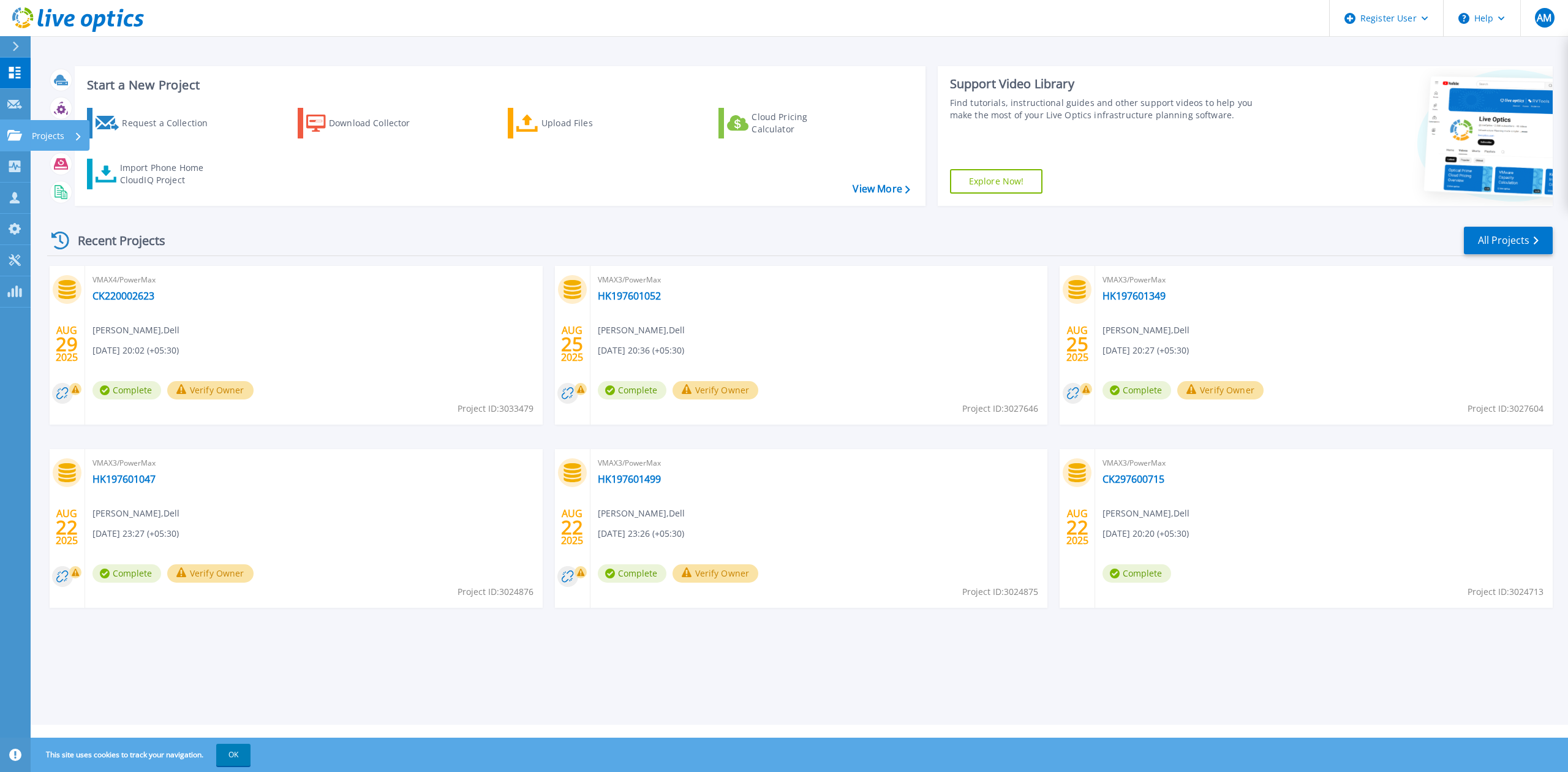
click at [5, 138] on link "Projects Projects" at bounding box center [15, 136] width 30 height 31
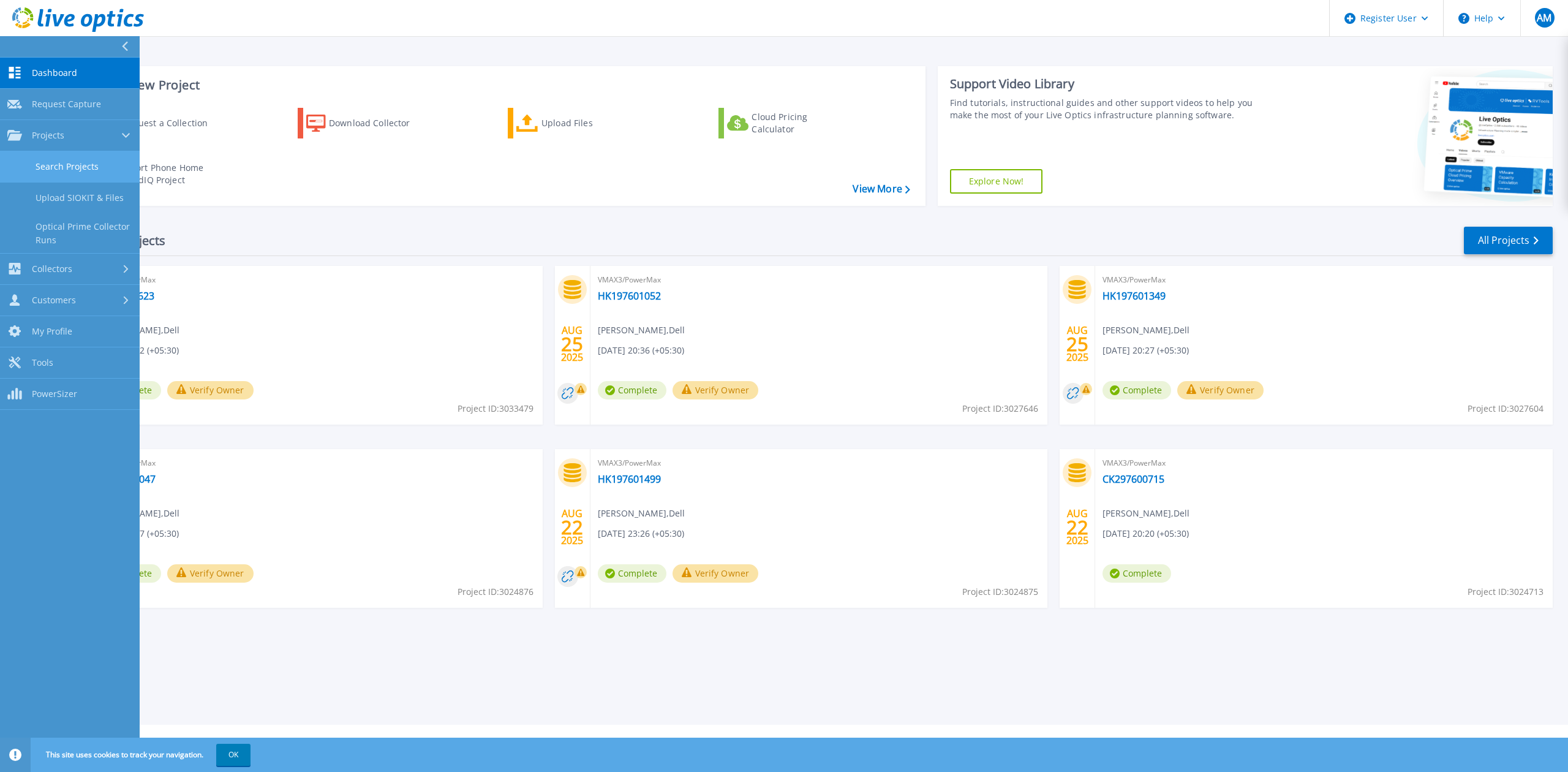
click at [45, 179] on link "Search Projects" at bounding box center [70, 167] width 140 height 31
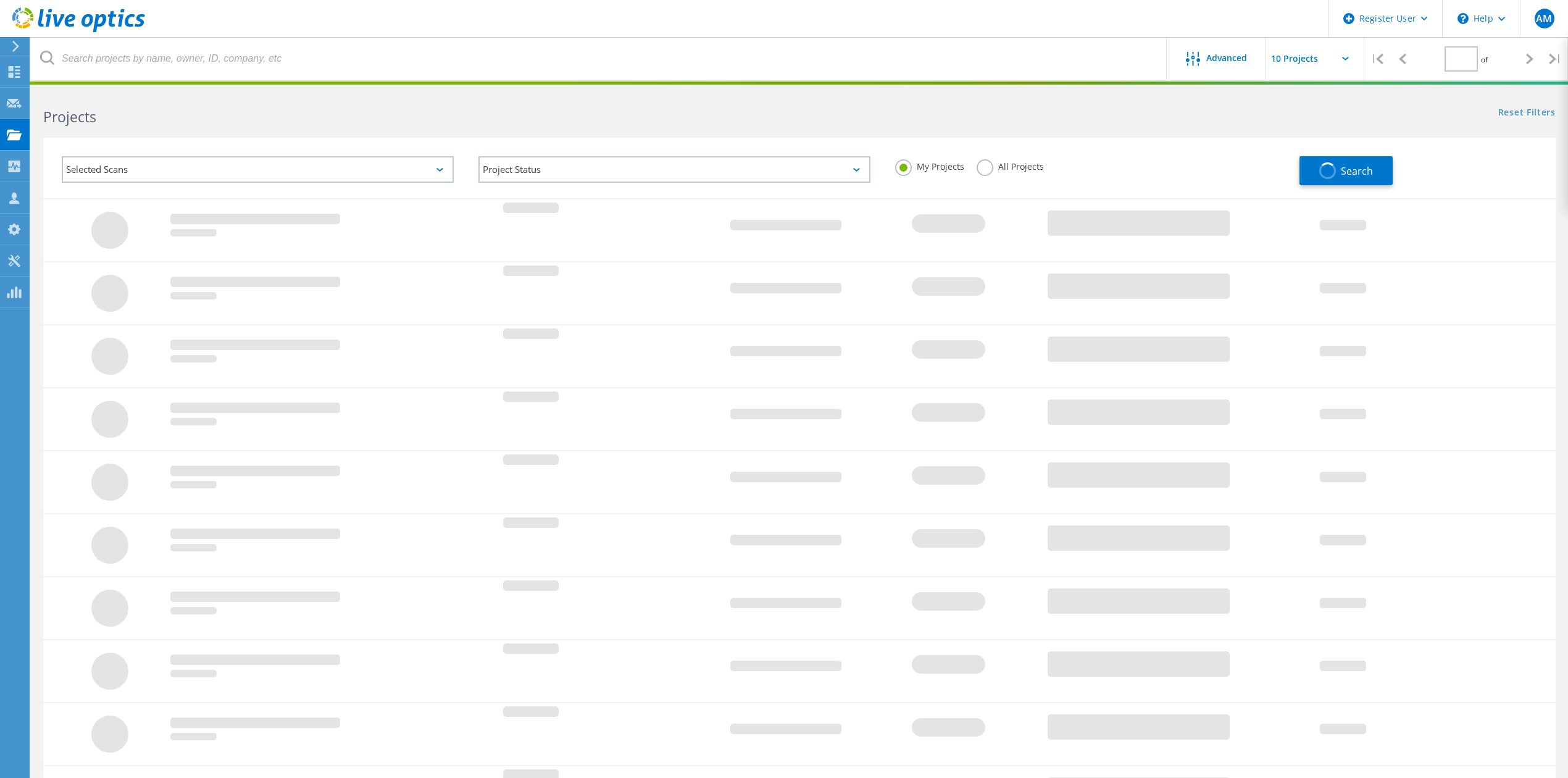
type input "1"
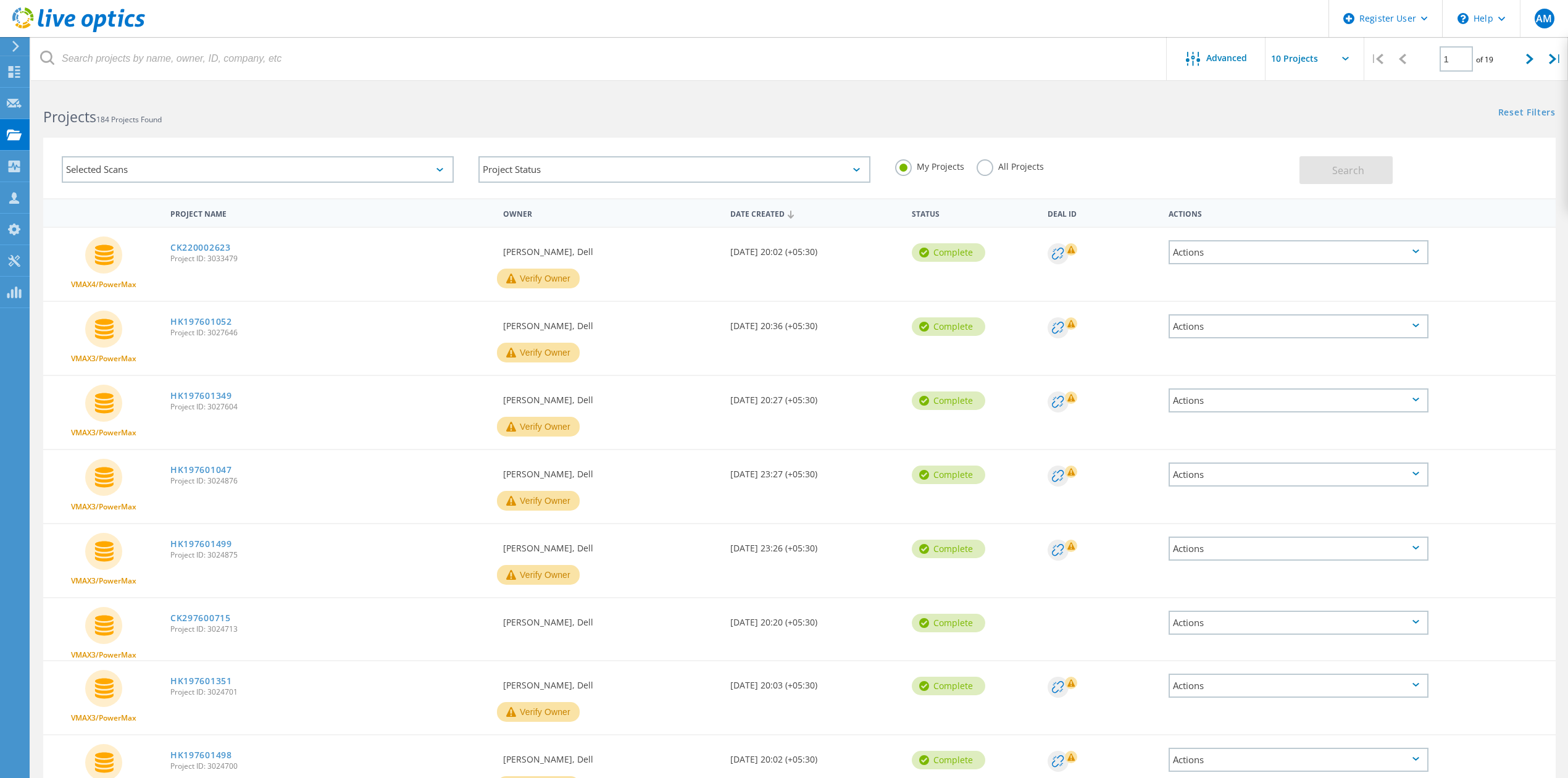
click at [979, 166] on label "All Projects" at bounding box center [1010, 165] width 67 height 12
click at [0, 0] on input "All Projects" at bounding box center [0, 0] width 0 height 0
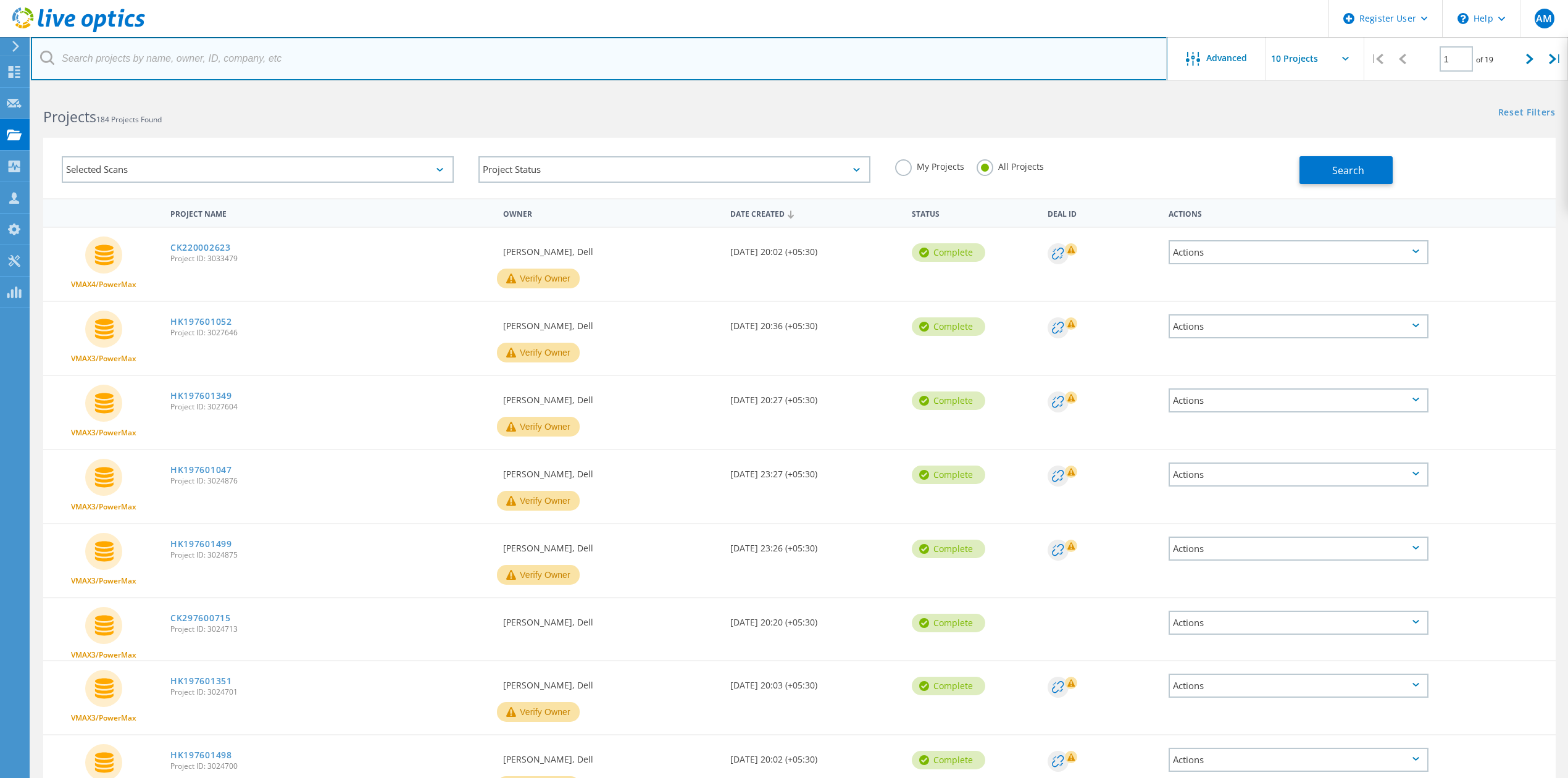
click at [486, 68] on input "text" at bounding box center [598, 58] width 1136 height 43
paste input "2949111"
type input "2949111"
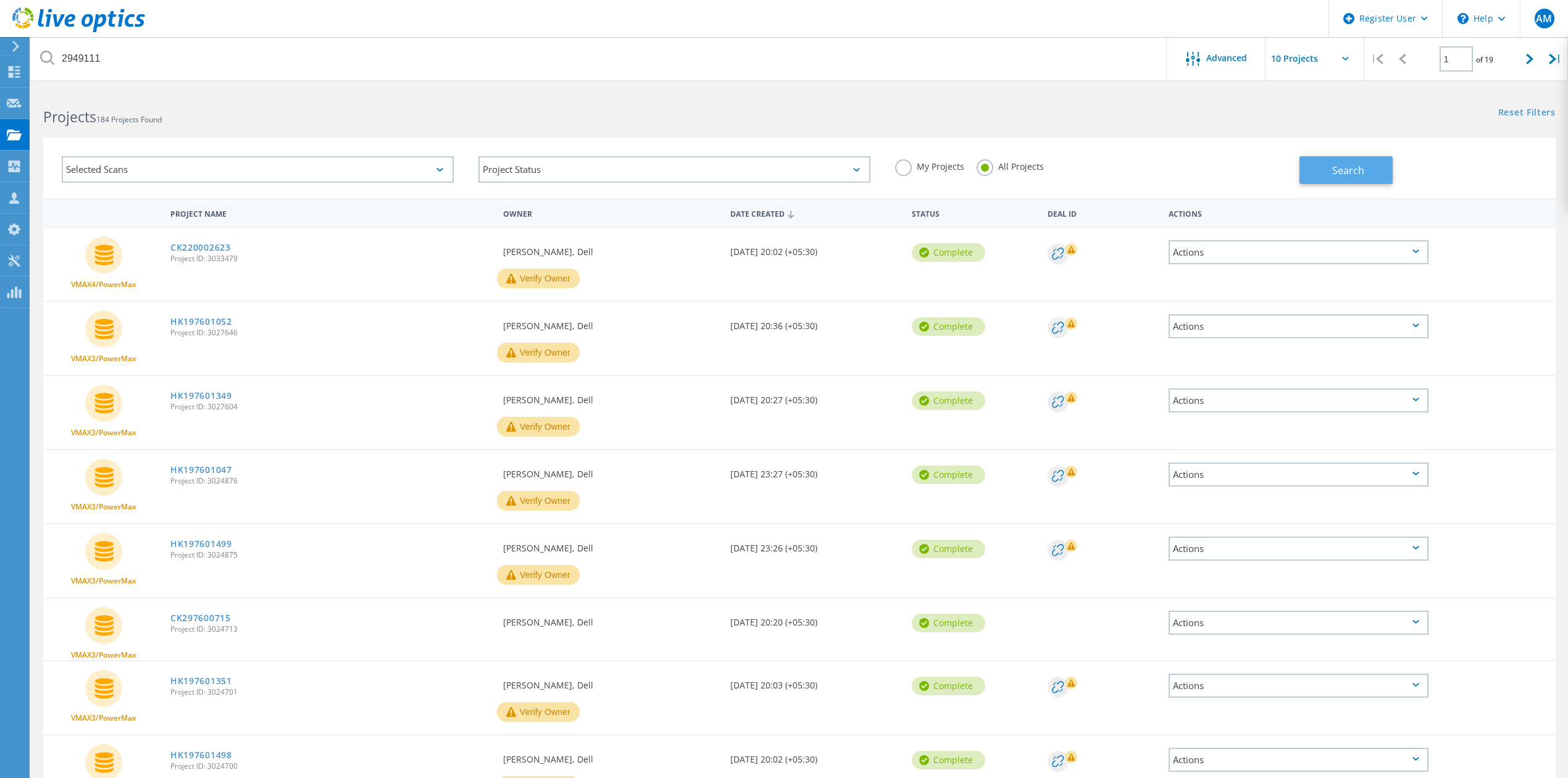
click at [1357, 171] on span "Search" at bounding box center [1348, 170] width 32 height 13
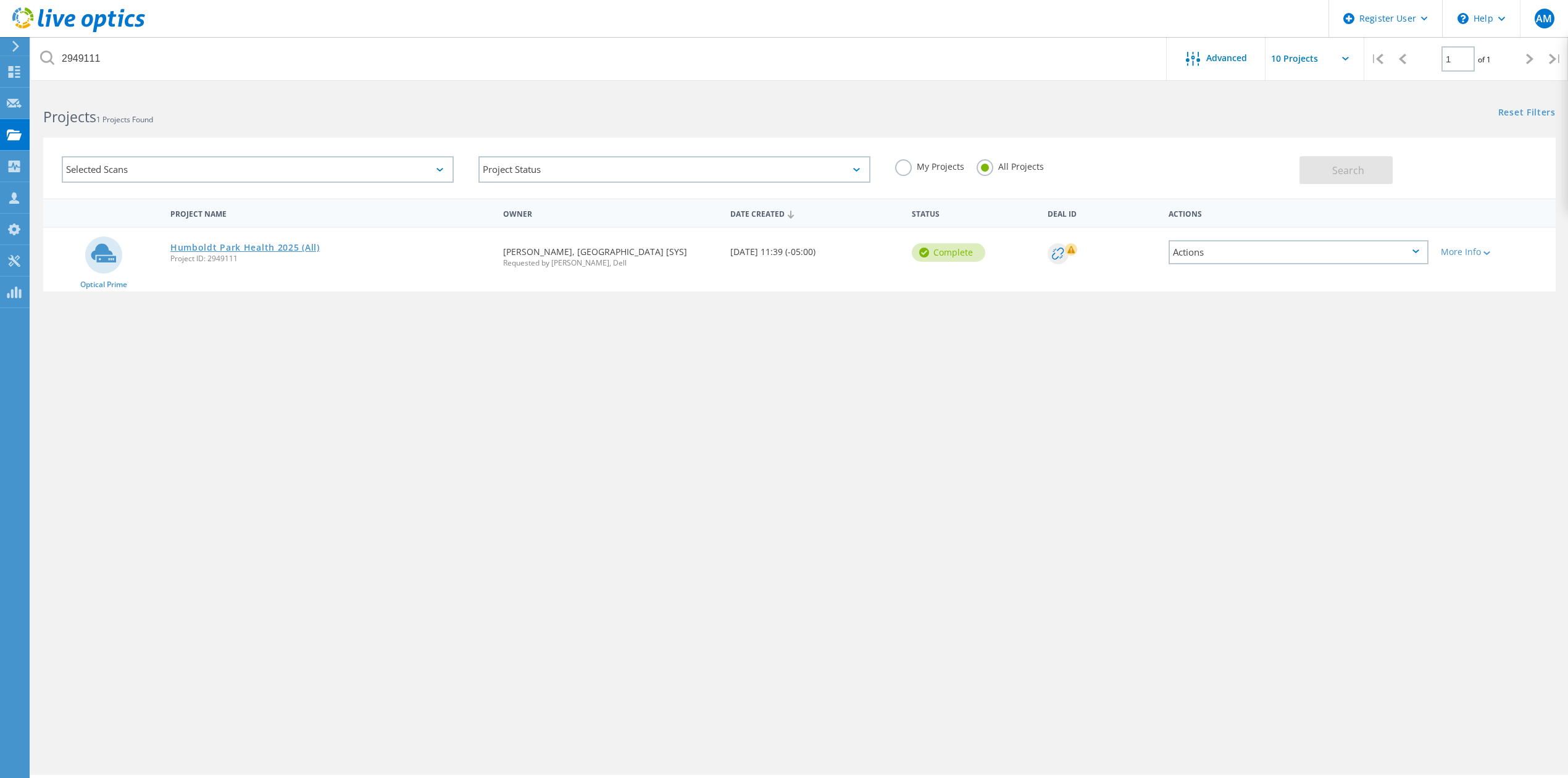
click at [246, 243] on link "Humboldt Park Health 2025 (All)" at bounding box center [245, 247] width 149 height 9
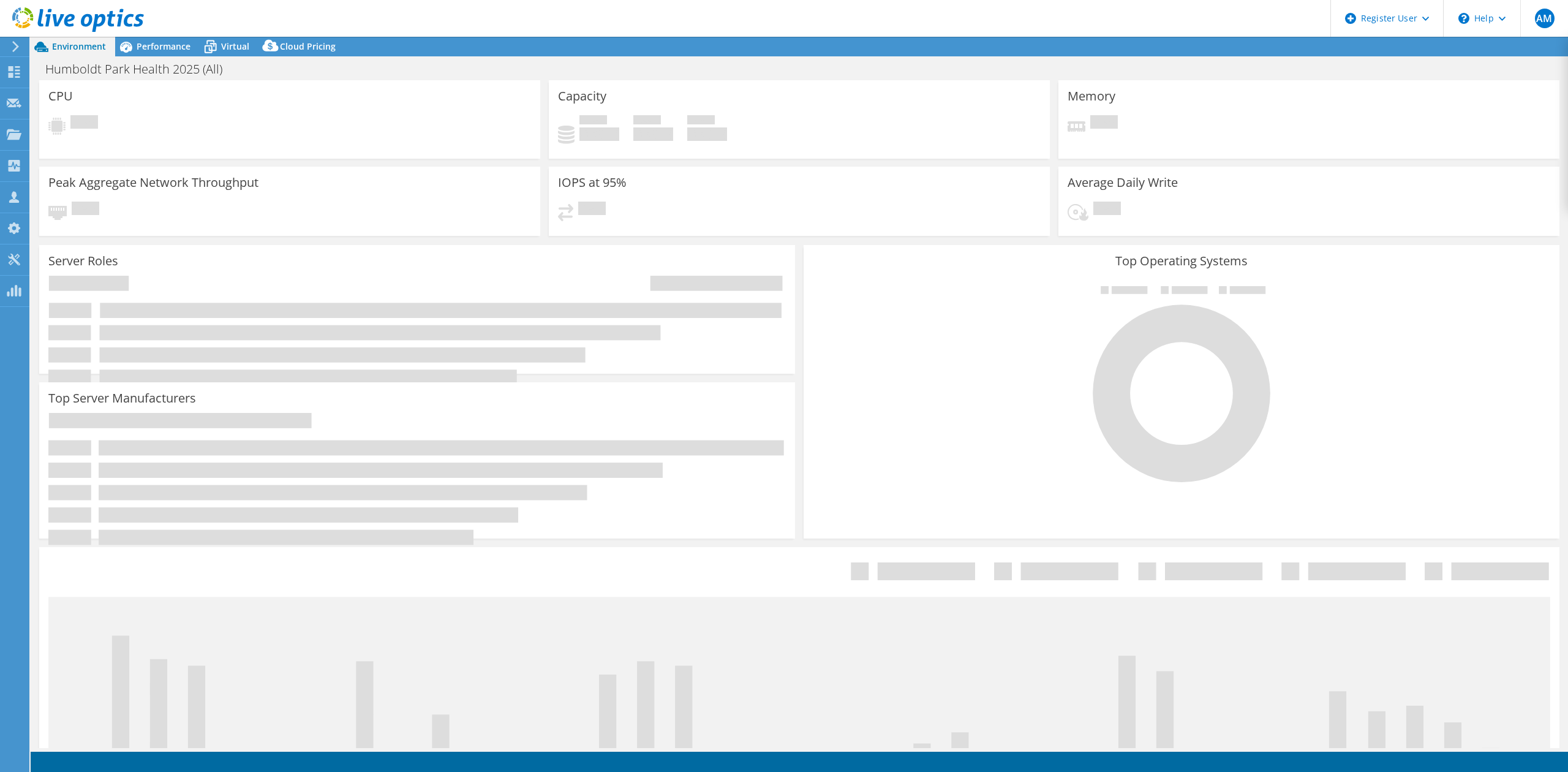
select select "USEast"
select select "USD"
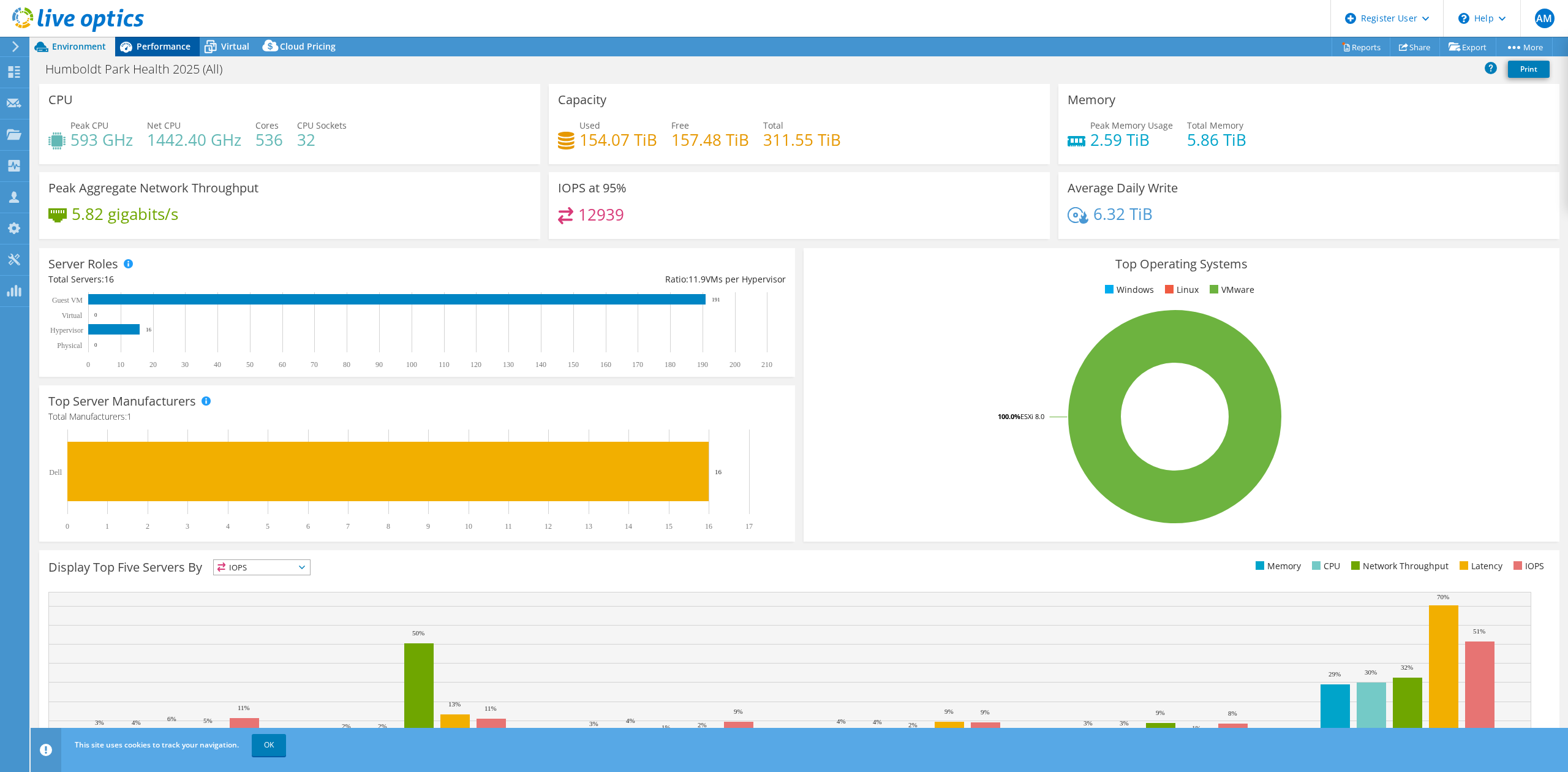
click at [150, 44] on span "Performance" at bounding box center [163, 46] width 54 height 12
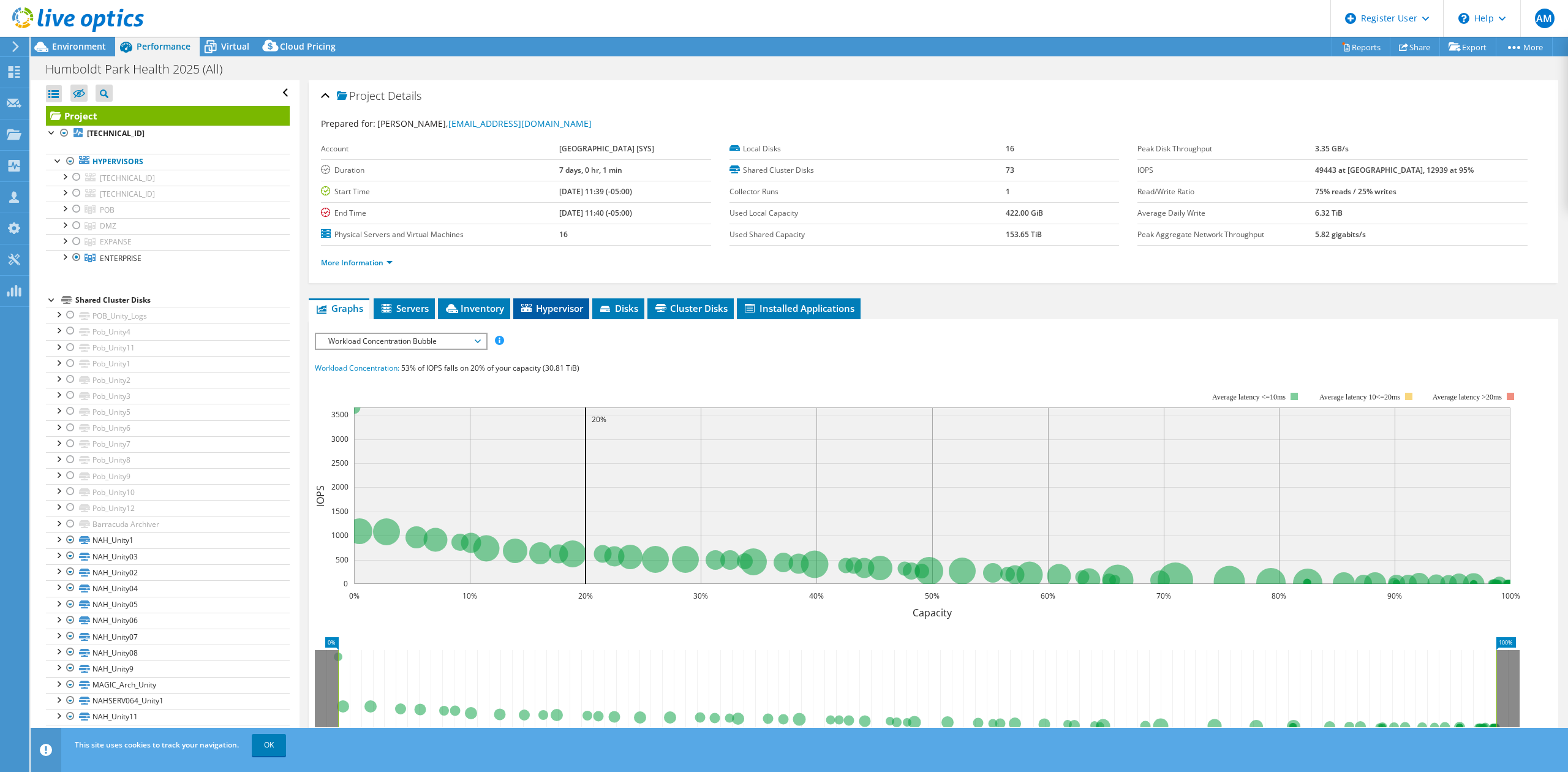
click at [540, 305] on span "Hypervisor" at bounding box center [552, 308] width 64 height 12
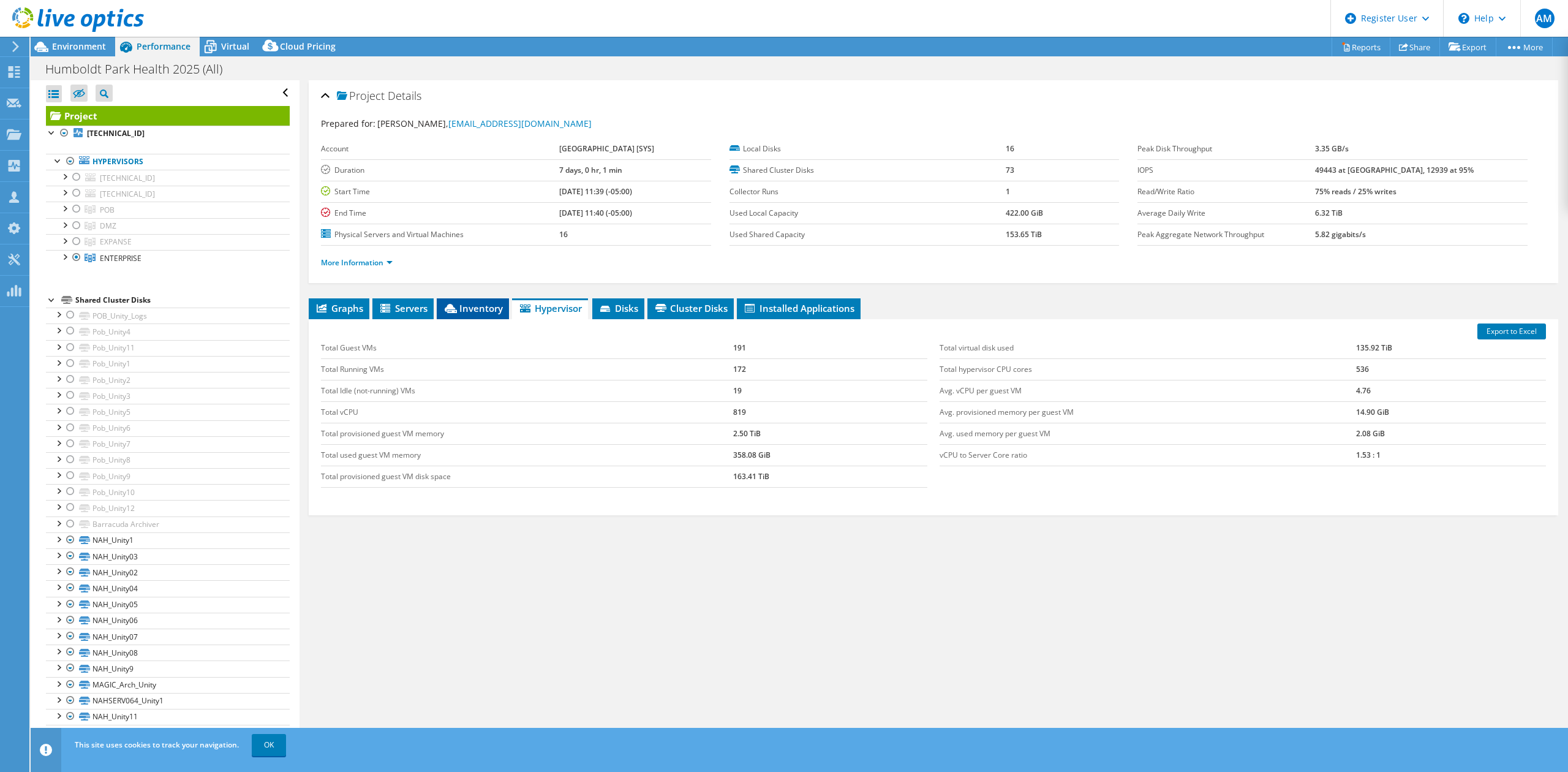
click at [464, 305] on span "Inventory" at bounding box center [472, 308] width 60 height 12
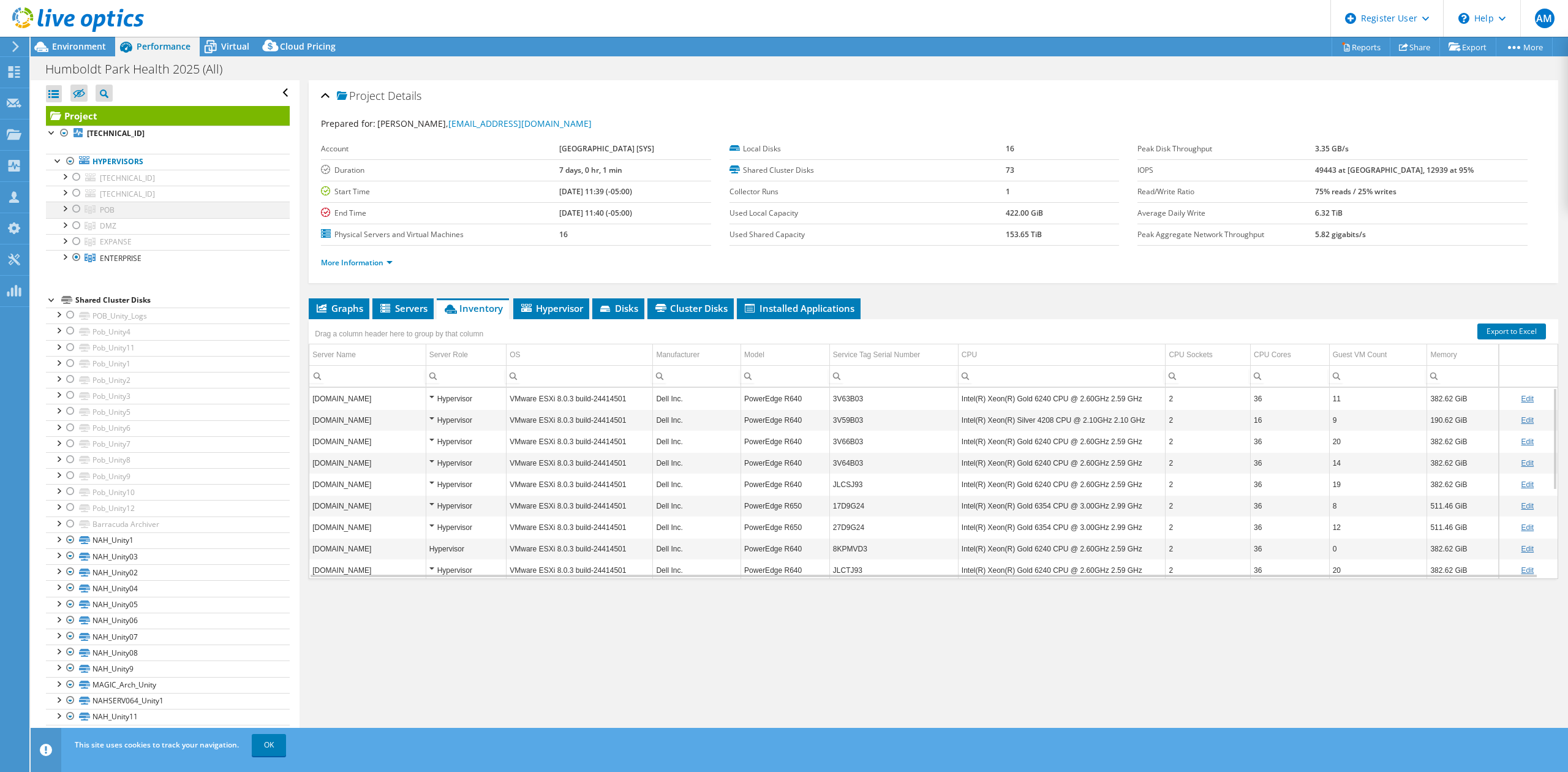
click at [76, 209] on div at bounding box center [77, 209] width 12 height 15
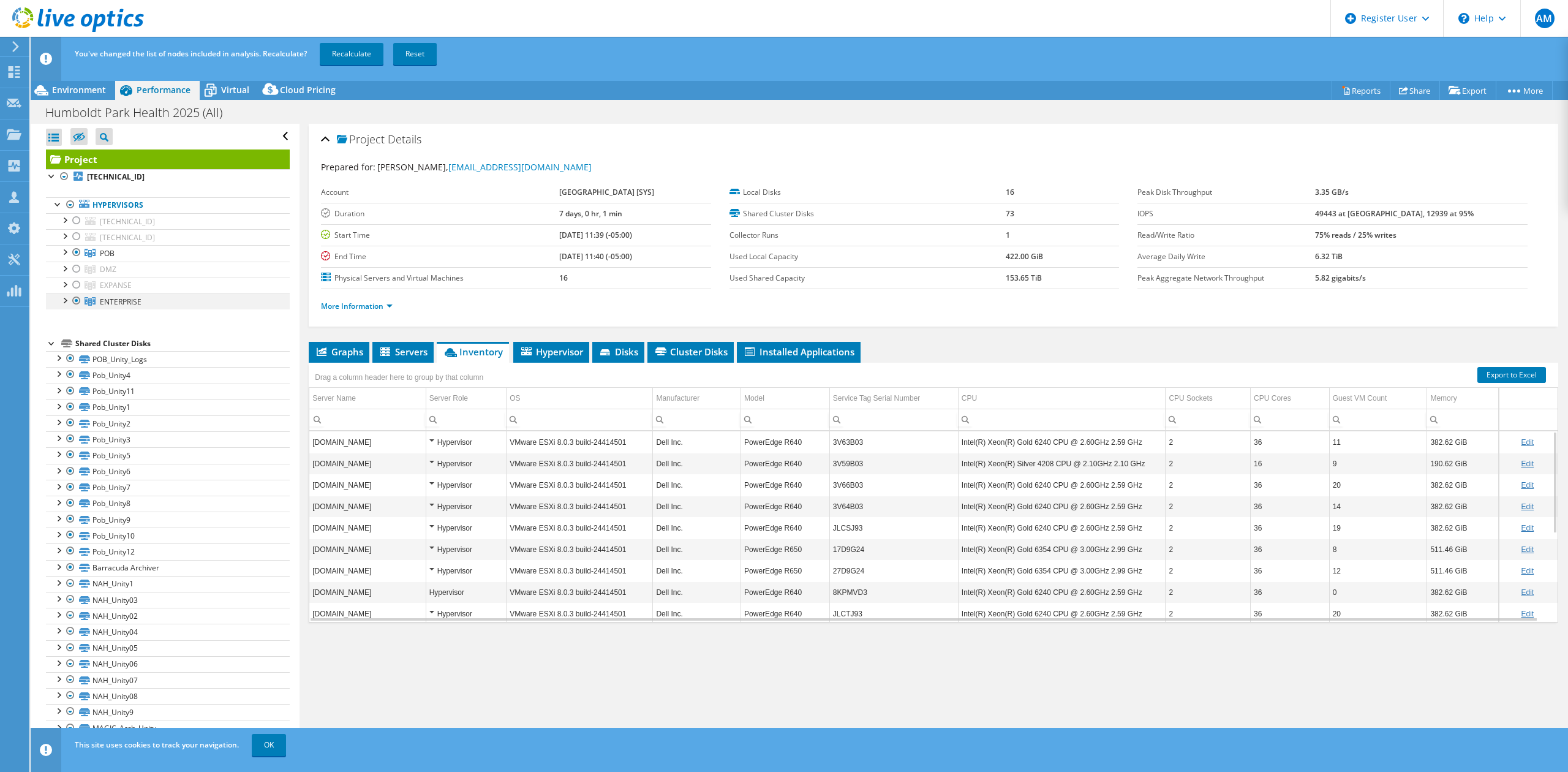
click at [77, 303] on div at bounding box center [77, 300] width 12 height 15
click at [334, 43] on link "Recalculate" at bounding box center [351, 54] width 64 height 22
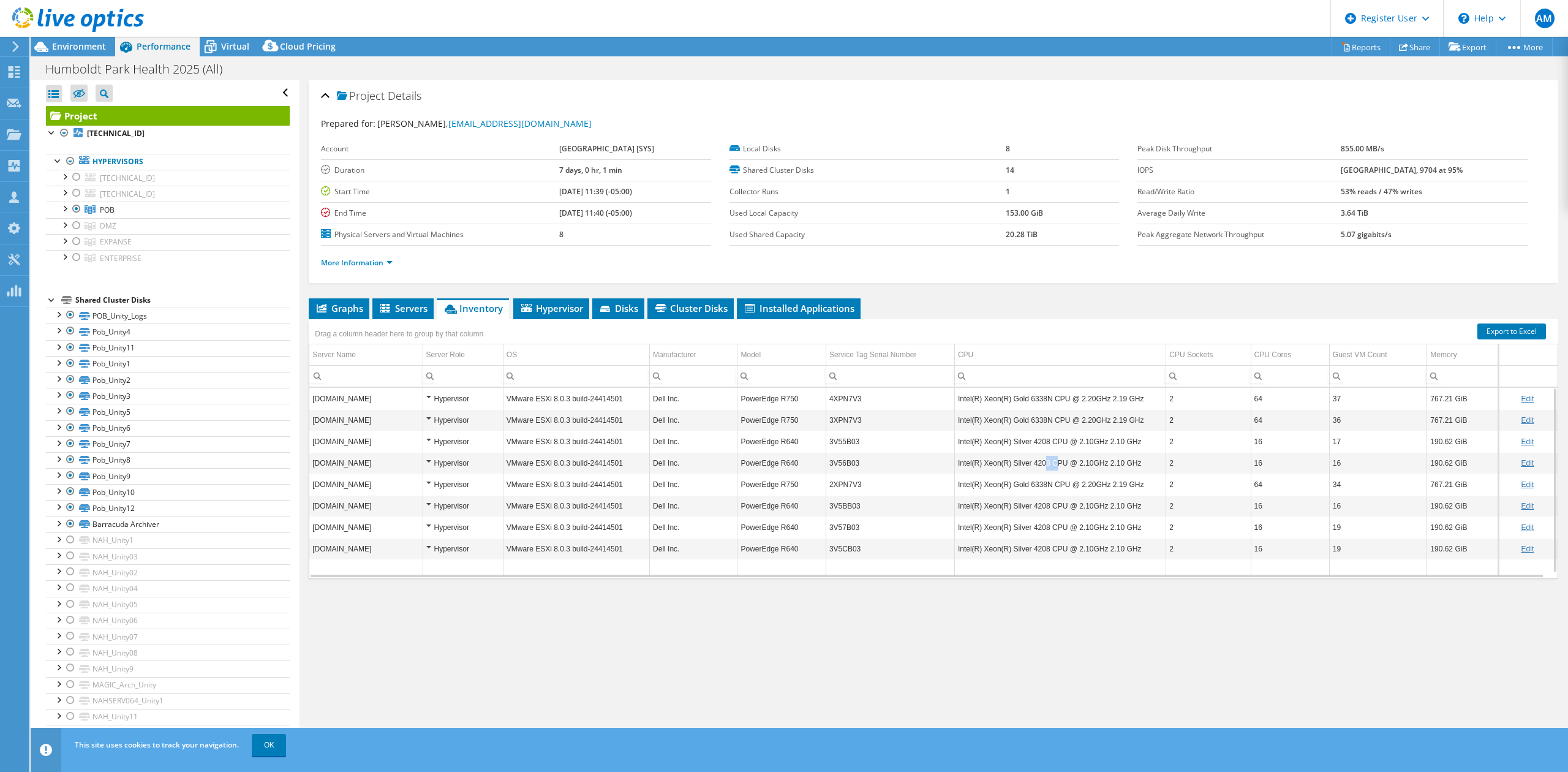
drag, startPoint x: 1034, startPoint y: 461, endPoint x: 1047, endPoint y: 467, distance: 14.3
click at [1047, 467] on td "Intel(R) Xeon(R) Silver 4208 CPU @ 2.10GHz 2.10 GHz" at bounding box center [1060, 463] width 211 height 22
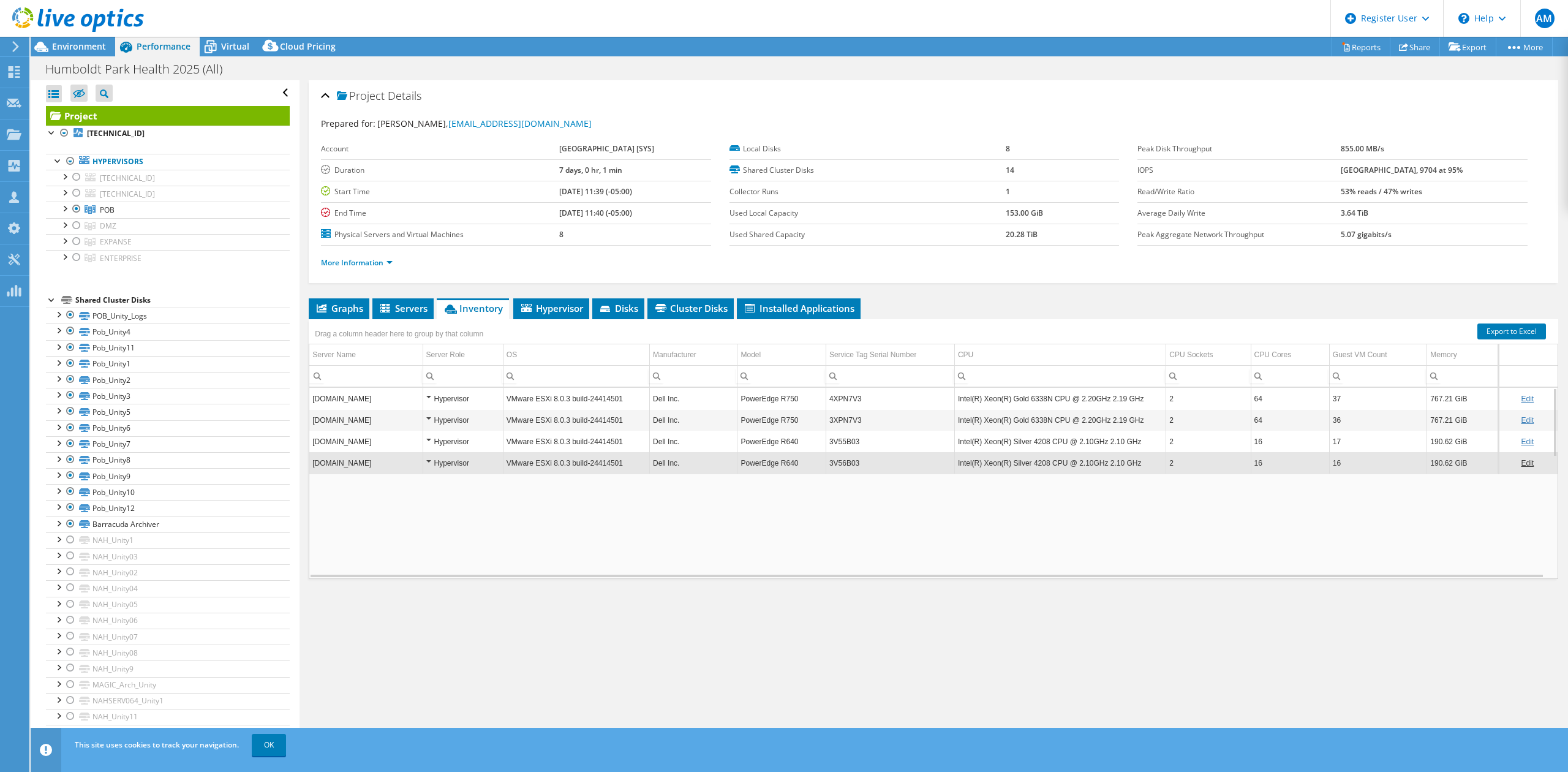
click at [1041, 466] on td "Intel(R) Xeon(R) Silver 4208 CPU @ 2.10GHz 2.10 GHz" at bounding box center [1060, 463] width 211 height 22
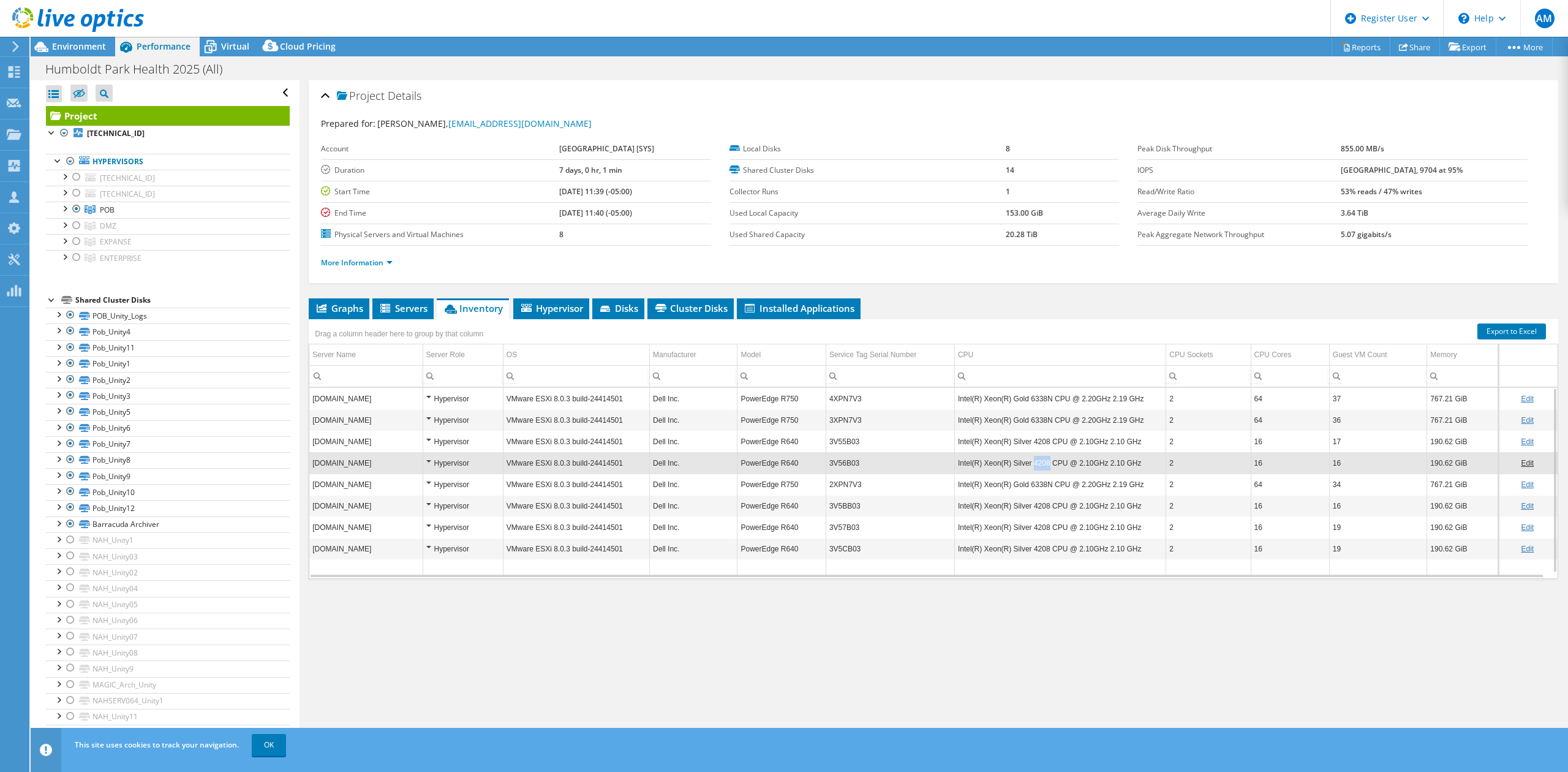
drag, startPoint x: 1039, startPoint y: 464, endPoint x: 1026, endPoint y: 466, distance: 13.2
click at [1026, 466] on td "Intel(R) Xeon(R) Silver 4208 CPU @ 2.10GHz 2.10 GHz" at bounding box center [1060, 463] width 211 height 22
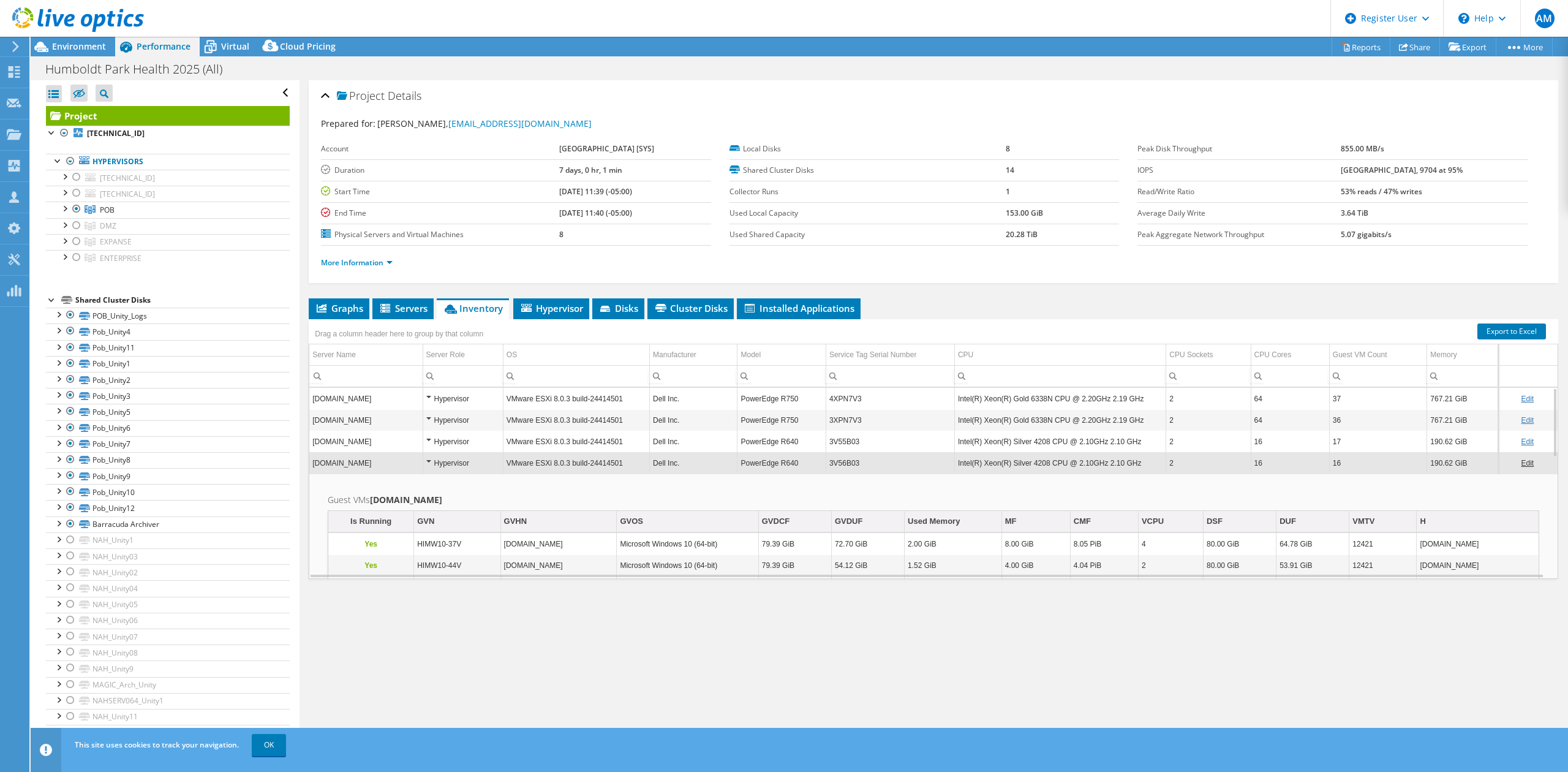
click at [391, 463] on td "pob-esxi4-196.n-ahs.org" at bounding box center [366, 463] width 113 height 22
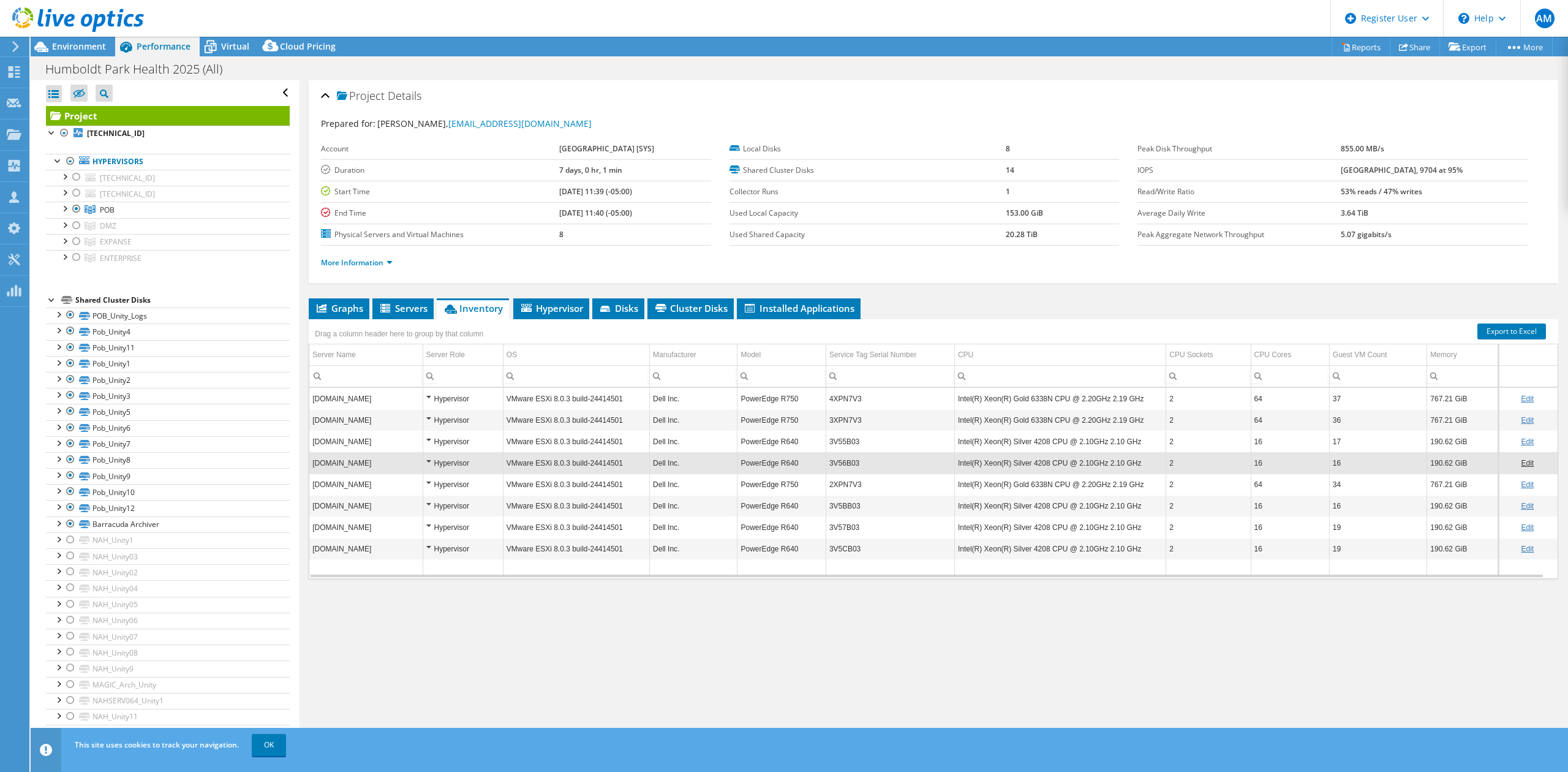
drag, startPoint x: 76, startPoint y: 261, endPoint x: 92, endPoint y: 272, distance: 19.4
click at [76, 261] on div at bounding box center [77, 257] width 12 height 15
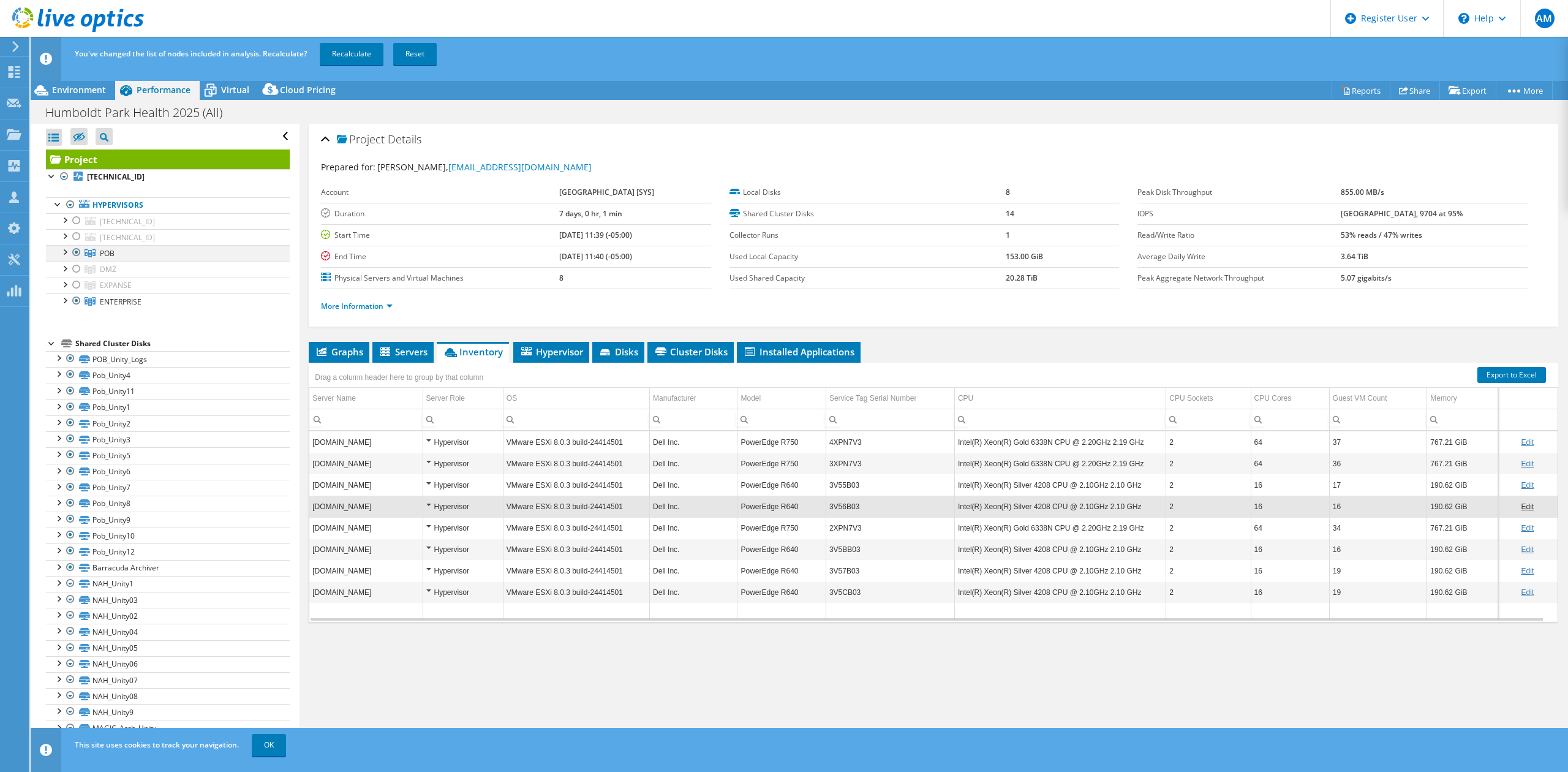
click at [74, 255] on div at bounding box center [77, 252] width 12 height 15
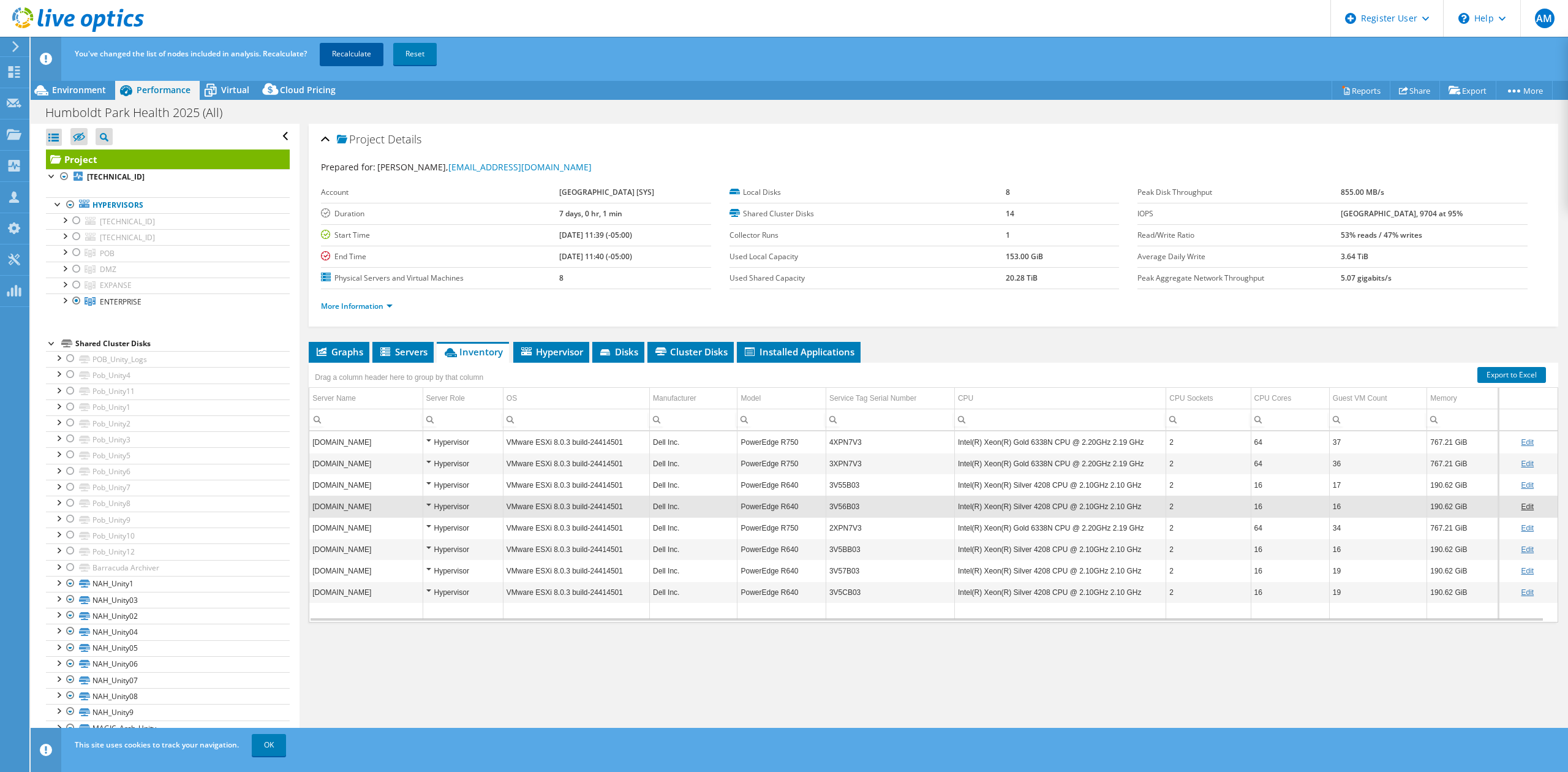
click at [351, 52] on link "Recalculate" at bounding box center [351, 54] width 64 height 22
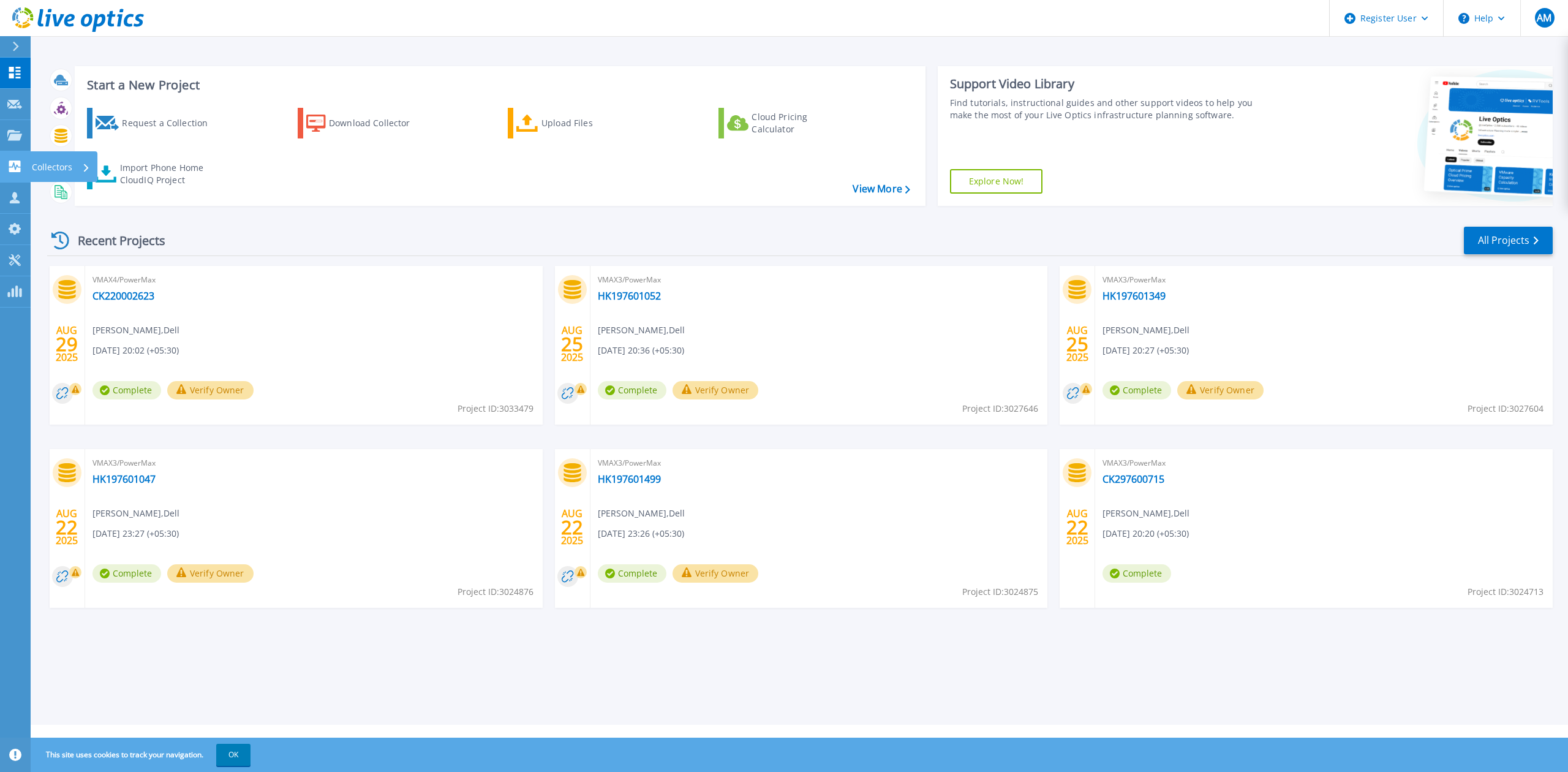
click at [9, 155] on link "Collectors Collectors" at bounding box center [15, 167] width 30 height 31
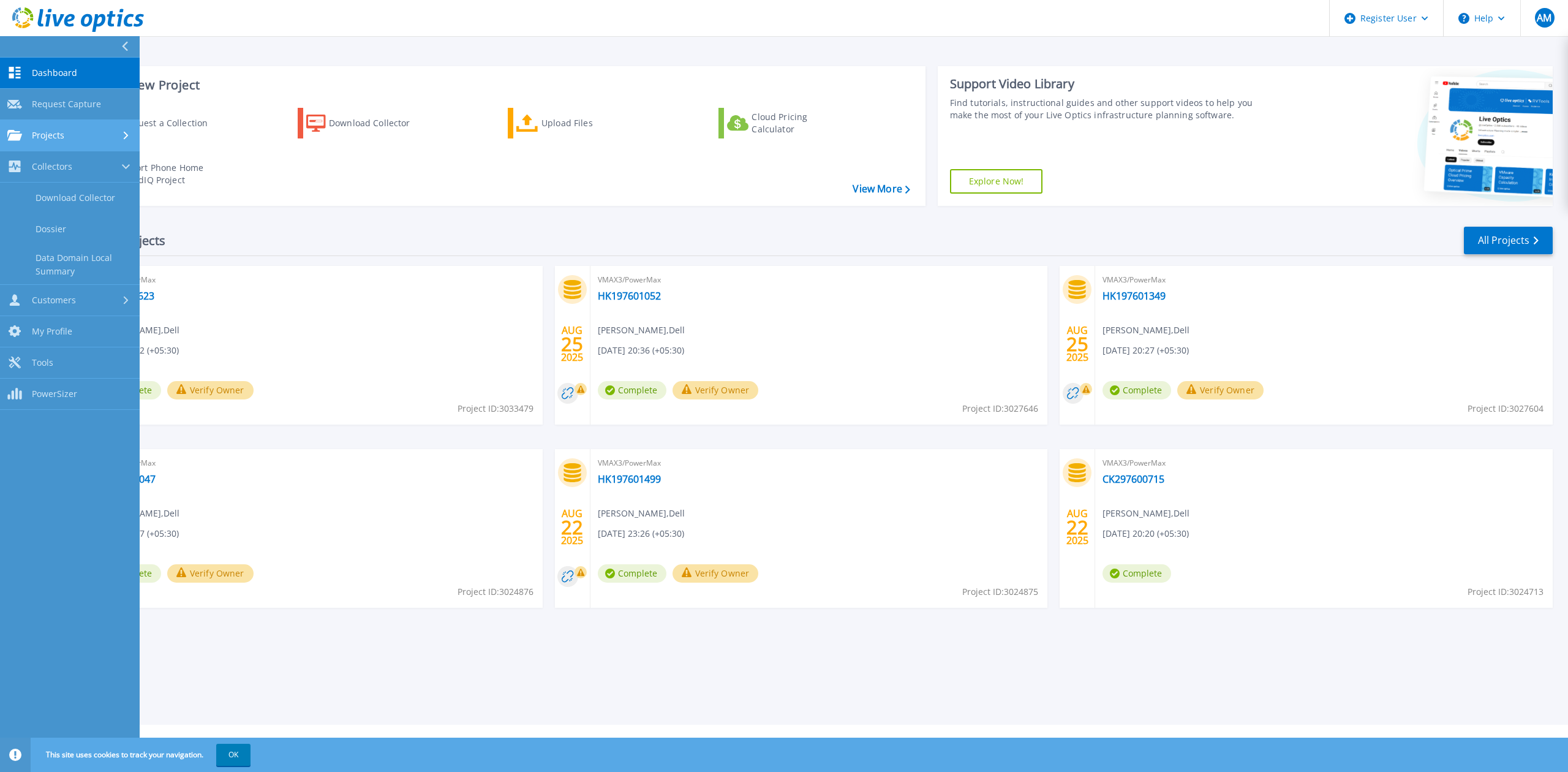
click at [64, 138] on div "Projects" at bounding box center [69, 135] width 125 height 11
click at [62, 161] on link "Search Projects" at bounding box center [70, 167] width 140 height 31
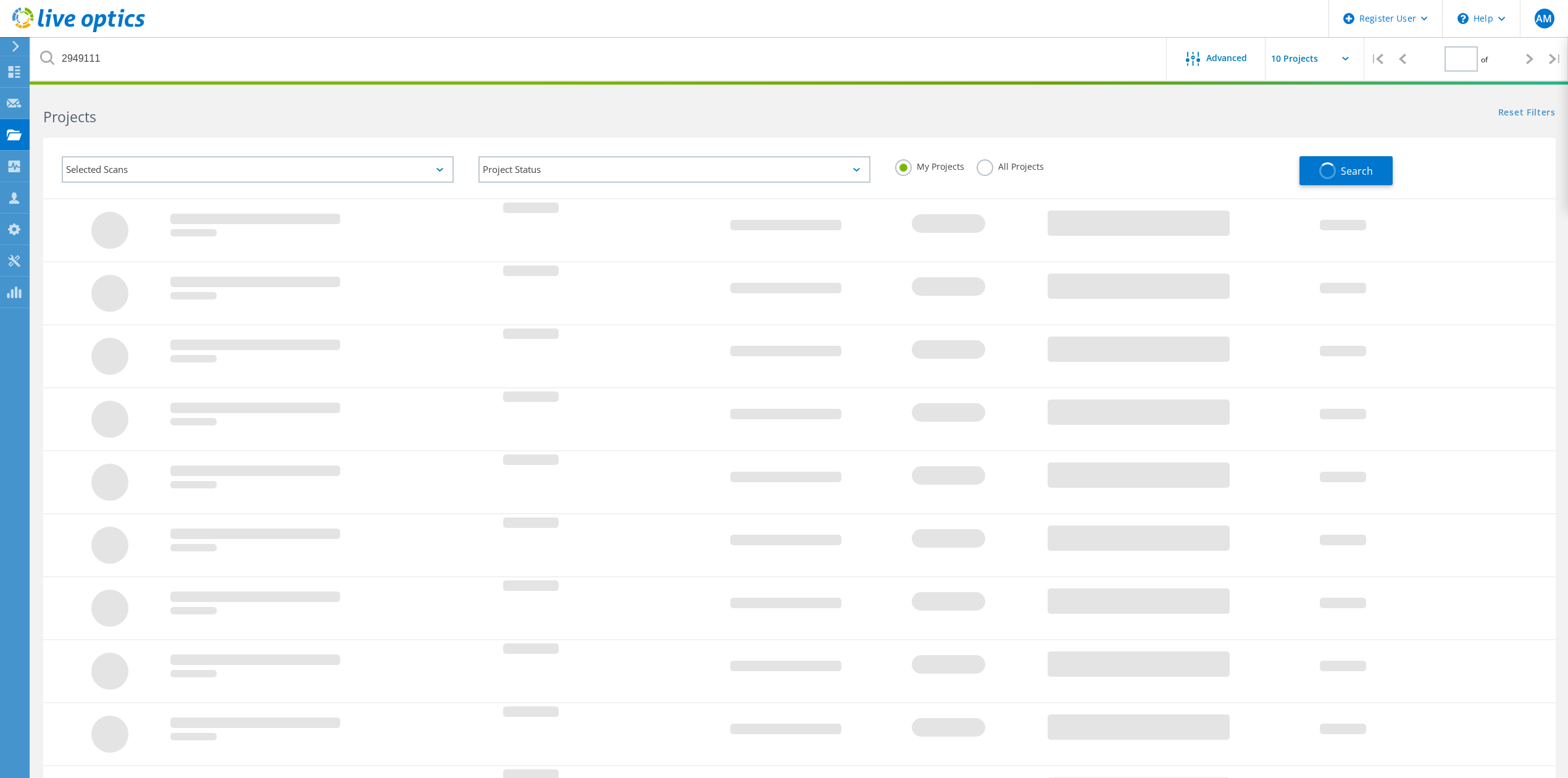
type input "1"
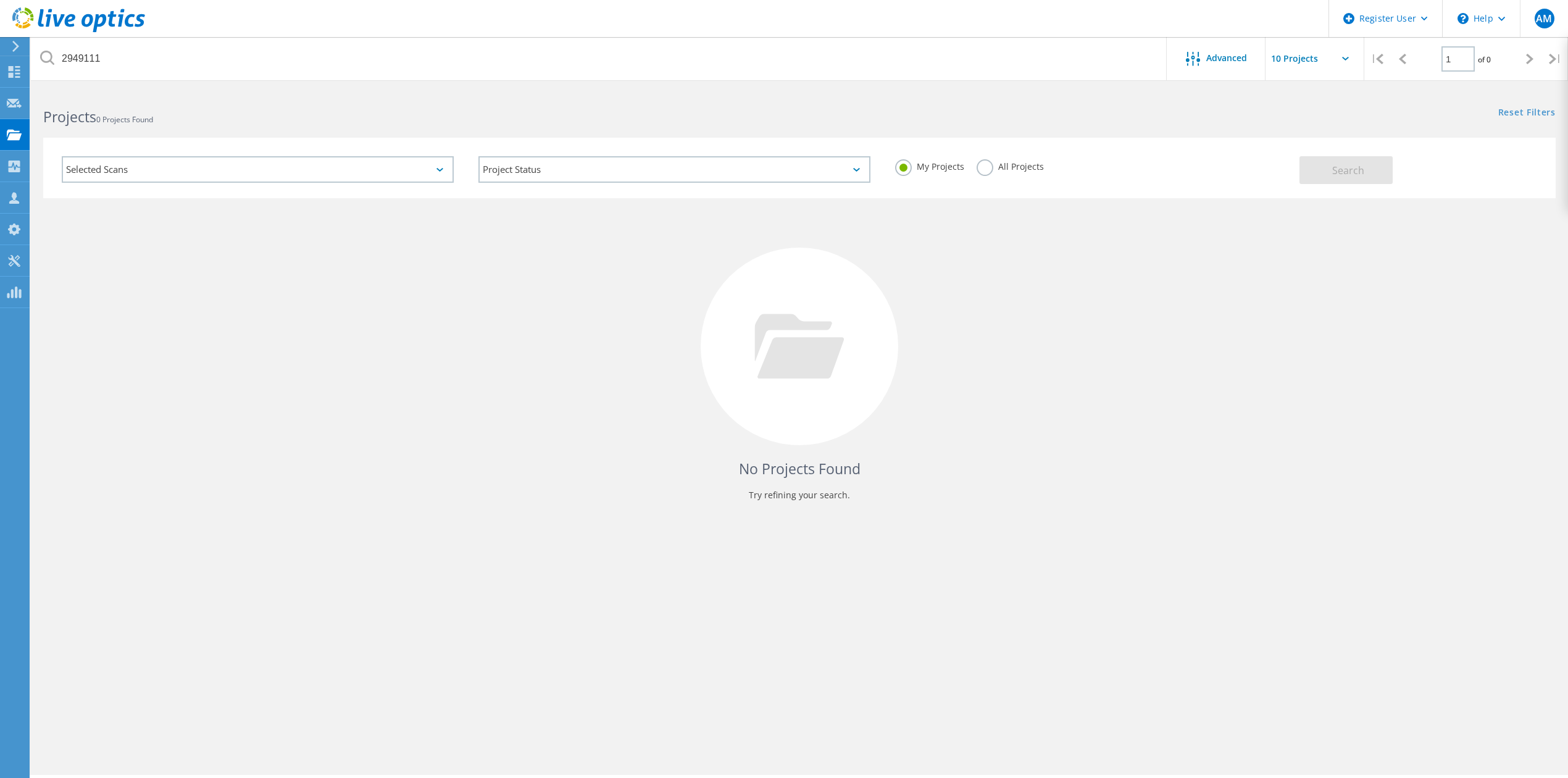
click at [981, 167] on label "All Projects" at bounding box center [1010, 165] width 67 height 12
click at [0, 0] on input "All Projects" at bounding box center [0, 0] width 0 height 0
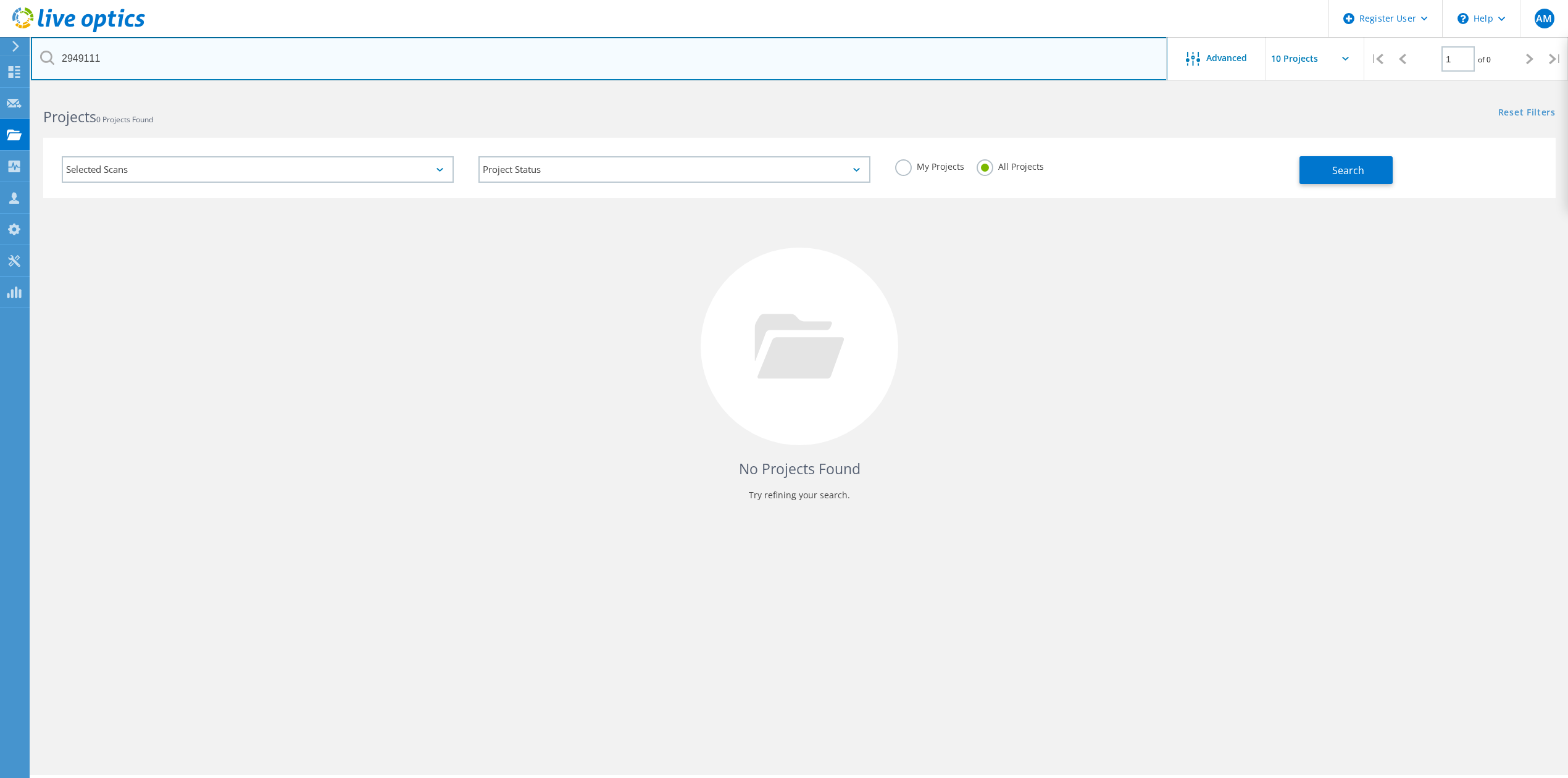
click at [730, 72] on input "2949111" at bounding box center [598, 58] width 1136 height 43
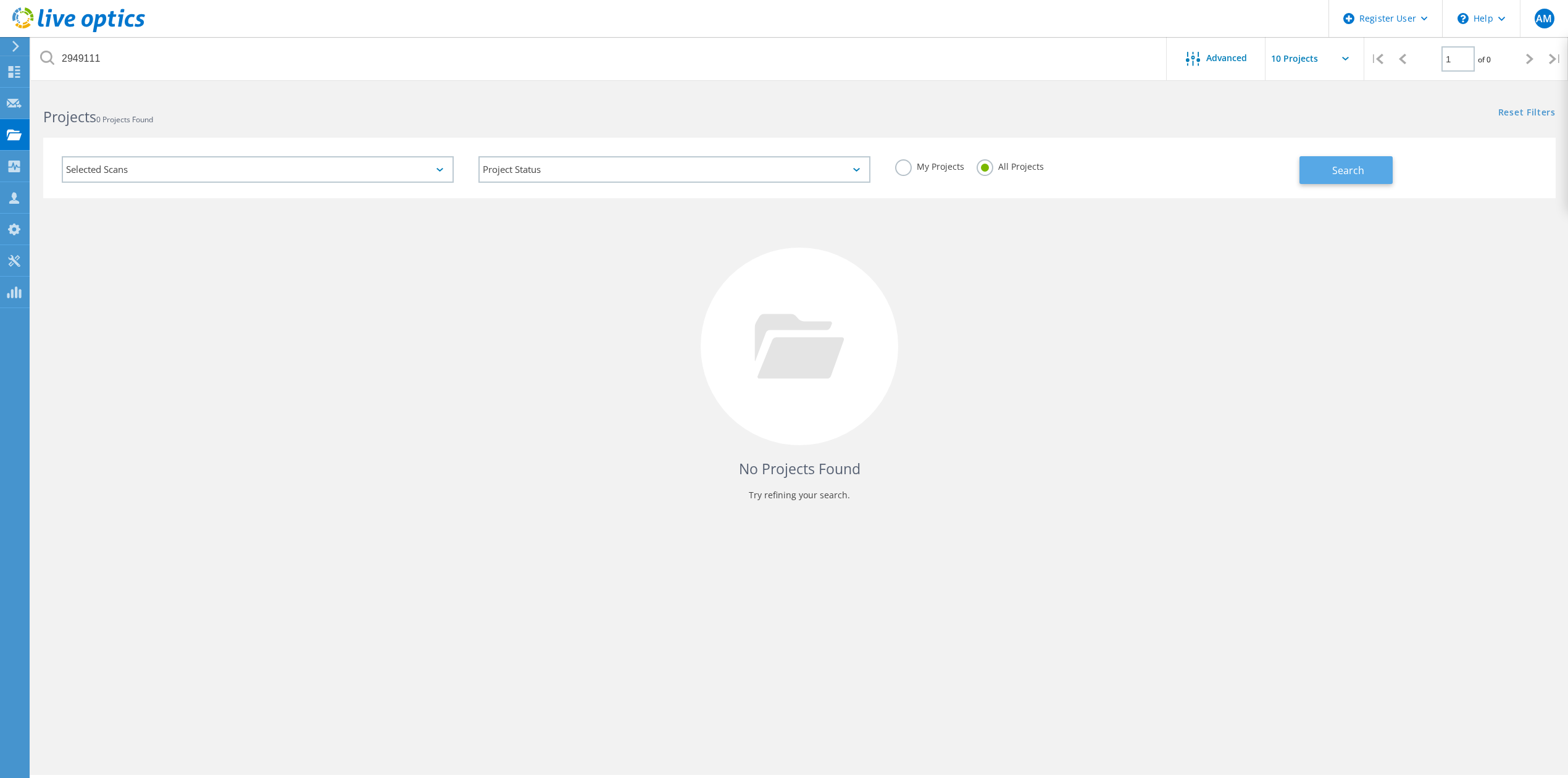
click at [1327, 171] on button "Search" at bounding box center [1346, 170] width 93 height 28
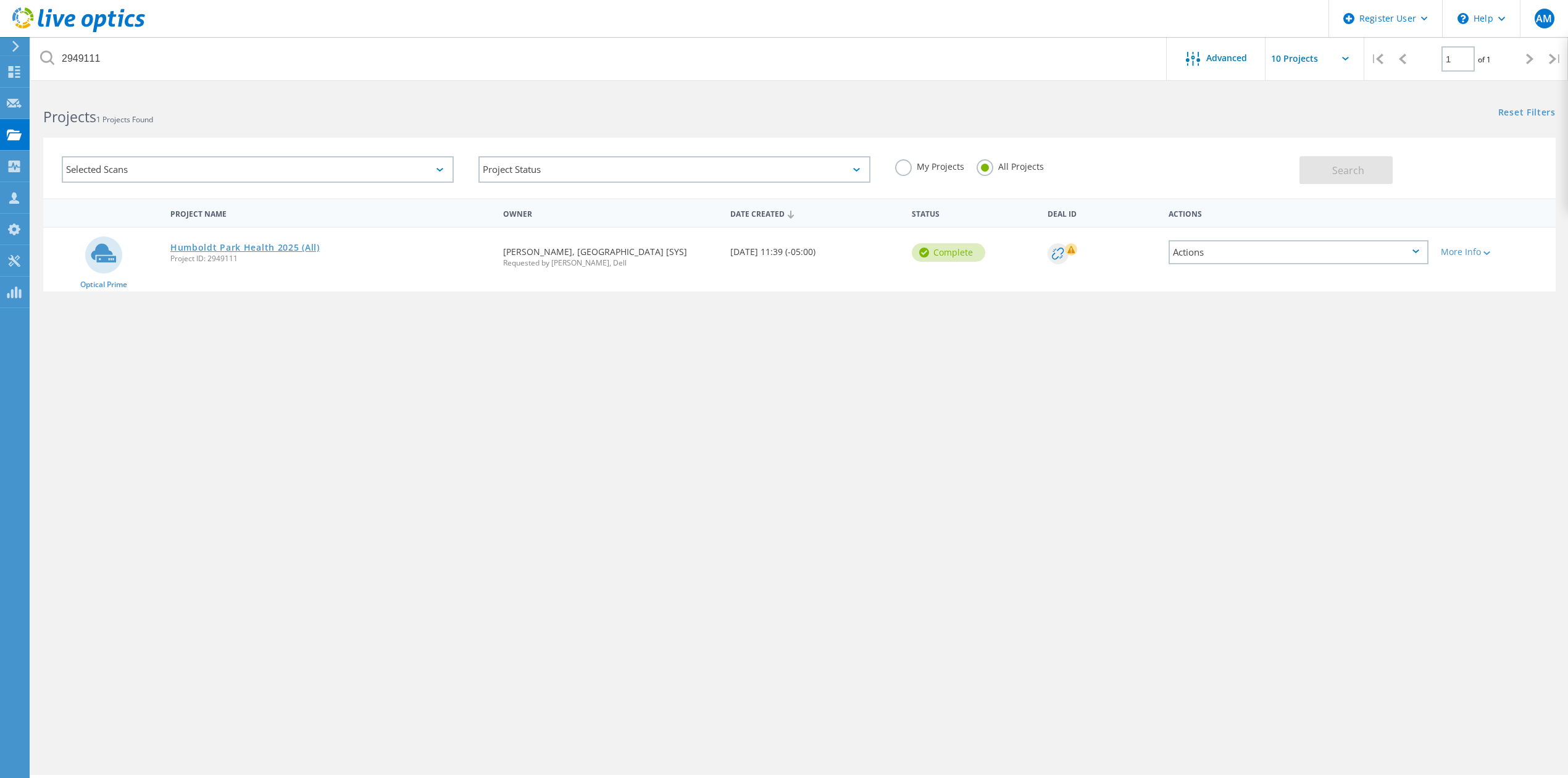
click at [213, 243] on link "Humboldt Park Health 2025 (All)" at bounding box center [245, 247] width 149 height 9
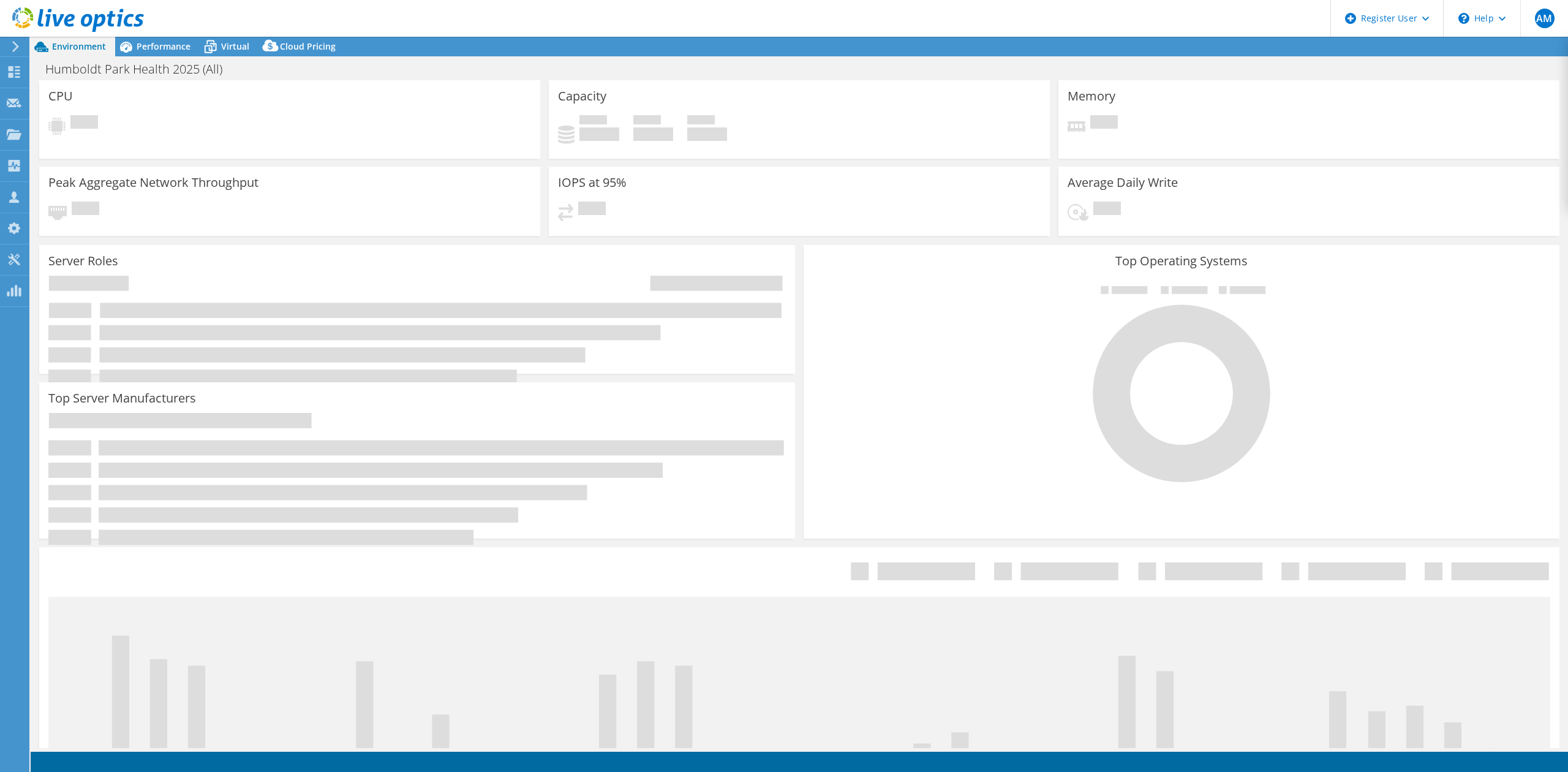
select select "USEast"
select select "USD"
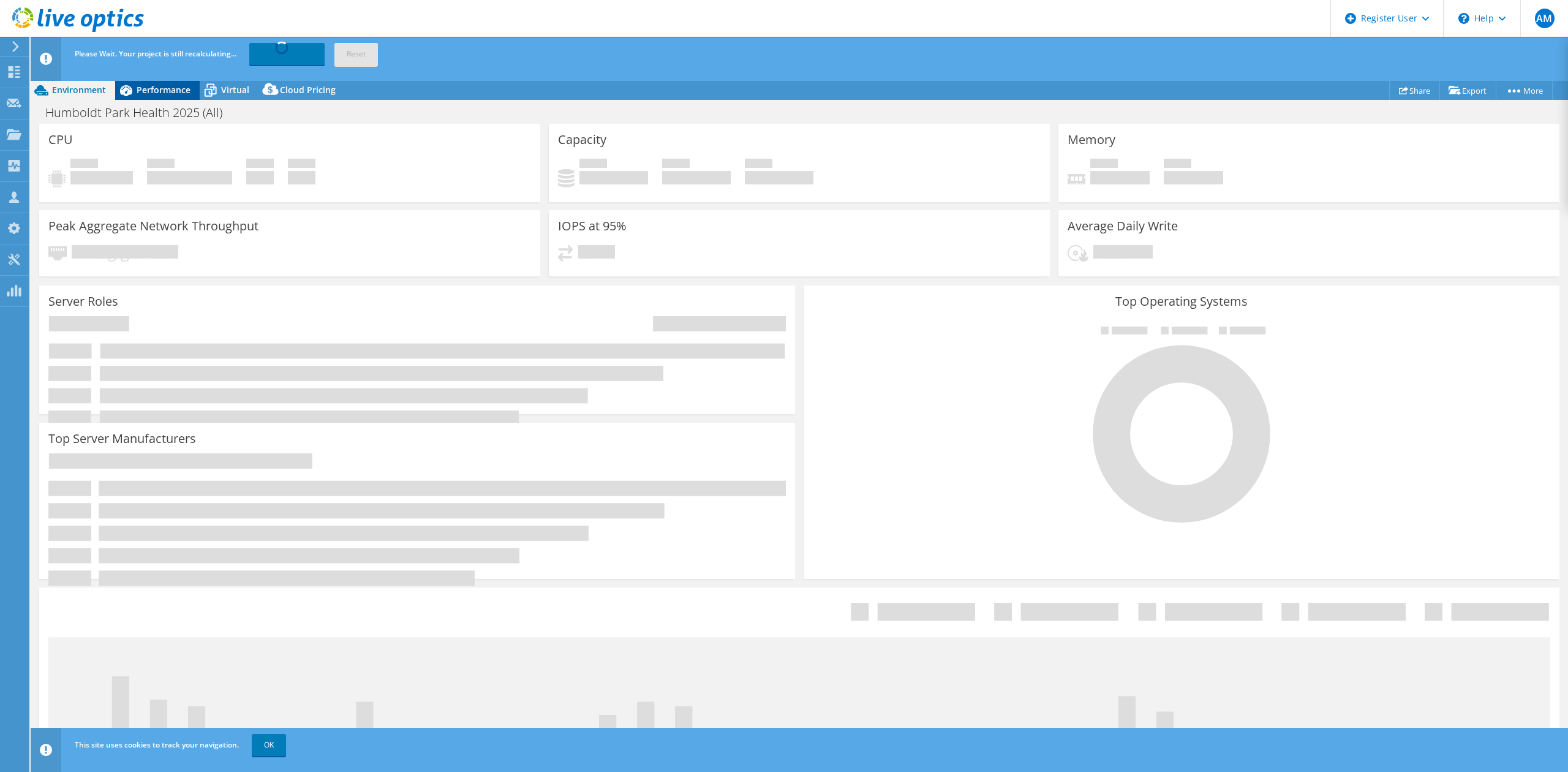
click at [162, 95] on span "Performance" at bounding box center [163, 89] width 54 height 12
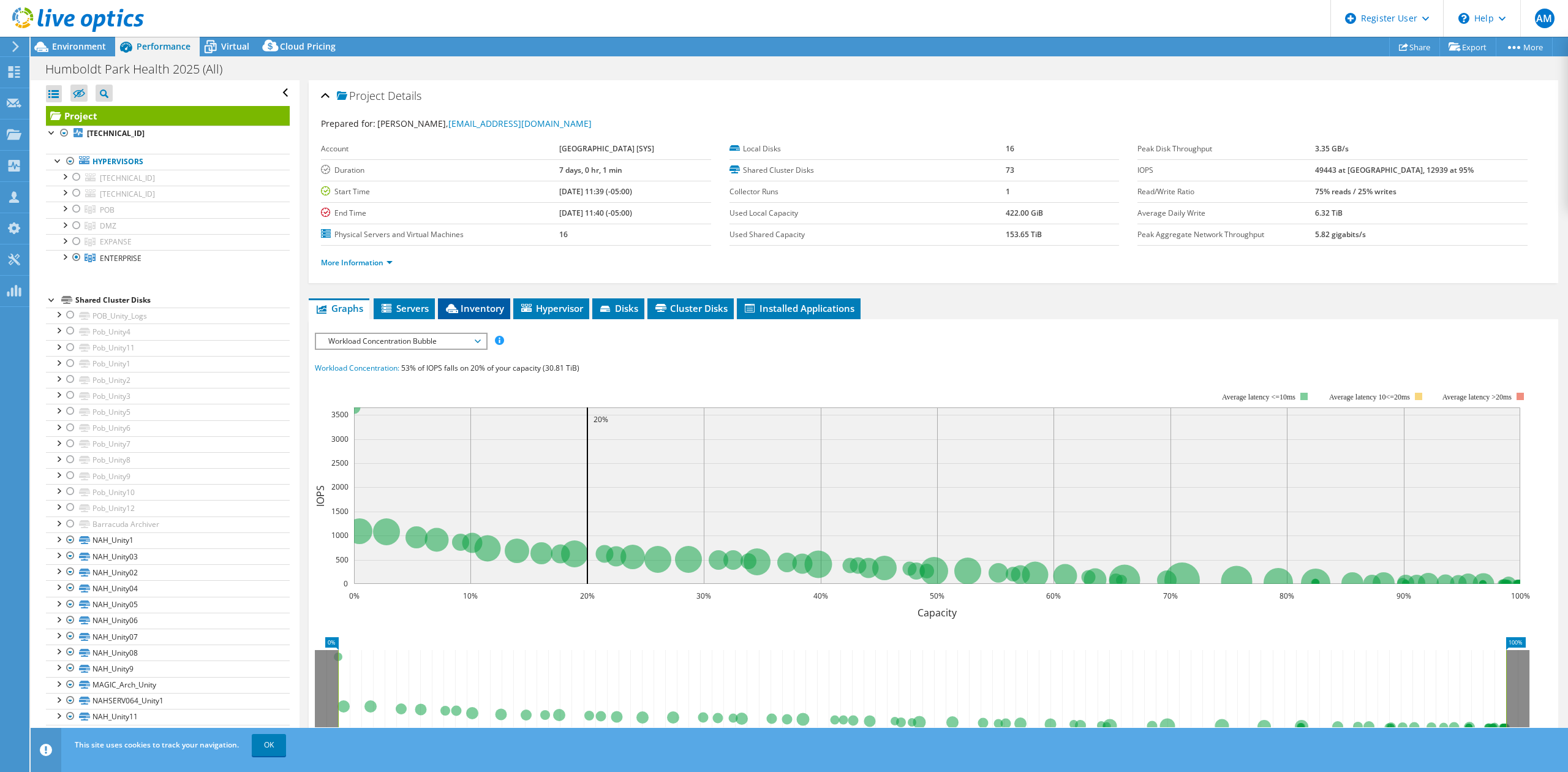
click at [478, 306] on span "Inventory" at bounding box center [473, 308] width 60 height 12
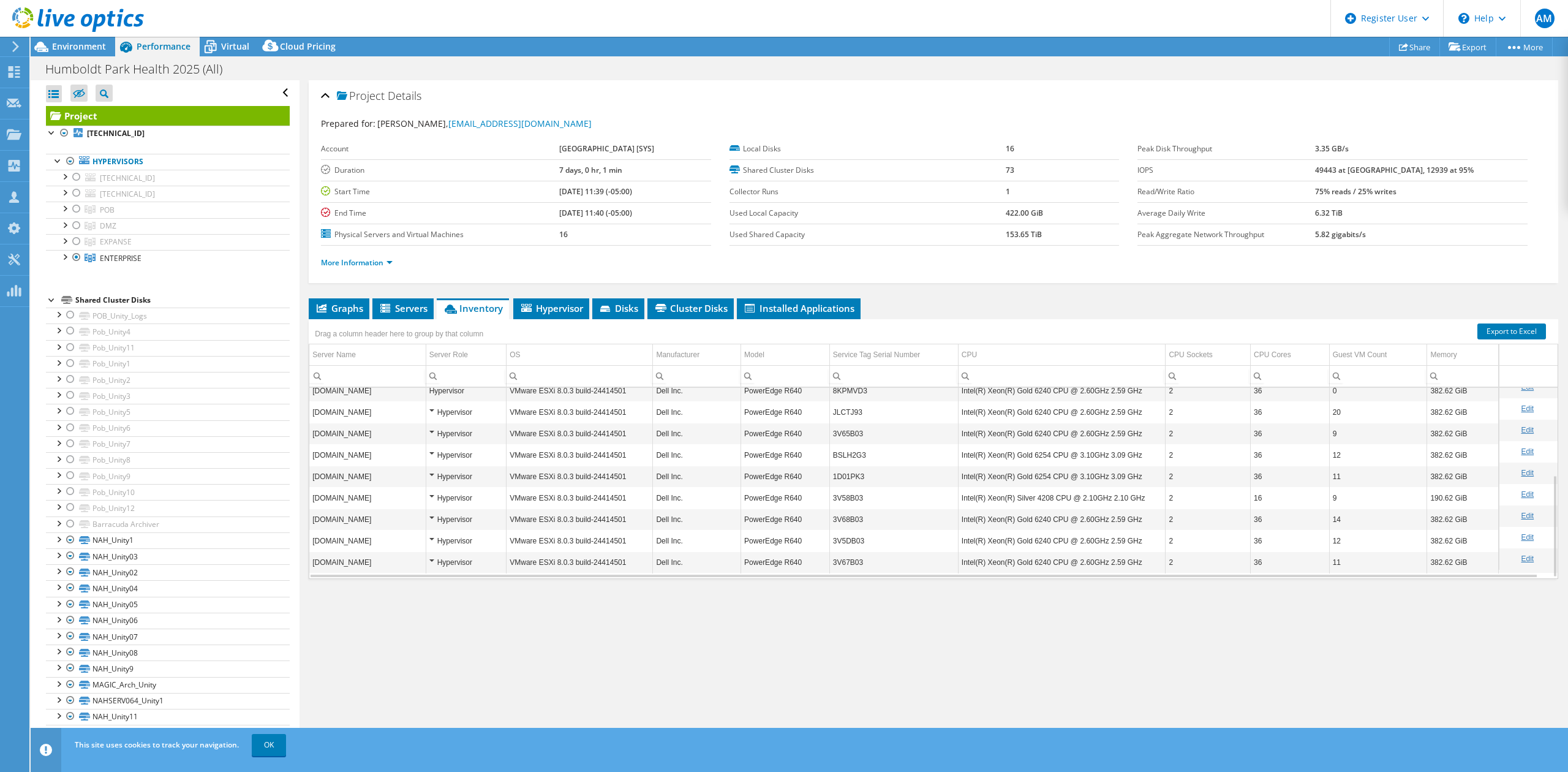
scroll to position [64, 0]
drag, startPoint x: 1049, startPoint y: 447, endPoint x: 1028, endPoint y: 447, distance: 21.0
click at [1028, 447] on td "Intel(R) Xeon(R) Gold 6354 CPU @ 3.00GHz 2.99 GHz" at bounding box center [1062, 442] width 208 height 22
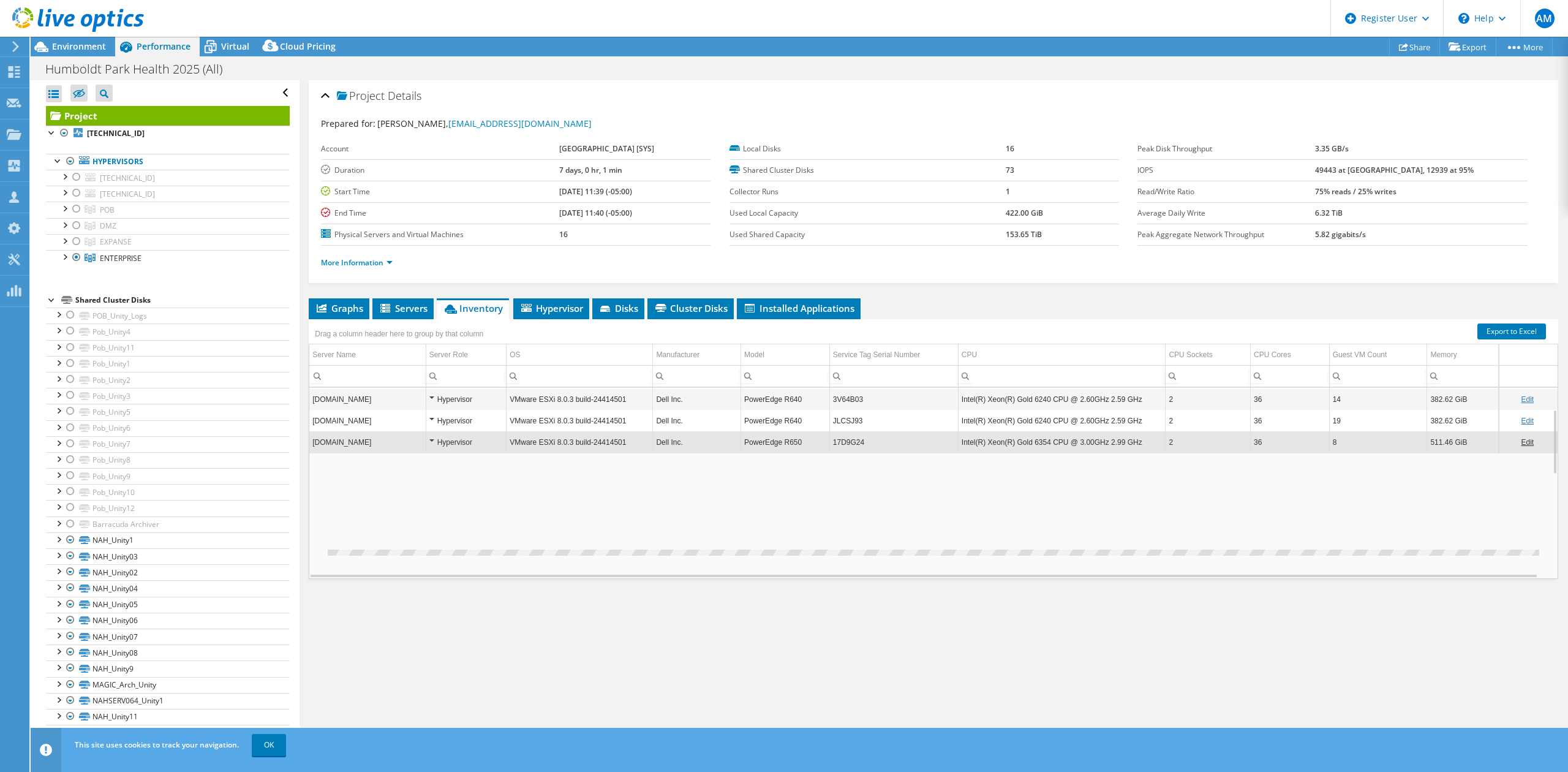
copy td "6354"
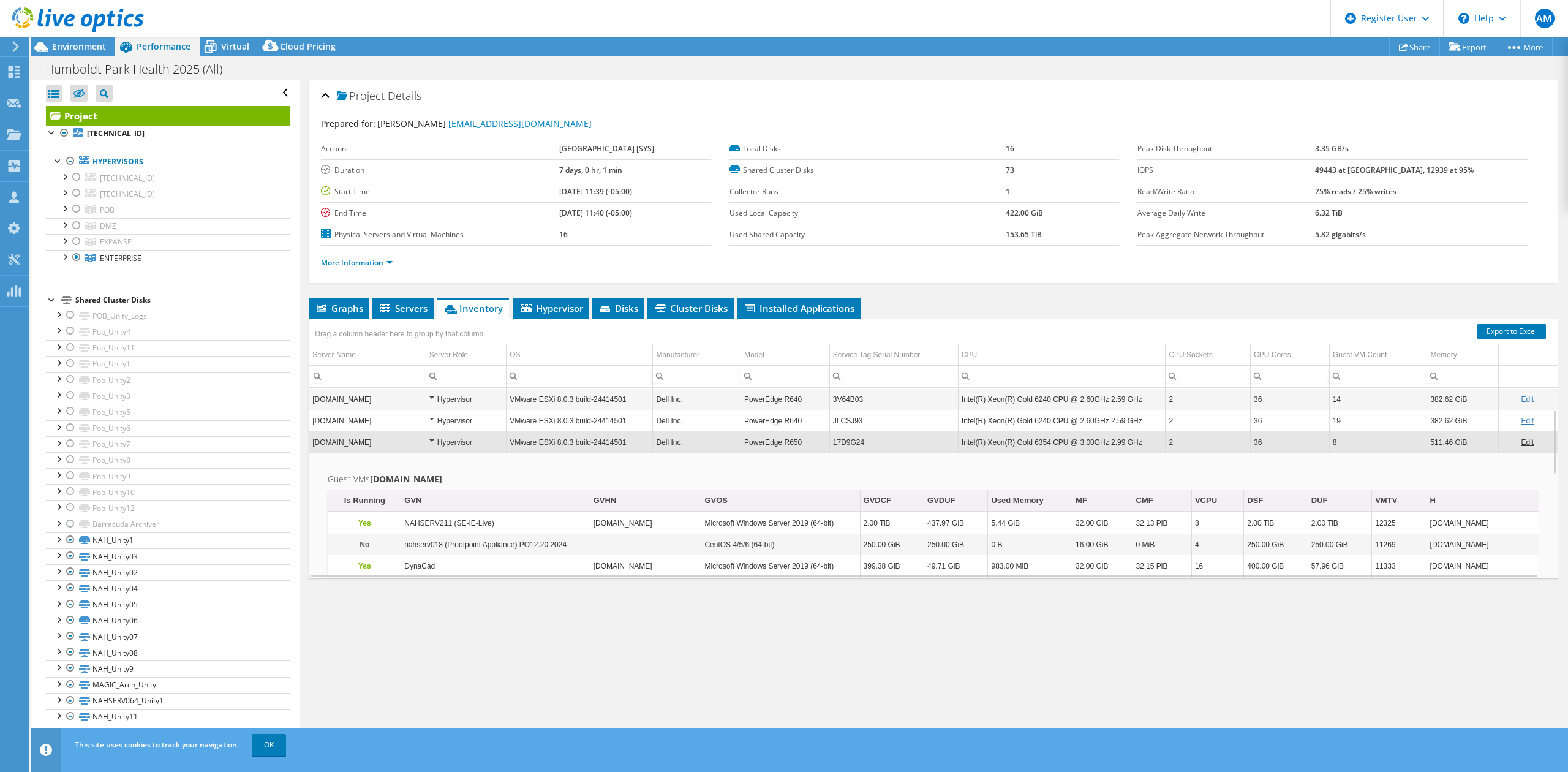
click at [391, 444] on td "nah-esxi16-214.n-ahs.org" at bounding box center [368, 442] width 116 height 22
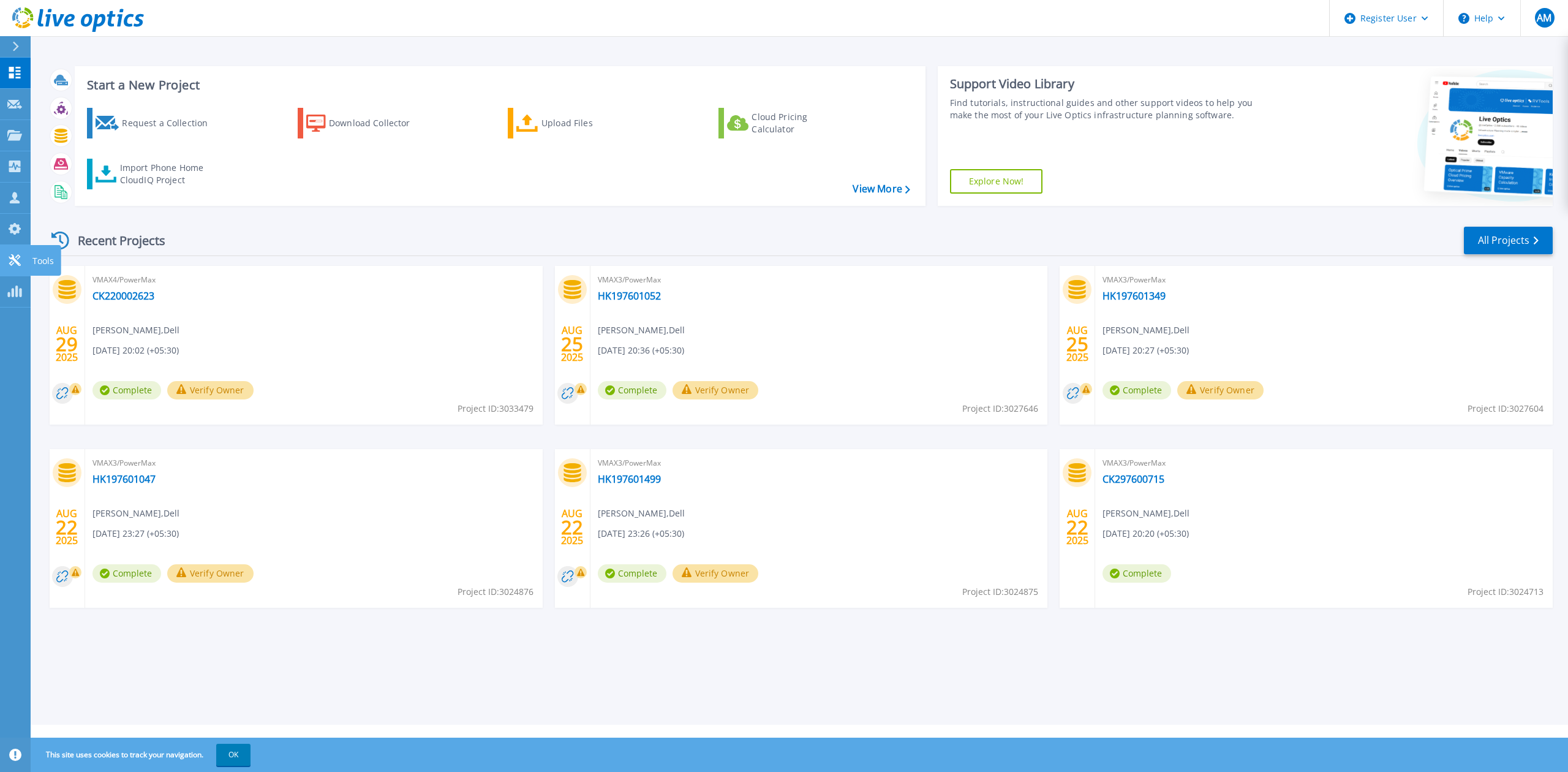
click at [13, 260] on icon at bounding box center [14, 260] width 12 height 12
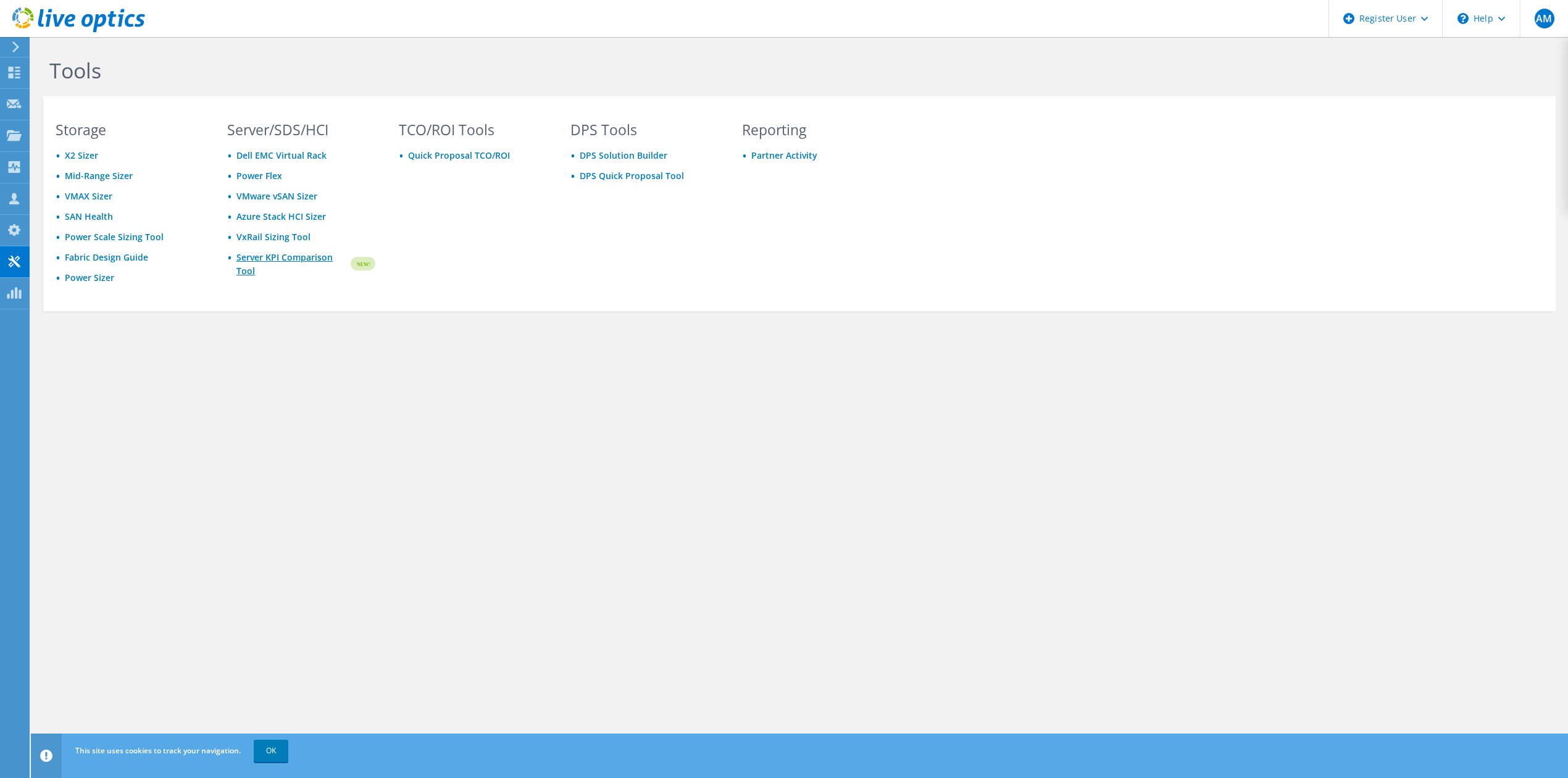
click at [263, 267] on link "Server KPI Comparison Tool" at bounding box center [292, 264] width 113 height 27
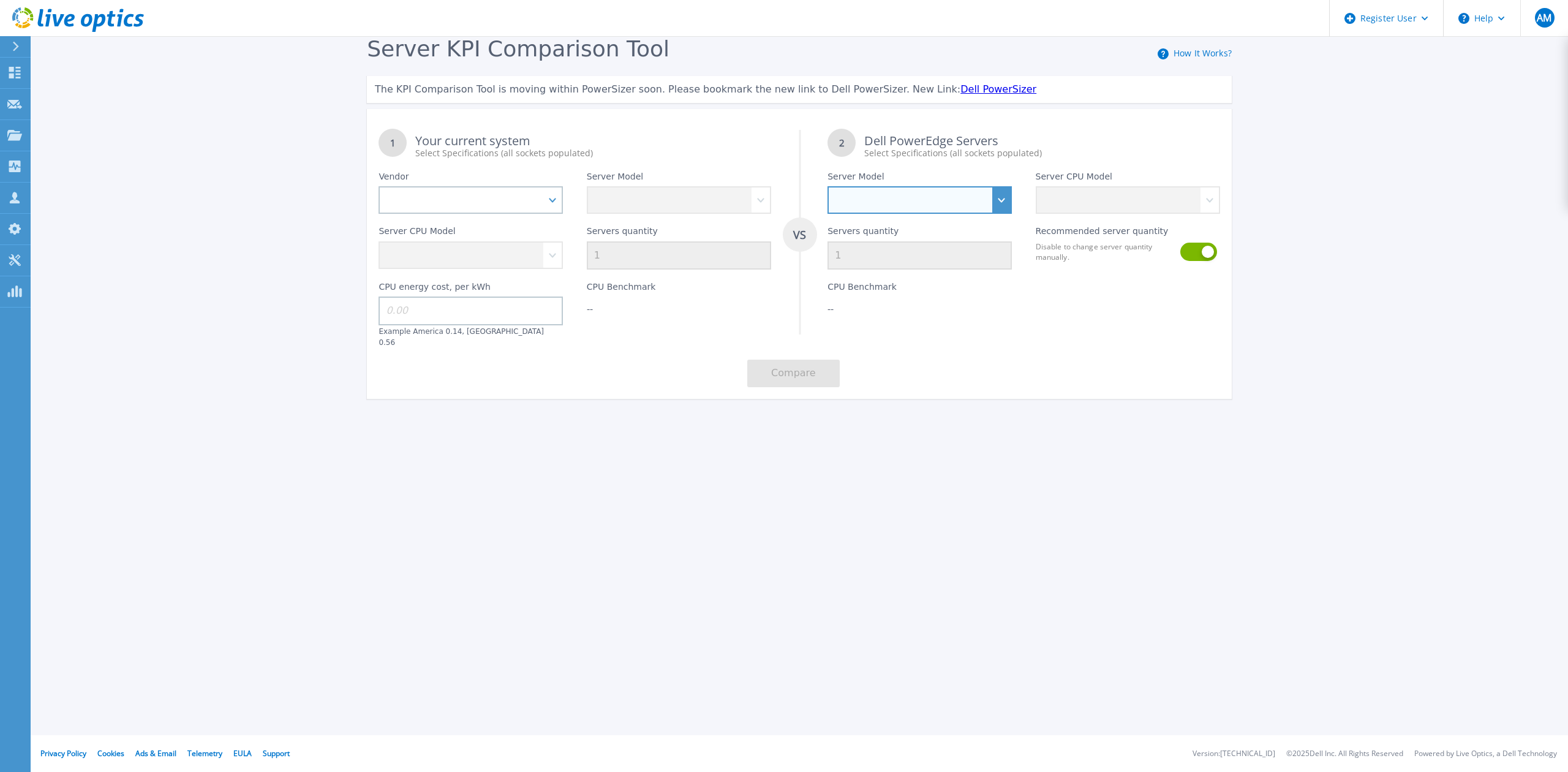
click at [999, 202] on select "PowerEdge C6520 PowerEdge C6525 PowerEdge HS5610 PowerEdge HS5620 PowerEdge R24…" at bounding box center [920, 200] width 185 height 28
select select "PowerEdge R670"
click at [828, 186] on select "PowerEdge C6520 PowerEdge C6525 PowerEdge HS5610 PowerEdge HS5620 PowerEdge R24…" at bounding box center [920, 200] width 185 height 28
click at [1199, 203] on select "Intel Xeon 6710E 2.4GHz Intel Xeon 6740E 2.4GHz Intel Xeon 6756E 1.8GHz Intel X…" at bounding box center [1128, 200] width 185 height 28
select select "336284"
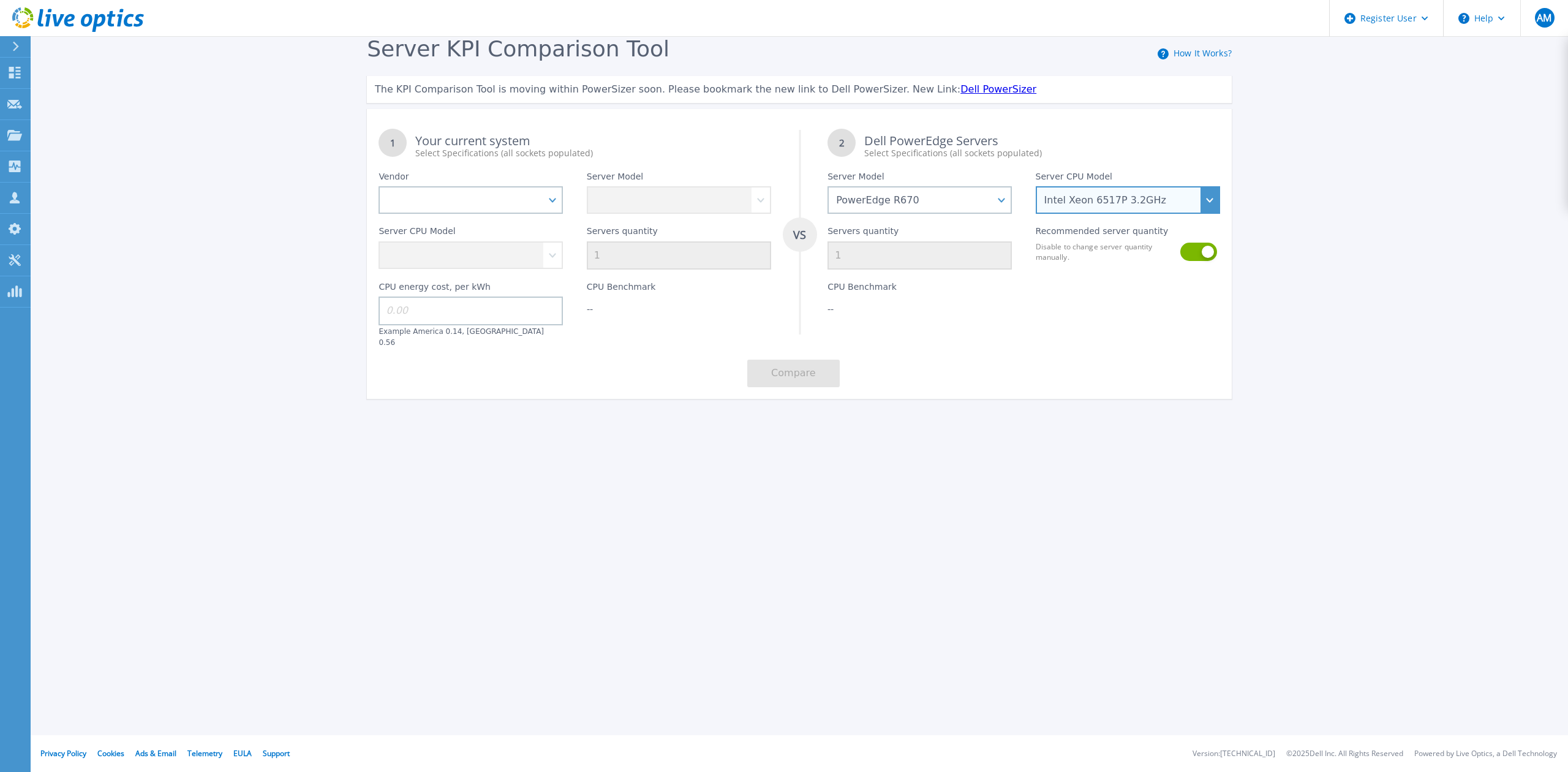
click at [1036, 186] on select "Intel Xeon 6710E 2.4GHz Intel Xeon 6740E 2.4GHz Intel Xeon 6756E 1.8GHz Intel X…" at bounding box center [1128, 200] width 185 height 28
drag, startPoint x: 1209, startPoint y: 251, endPoint x: 1099, endPoint y: 266, distance: 111.0
click at [1206, 251] on button at bounding box center [1197, 252] width 35 height 19
click at [860, 250] on input "1" at bounding box center [920, 255] width 185 height 28
type input "14"
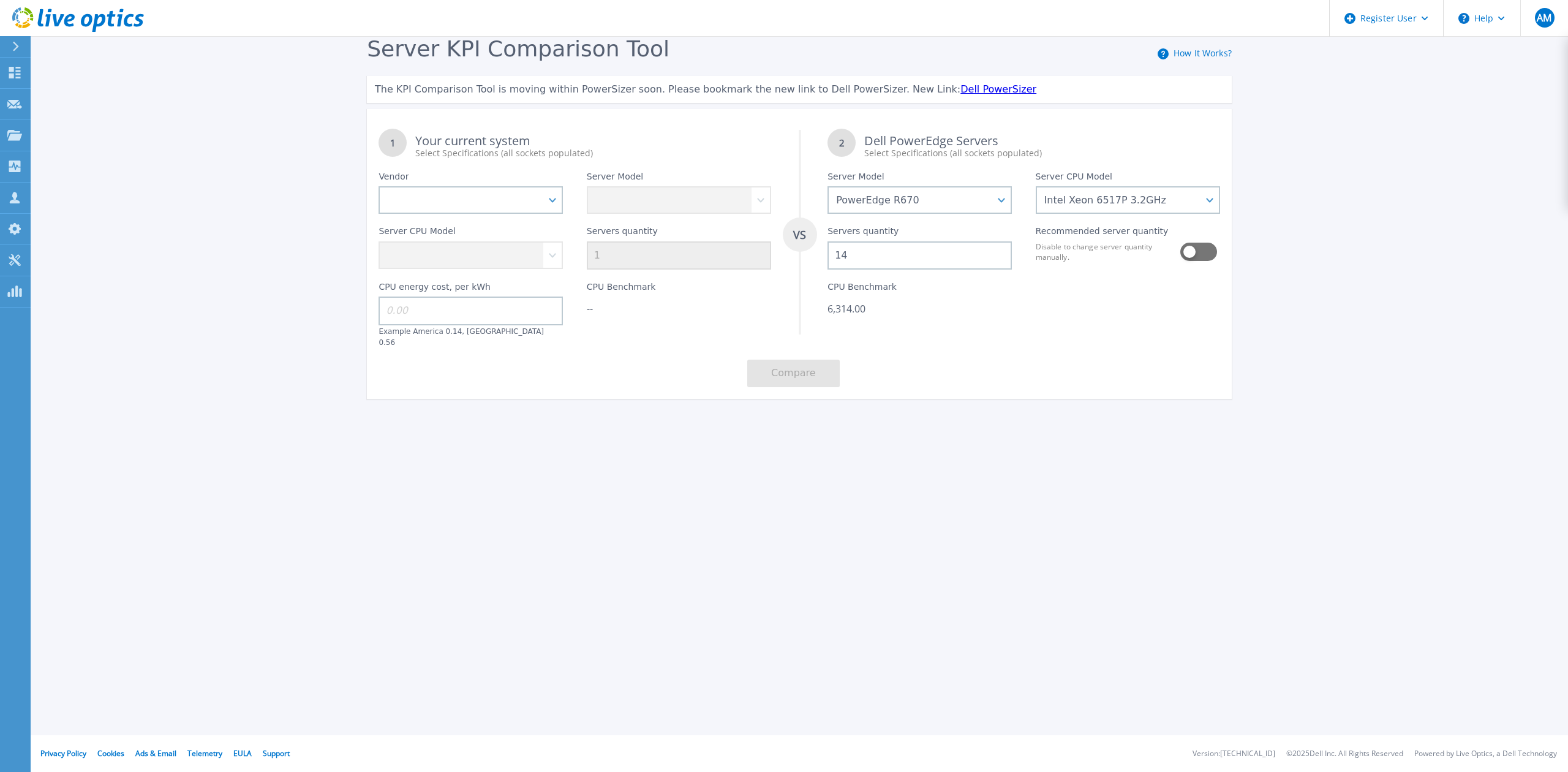
click at [1001, 363] on div "1 Your current system Select Specifications (all sockets populated) VS 2 Dell P…" at bounding box center [799, 258] width 865 height 282
click at [542, 190] on select "Dell HPE Lenovo Supermicro" at bounding box center [471, 200] width 185 height 28
select select "Dell"
click at [379, 186] on select "Dell HPE Lenovo Supermicro" at bounding box center [471, 200] width 185 height 28
click at [721, 192] on select at bounding box center [679, 200] width 185 height 28
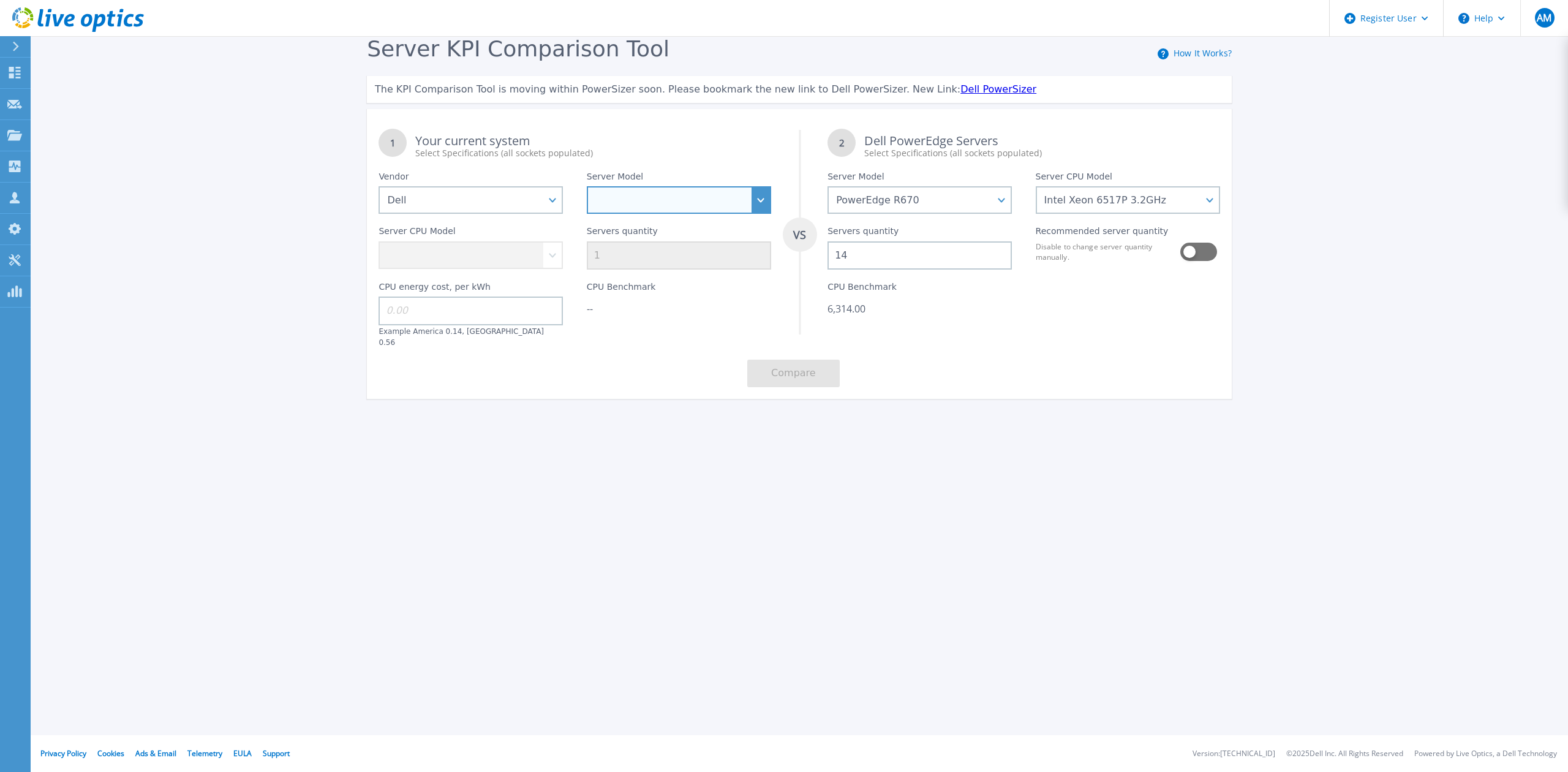
select select "PowerEdge R650"
click at [587, 186] on select "PowerEdge C6520 PowerEdge C6525 PowerEdge HS5610 PowerEdge HS5620 PowerEdge R24…" at bounding box center [679, 200] width 185 height 28
click at [552, 251] on select "Intel Xeon Gold 6312U 2.4GHz Intel Xeon Platinum 8352M 2.3GHz Intel Xeon Platin…" at bounding box center [471, 255] width 185 height 28
select select "333977"
click at [379, 241] on select "Intel Xeon Gold 6312U 2.4GHz Intel Xeon Platinum 8352M 2.3GHz Intel Xeon Platin…" at bounding box center [471, 255] width 185 height 28
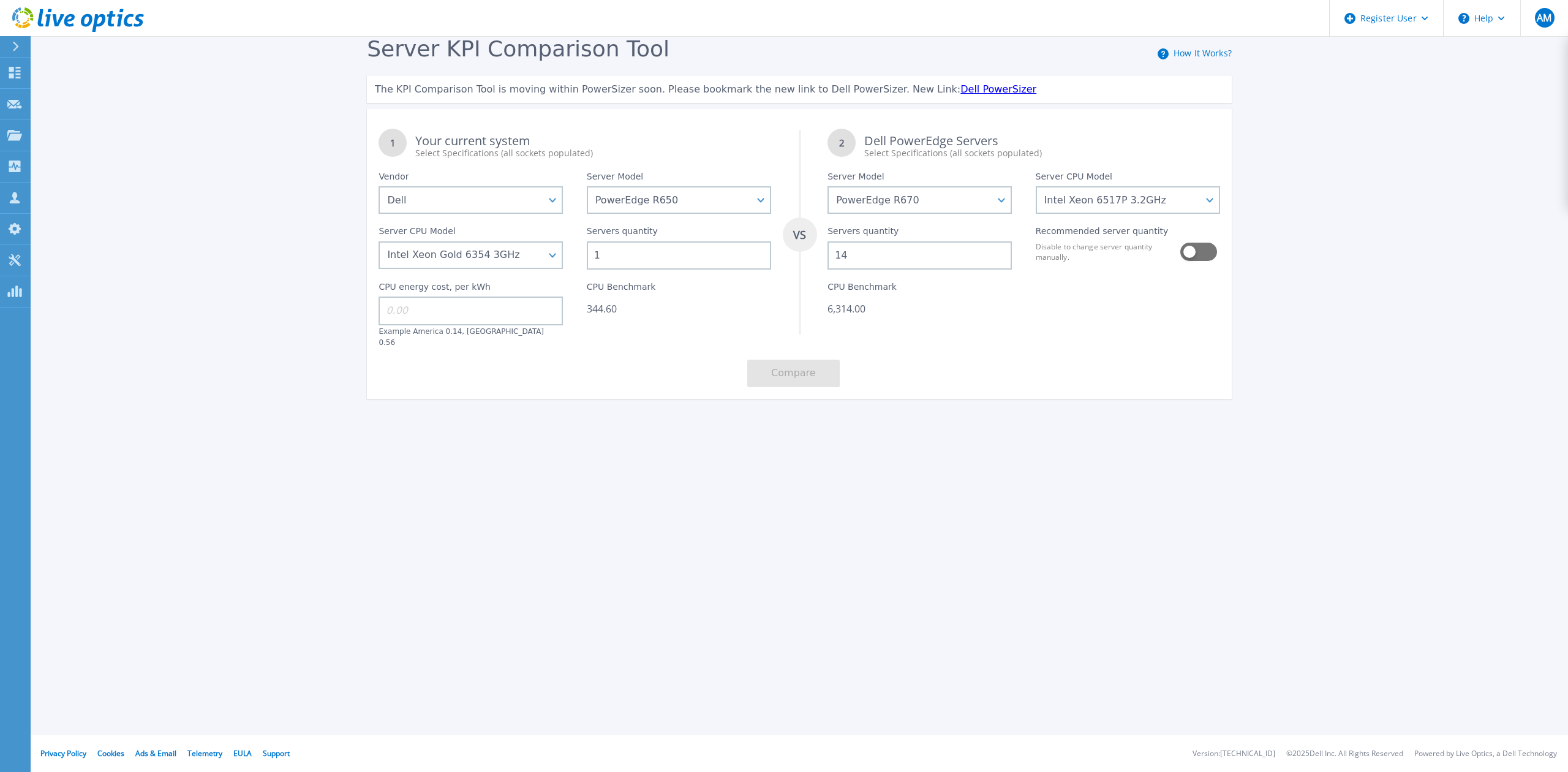
drag, startPoint x: 623, startPoint y: 255, endPoint x: 590, endPoint y: 256, distance: 33.0
click at [590, 256] on input "1" at bounding box center [679, 255] width 185 height 28
type input "4"
click at [610, 341] on div "1 Your current system Select Specifications (all sockets populated) VS 2 Dell P…" at bounding box center [799, 258] width 865 height 282
click at [513, 313] on input at bounding box center [471, 310] width 185 height 28
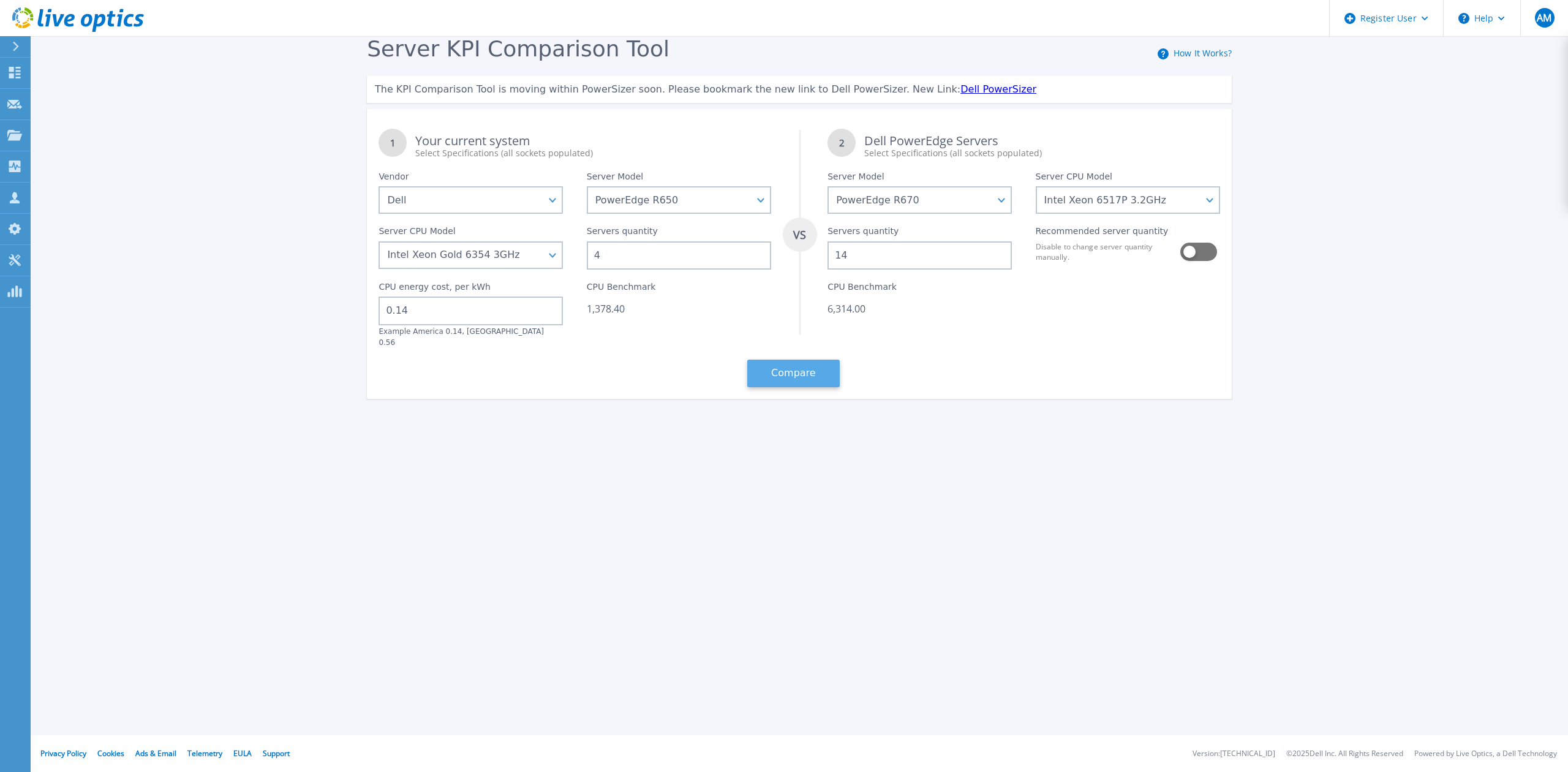
type input "0.14"
click at [826, 359] on button "Compare" at bounding box center [793, 373] width 92 height 28
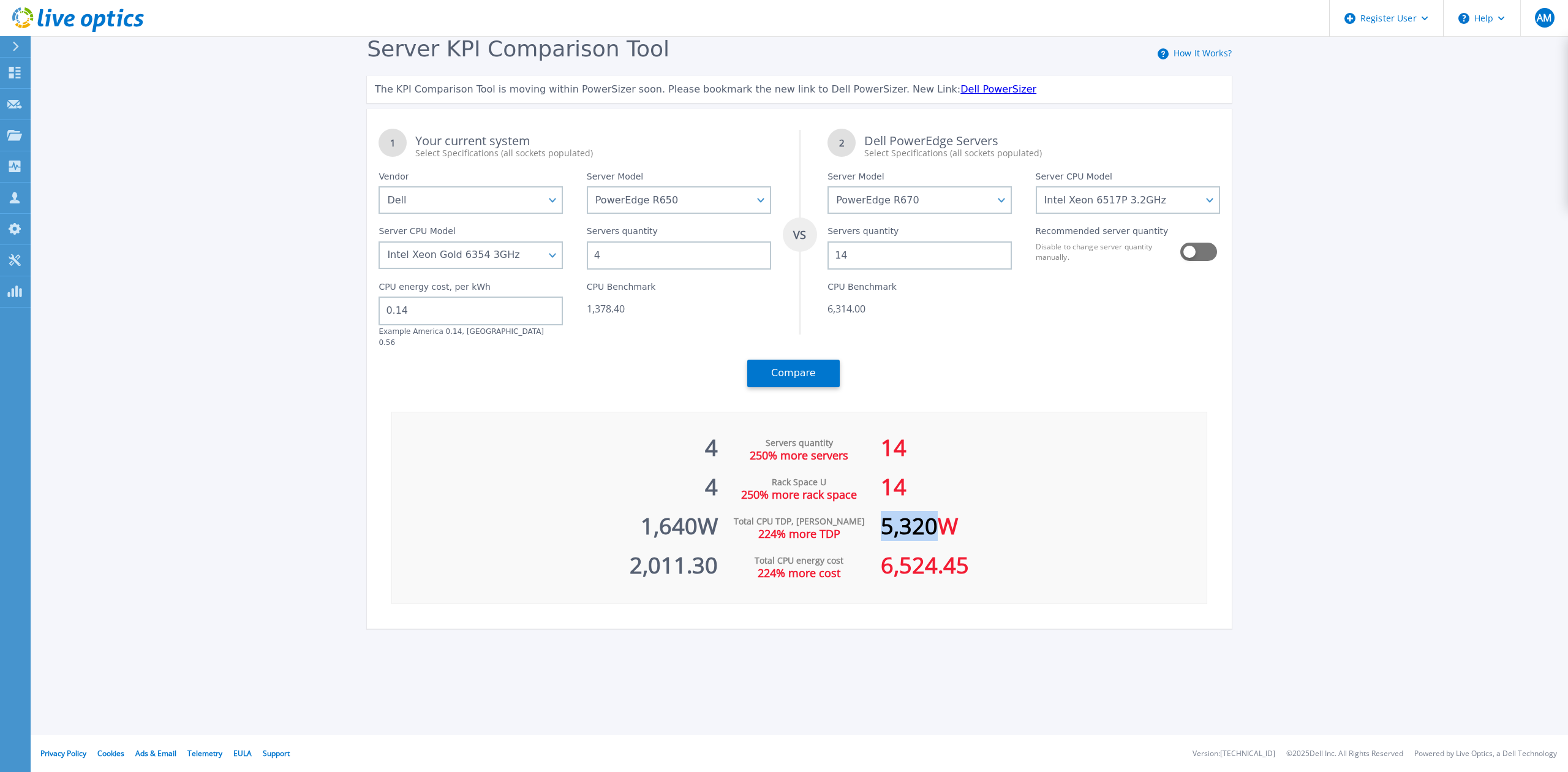
drag, startPoint x: 935, startPoint y: 514, endPoint x: 884, endPoint y: 516, distance: 51.0
click at [884, 516] on div "5,320 W" at bounding box center [1044, 520] width 326 height 40
copy div "5,320"
drag, startPoint x: 638, startPoint y: 252, endPoint x: 580, endPoint y: 258, distance: 58.3
click at [580, 258] on div "Servers quantity 4" at bounding box center [679, 242] width 208 height 56
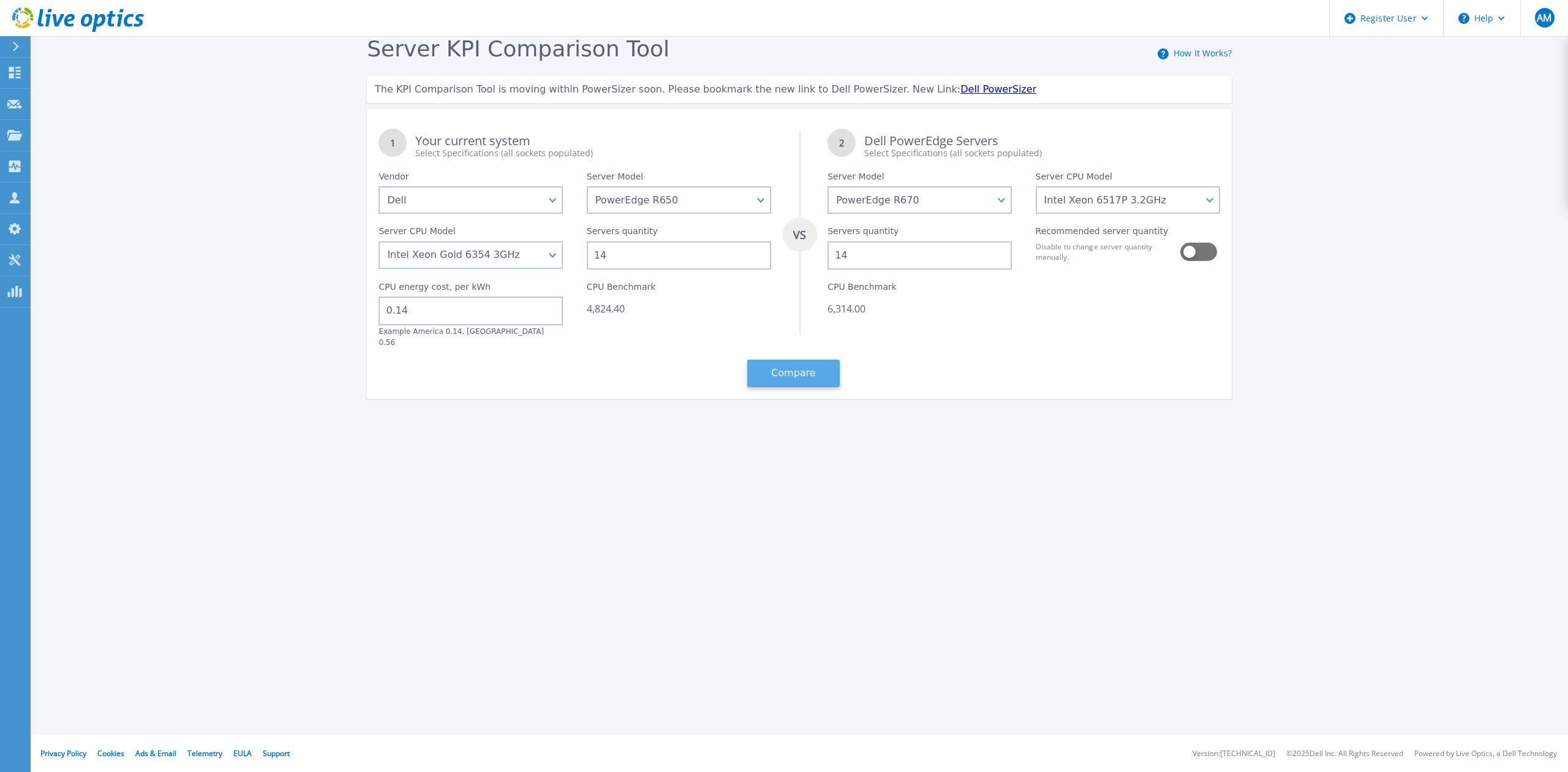
type input "14"
click at [812, 368] on button "Compare" at bounding box center [793, 373] width 92 height 28
